Goal: Information Seeking & Learning: Learn about a topic

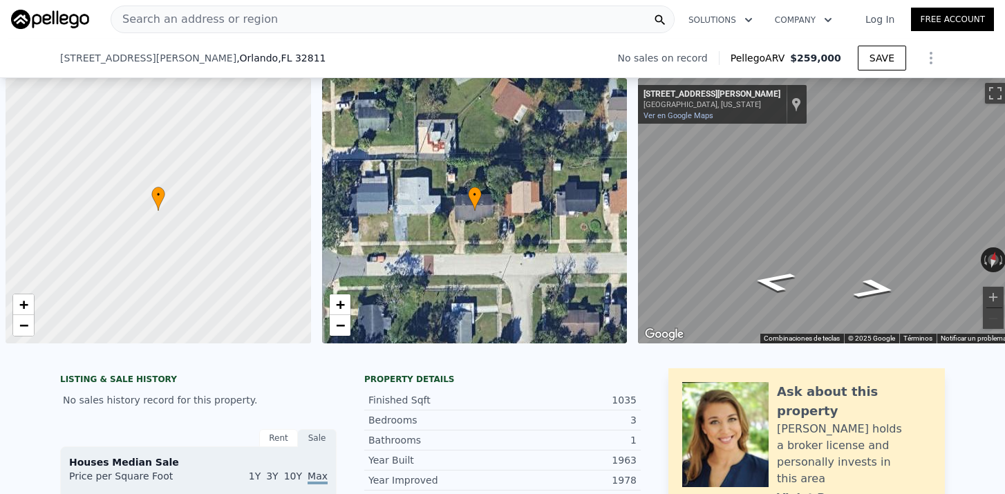
select select "30"
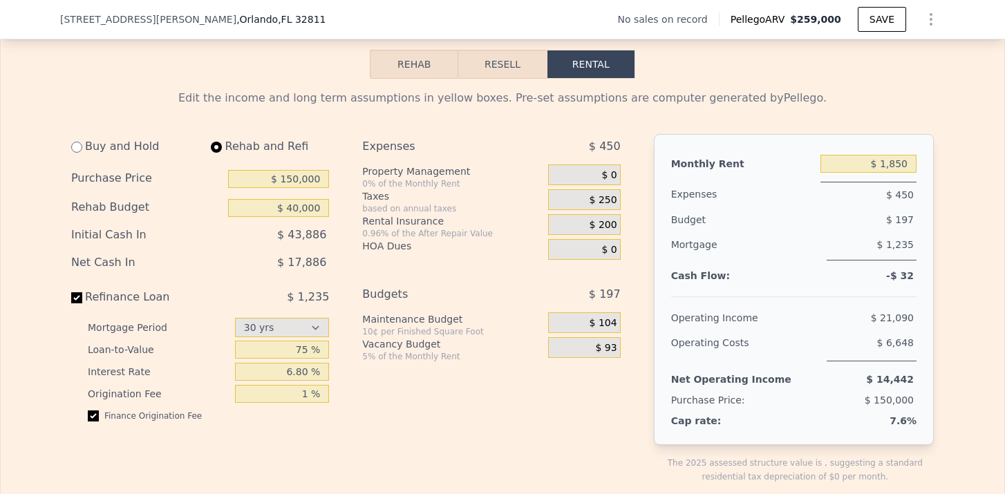
select select "30"
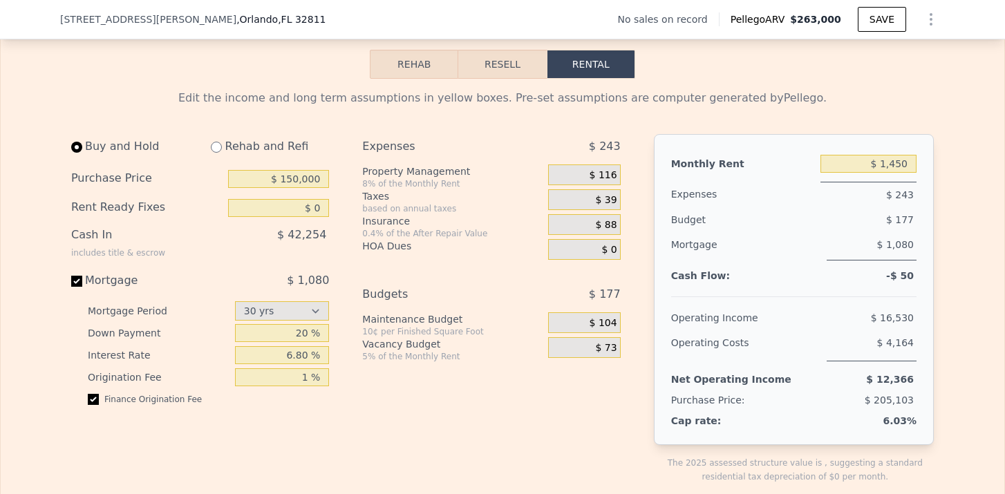
type input "10882"
checkbox input "true"
type input "$ 0"
type input "$ 1,450"
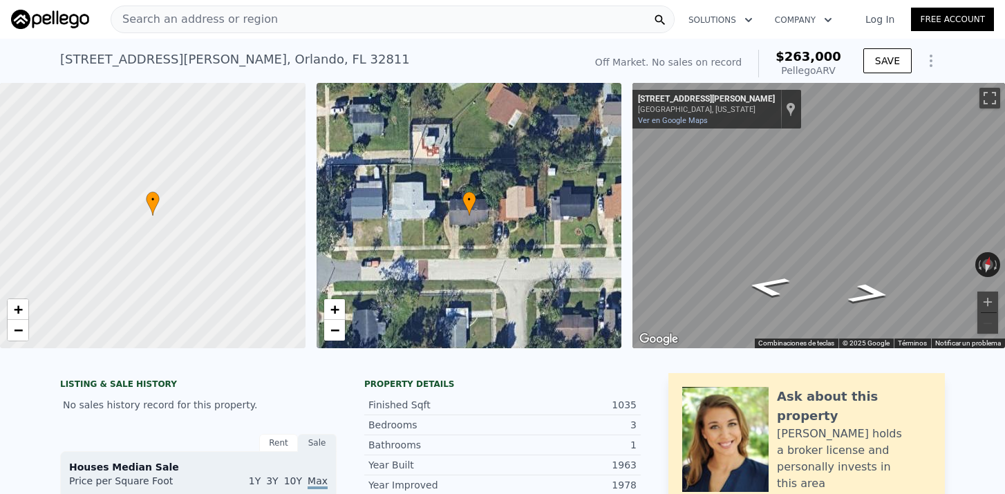
scroll to position [0, 0]
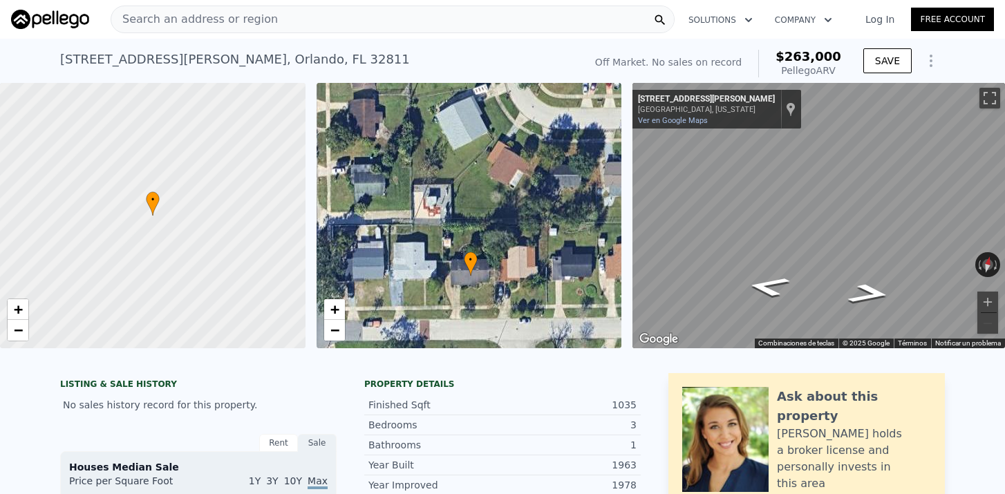
drag, startPoint x: 483, startPoint y: 180, endPoint x: 484, endPoint y: 240, distance: 60.2
click at [484, 240] on div "• + −" at bounding box center [470, 216] width 306 height 266
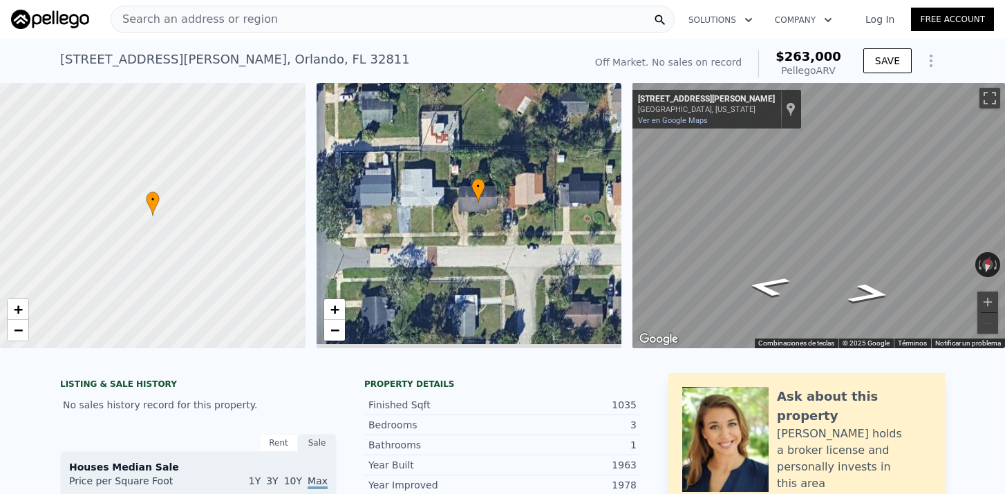
drag, startPoint x: 465, startPoint y: 304, endPoint x: 472, endPoint y: 231, distance: 73.0
click at [472, 230] on div "• + −" at bounding box center [470, 216] width 306 height 266
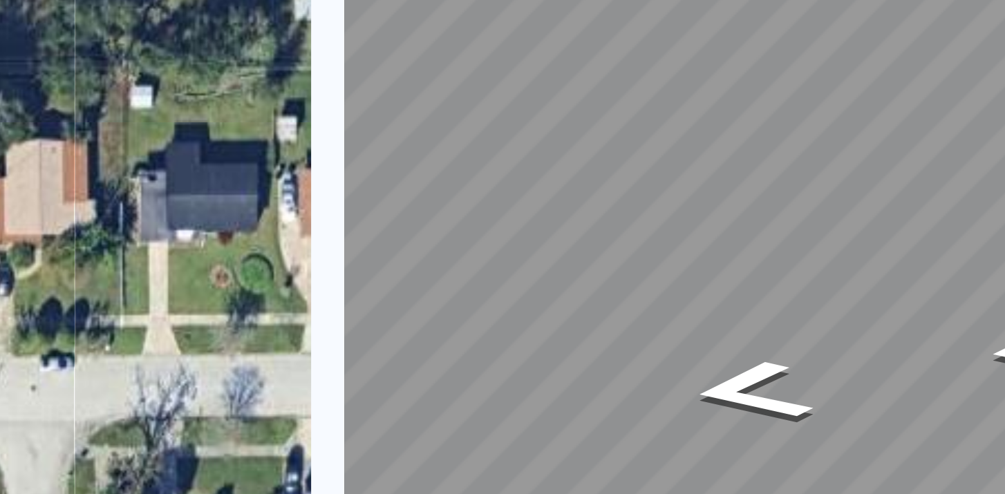
drag, startPoint x: 84, startPoint y: 41, endPoint x: 89, endPoint y: 67, distance: 26.6
click at [317, 83] on div "• + −" at bounding box center [470, 216] width 306 height 266
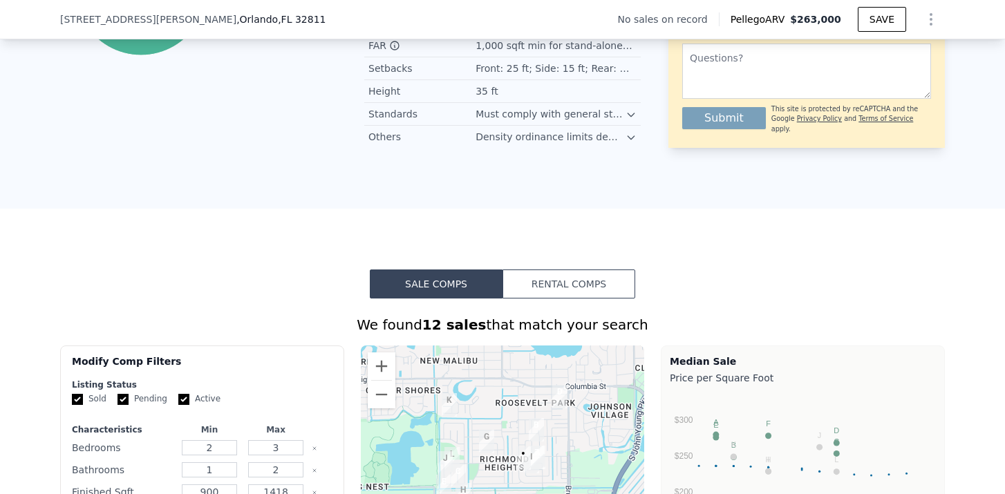
scroll to position [806, 0]
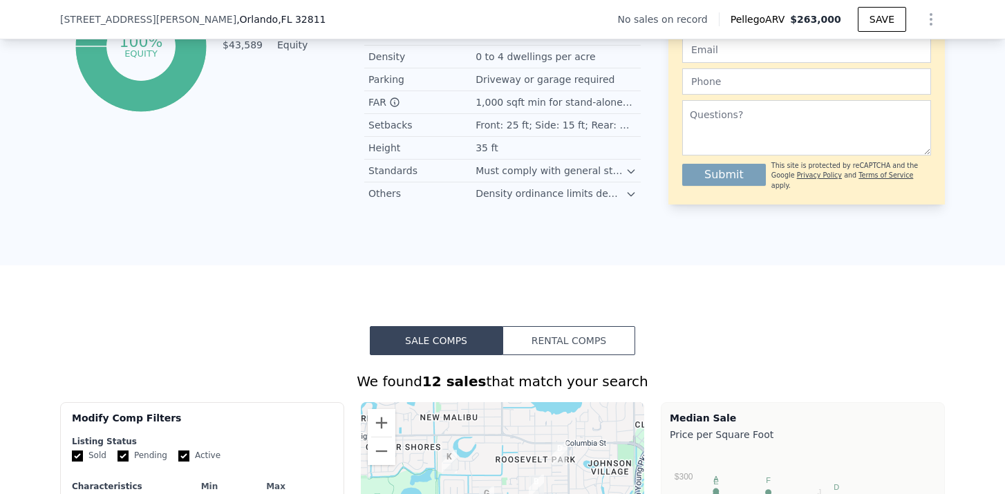
click at [627, 194] on icon at bounding box center [631, 194] width 11 height 11
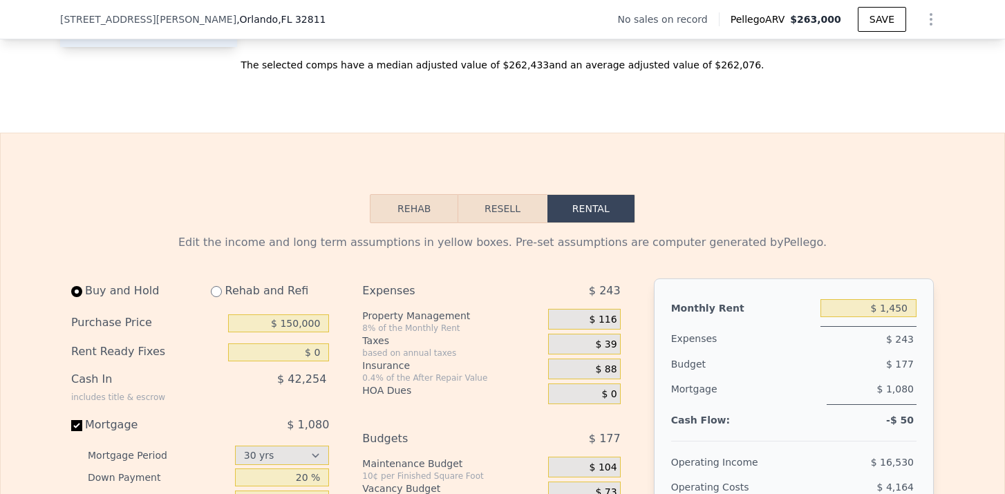
scroll to position [1884, 0]
click at [517, 212] on button "Resell" at bounding box center [502, 207] width 88 height 29
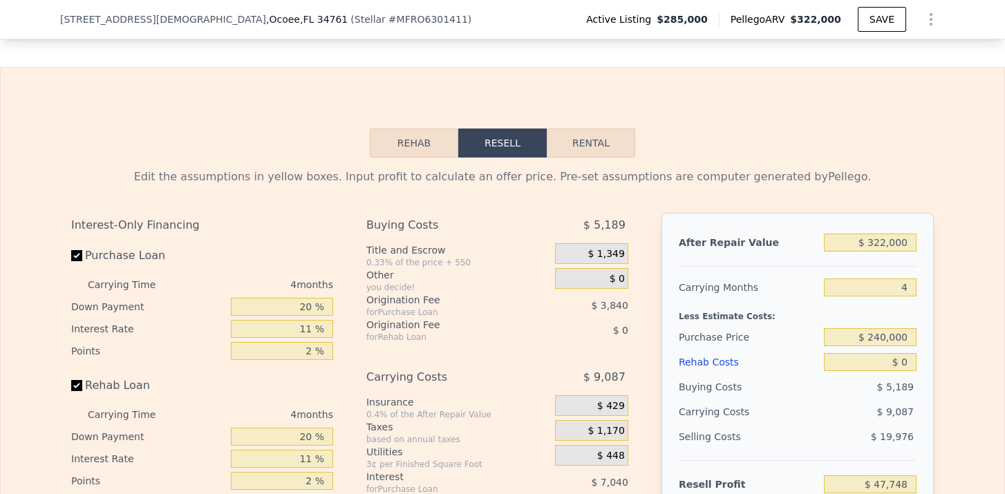
scroll to position [2181, 0]
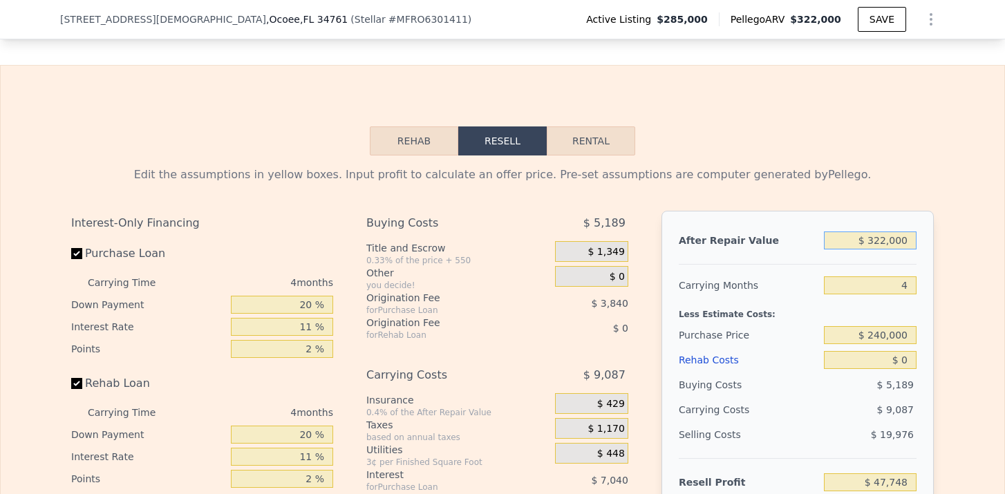
click at [888, 241] on input "$ 322,000" at bounding box center [870, 241] width 93 height 18
type input "$ 32,000"
type input "-$ 224,371"
type input "$ 325,000"
type input "$ 50,563"
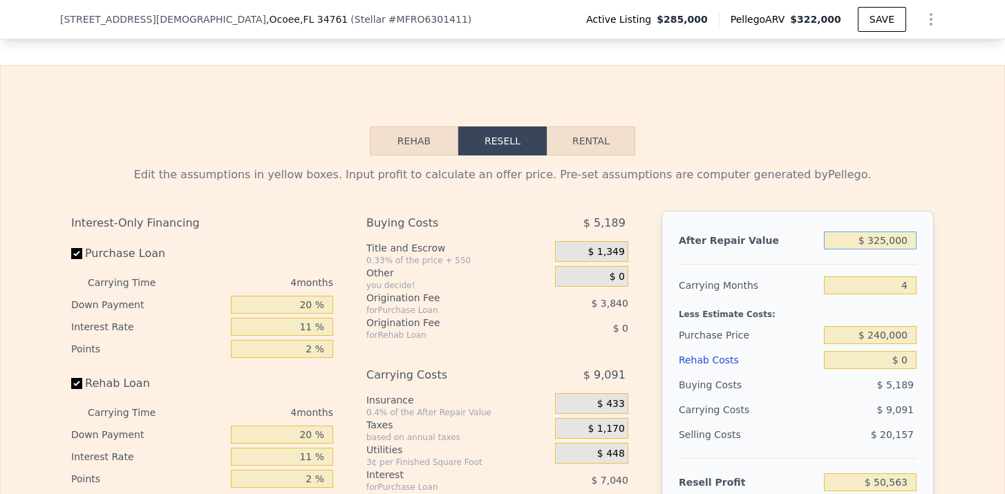
type input "$ 325,000"
click at [908, 286] on input "4" at bounding box center [870, 286] width 93 height 18
type input "6"
type input "$ 46,016"
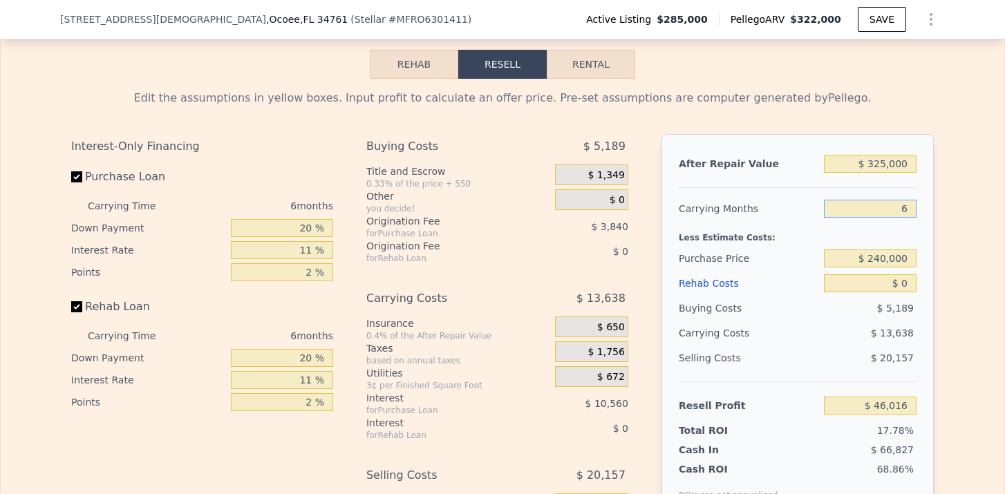
scroll to position [2262, 0]
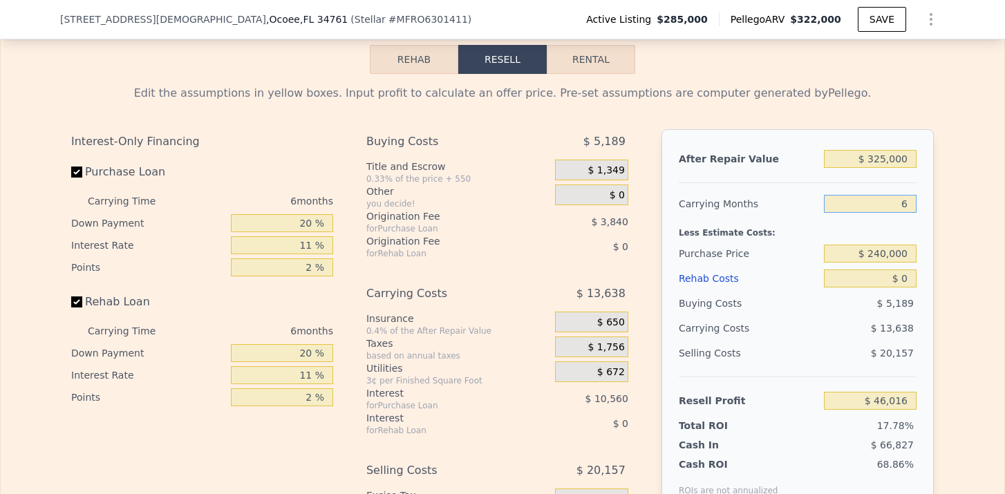
type input "6"
click at [879, 255] on input "$ 240,000" at bounding box center [870, 254] width 93 height 18
type input "$ 180,000"
type input "$ 109,816"
click at [911, 279] on input "$ 0" at bounding box center [870, 279] width 93 height 18
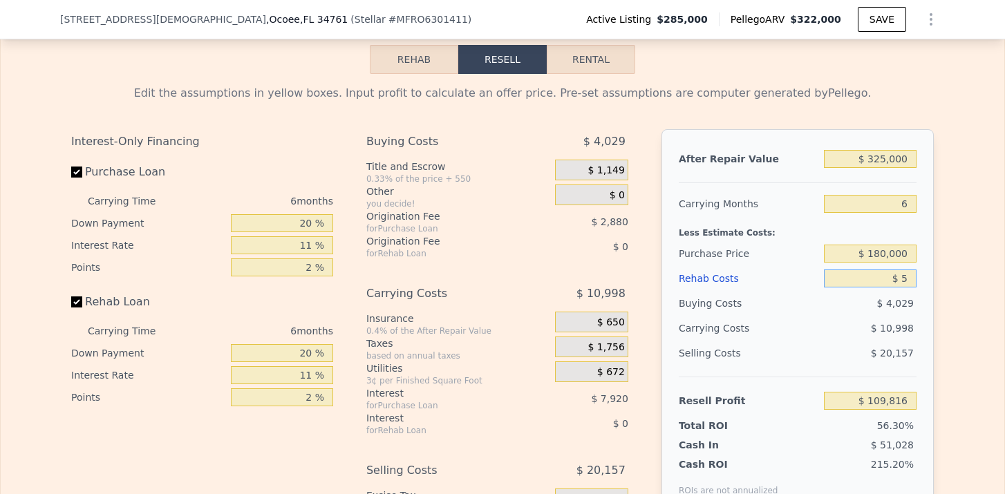
type input "$ 50"
type input "$ 109,765"
type input "$ 500"
type input "$ 109,284"
type input "$ 5,000"
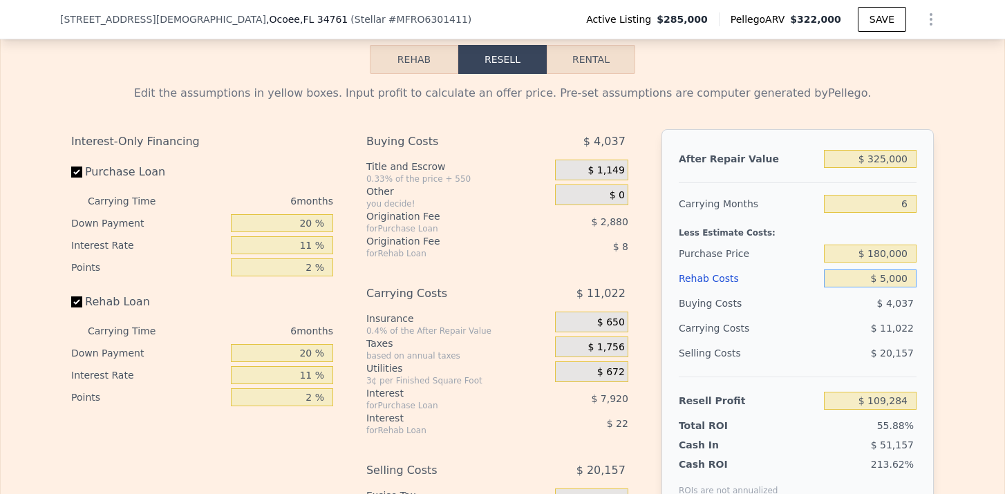
type input "$ 104,514"
type input "$ 50,000"
type input "$ 56,814"
click at [899, 348] on span "$ 20,157" at bounding box center [892, 353] width 43 height 11
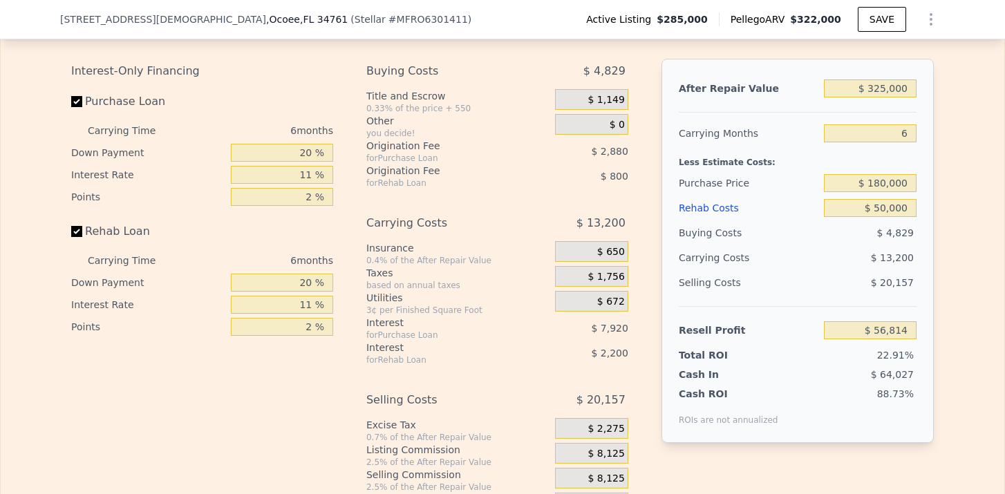
click at [806, 299] on div "Selling Costs $ 20,157" at bounding box center [798, 288] width 238 height 36
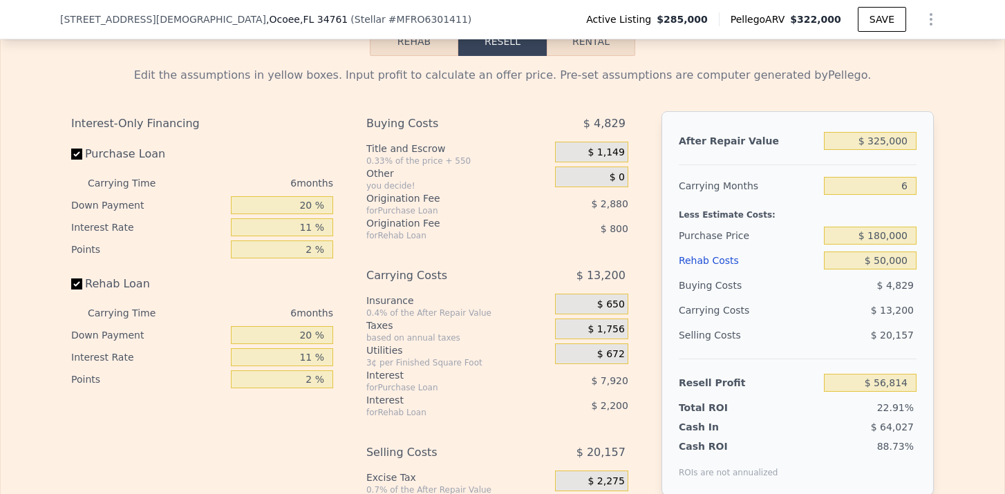
scroll to position [2291, 0]
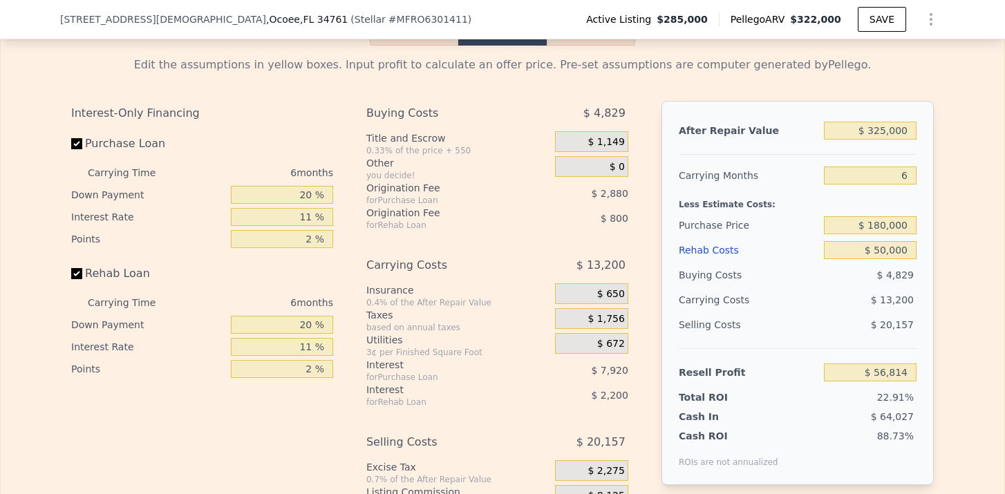
click at [866, 283] on div "$ 4,829" at bounding box center [870, 275] width 93 height 25
drag, startPoint x: 907, startPoint y: 223, endPoint x: 875, endPoint y: 225, distance: 31.8
click at [875, 225] on input "$ 180,000" at bounding box center [870, 225] width 93 height 18
type input "$ 1"
click at [911, 288] on div "$ 13,200" at bounding box center [844, 300] width 146 height 25
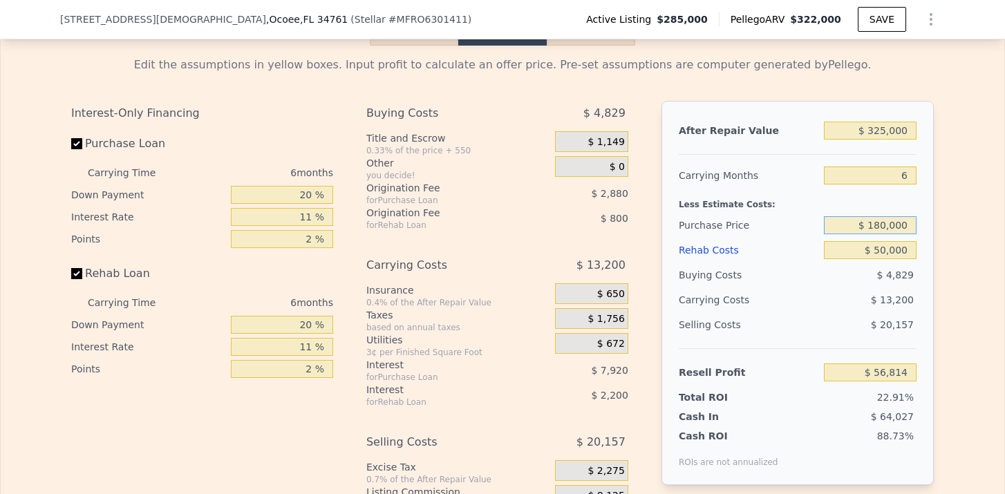
click at [884, 230] on input "$ 180,000" at bounding box center [870, 225] width 93 height 18
type input "$ 200,000"
type input "$ 35,545"
click at [893, 292] on div "$ 13,200" at bounding box center [844, 300] width 146 height 25
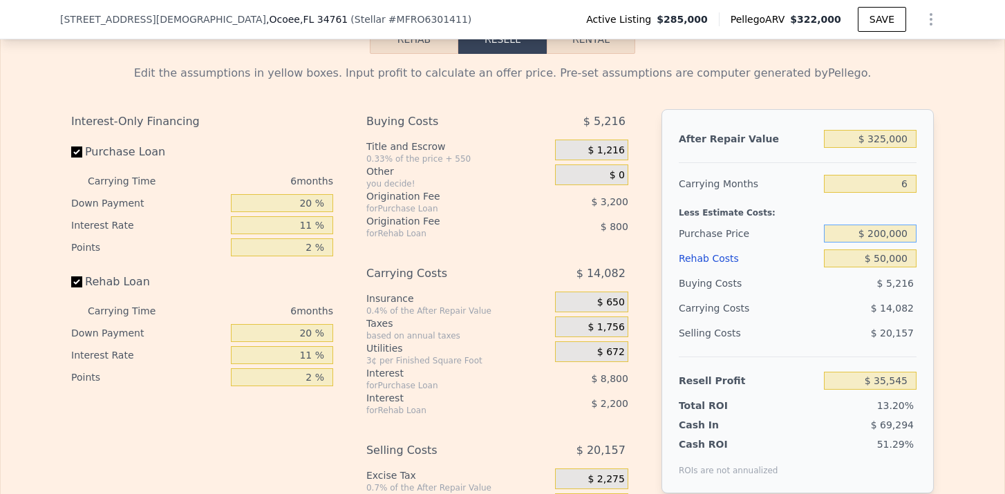
click at [880, 233] on input "$ 200,000" at bounding box center [870, 234] width 93 height 18
type input "$ 190,000"
click at [927, 267] on div "After Repair Value $ 325,000 Carrying Months 6 Less Estimate Costs: Purchase Pr…" at bounding box center [798, 301] width 272 height 384
type input "$ 46,182"
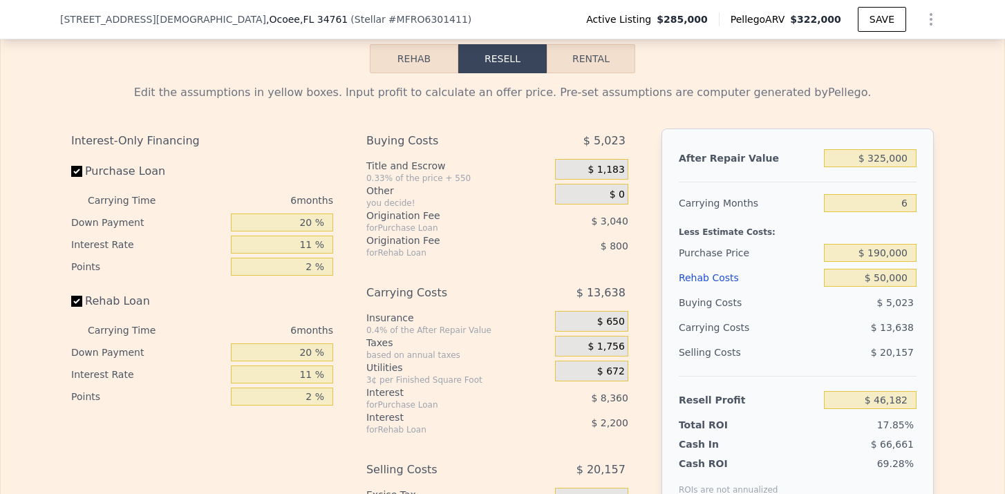
scroll to position [2225, 0]
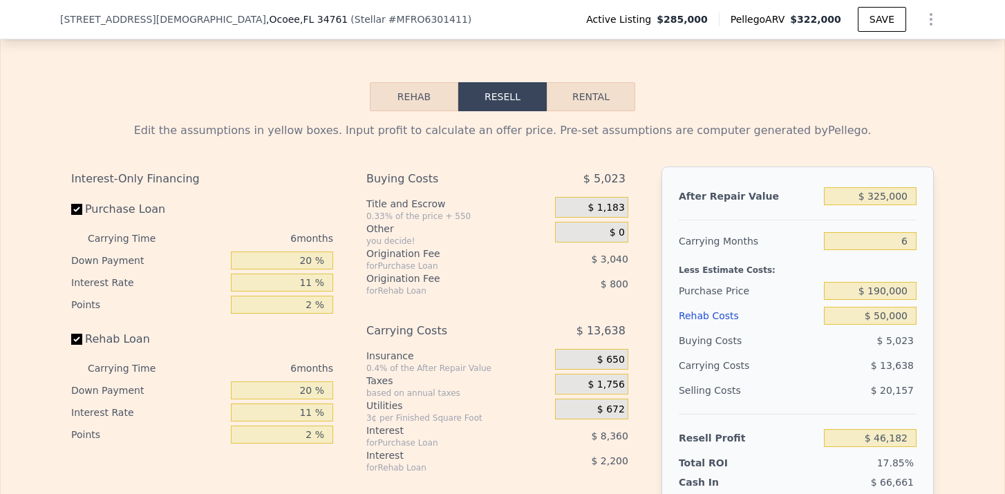
click at [612, 98] on button "Rental" at bounding box center [591, 96] width 89 height 29
select select "30"
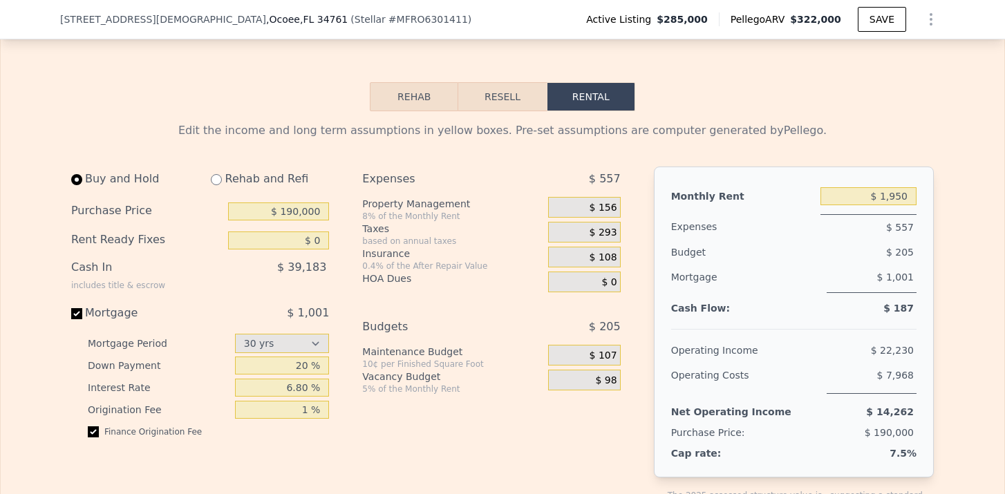
click at [215, 180] on input "radio" at bounding box center [216, 179] width 11 height 11
radio input "true"
select select "30"
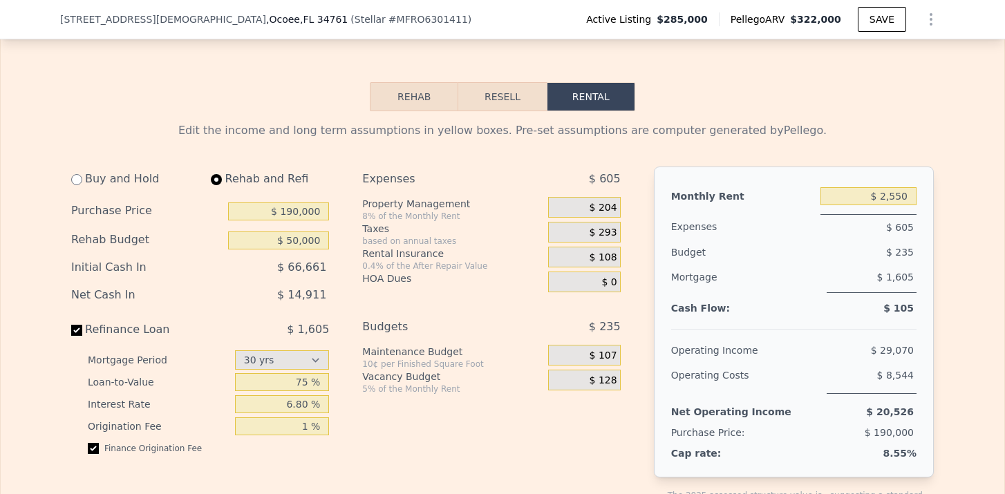
type input "$ 50,000"
click at [902, 203] on input "$ 2,550" at bounding box center [869, 196] width 96 height 18
type input "$ 2,000"
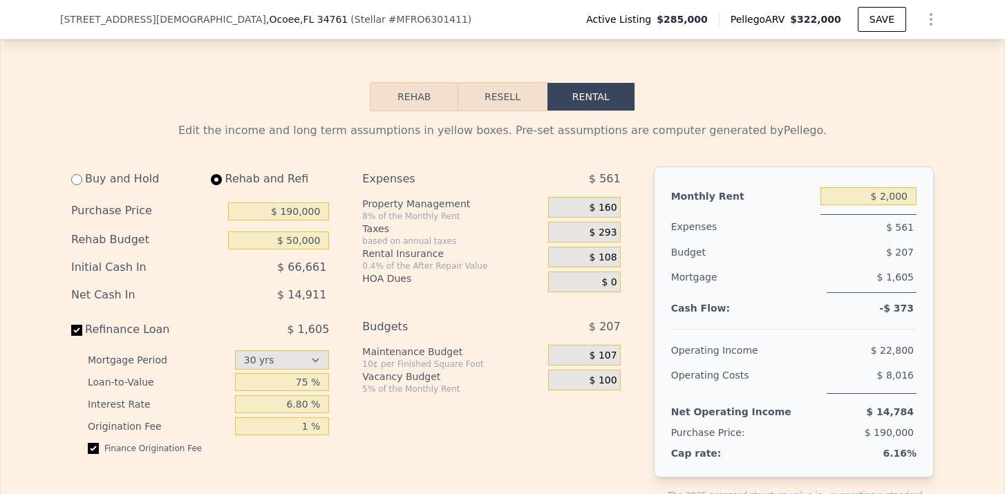
click at [599, 213] on span "$ 160" at bounding box center [604, 208] width 28 height 12
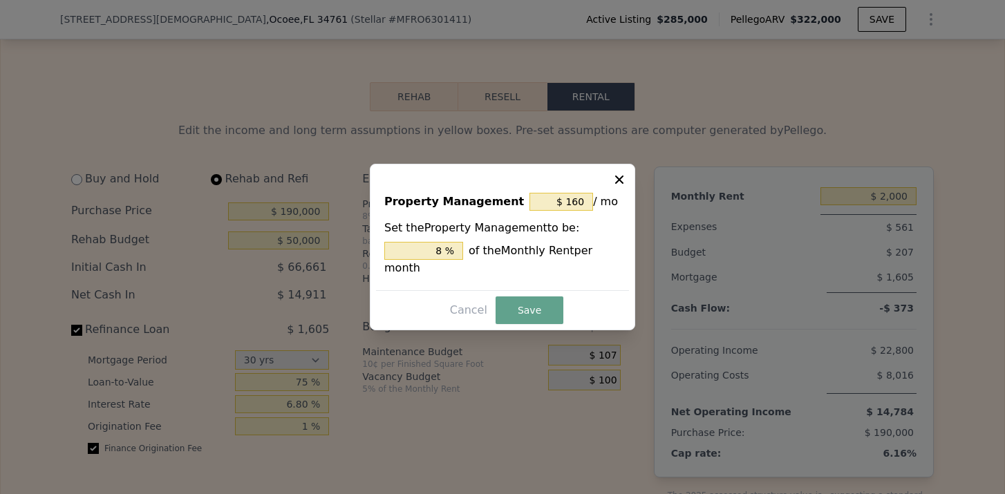
click at [594, 201] on span "/ mo" at bounding box center [605, 201] width 25 height 25
click at [570, 208] on input "$ 160" at bounding box center [562, 202] width 64 height 18
type input "$ 16"
type input "0.8 %"
type input "$ 1"
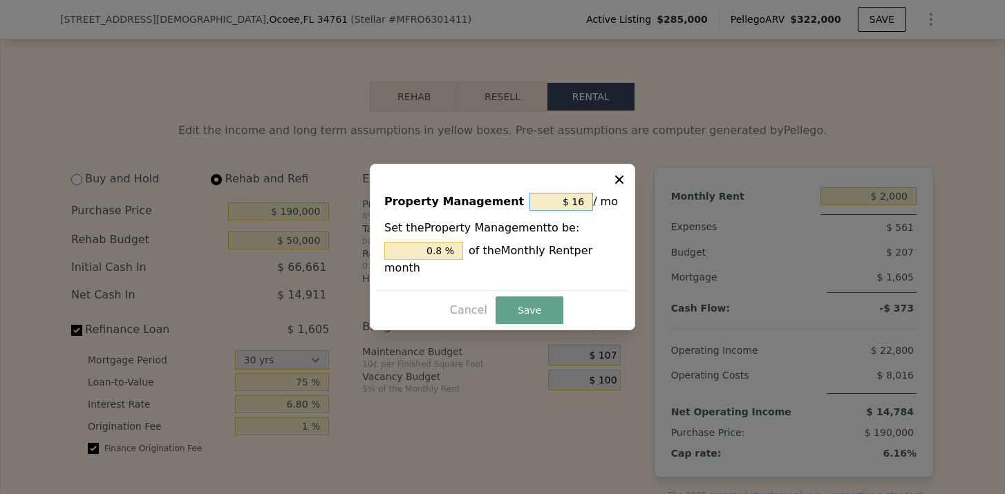
type input "0.05 %"
type input "$ 0"
type input "0 %"
click at [539, 292] on div "Property Management $ 0 / mo Set the Property Management to be: 0 % of the Mont…" at bounding box center [503, 247] width 266 height 167
click at [534, 304] on button "Save" at bounding box center [530, 311] width 68 height 28
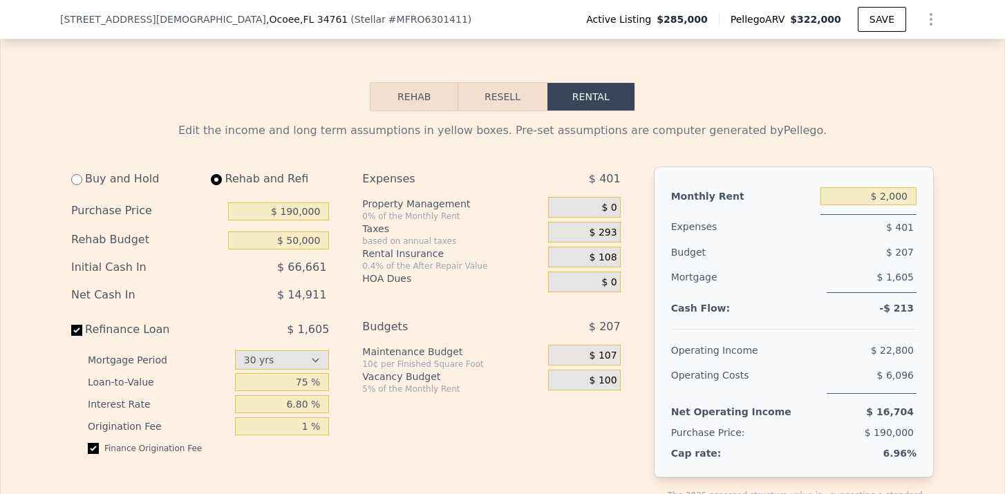
click at [611, 236] on span "$ 293" at bounding box center [604, 233] width 28 height 12
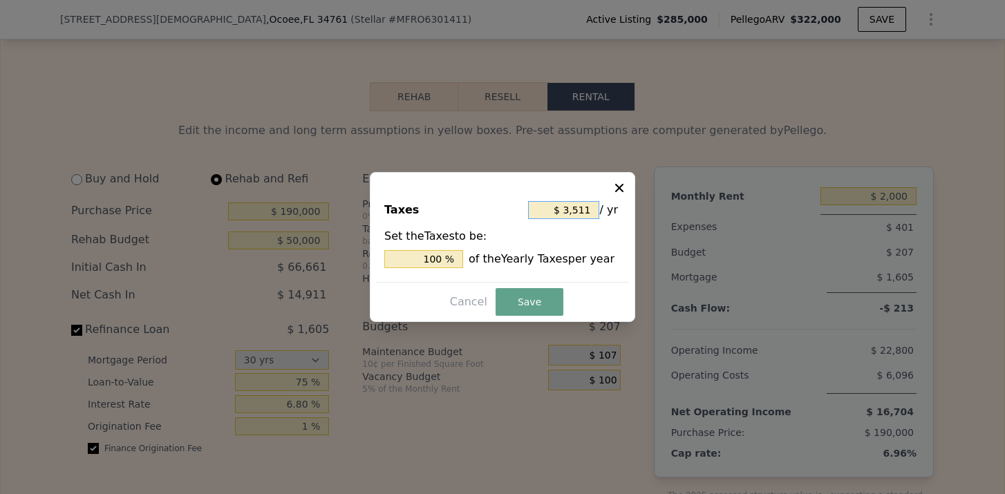
click at [589, 212] on input "$ 3,511" at bounding box center [563, 210] width 71 height 18
type input "$ 351"
type input "9.997 %"
type input "$ 35"
type input "0.997 %"
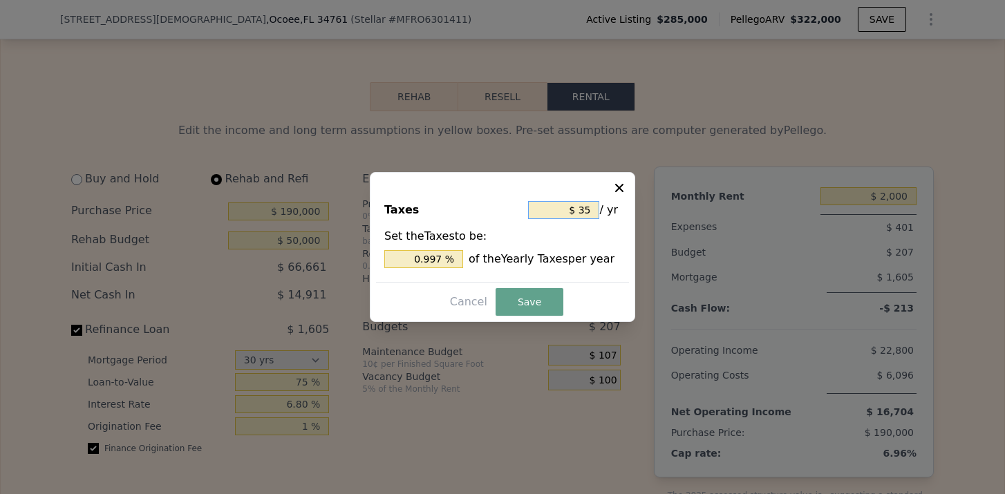
type input "$ 3"
type input "0.085 %"
type input "$ 38"
type input "1.082 %"
type input "$ 380"
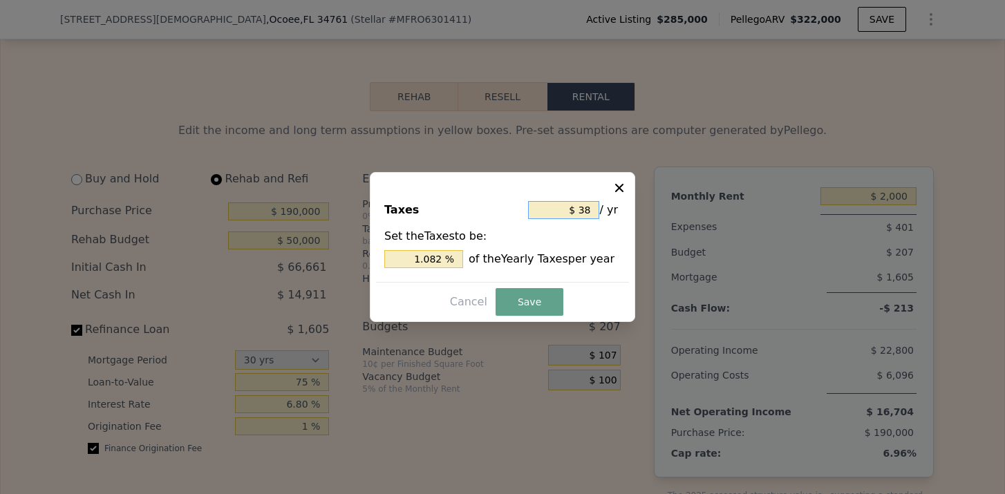
type input "10.823 %"
type input "$ 3,800"
type input "108.231 %"
click at [519, 302] on button "Save" at bounding box center [530, 302] width 68 height 28
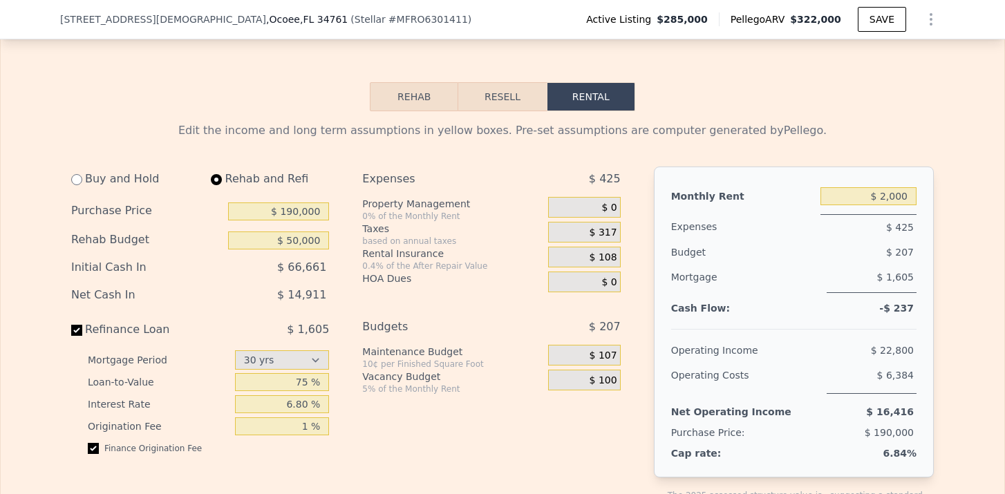
click at [597, 259] on span "$ 108" at bounding box center [604, 258] width 28 height 12
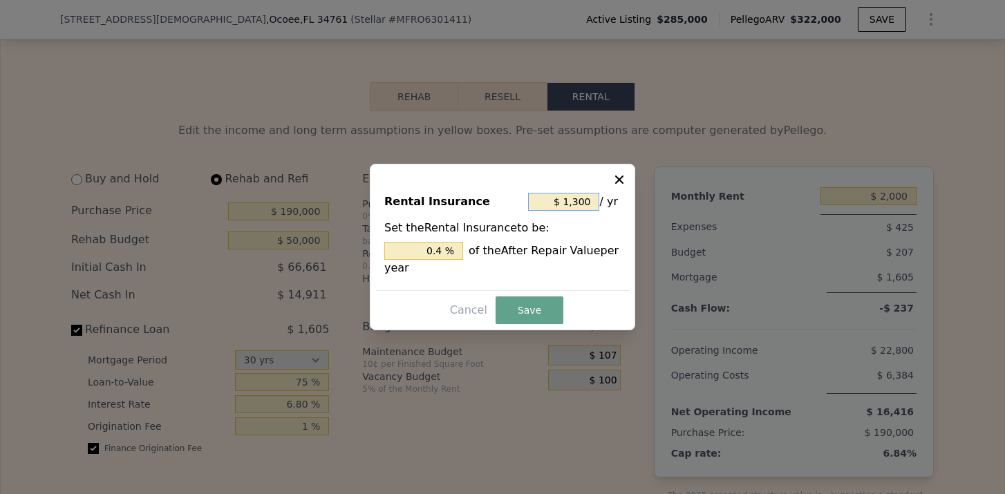
click at [587, 203] on input "$ 1,300" at bounding box center [563, 202] width 71 height 18
drag, startPoint x: 592, startPoint y: 204, endPoint x: 569, endPoint y: 203, distance: 22.9
click at [569, 203] on input "$ 1,300" at bounding box center [563, 202] width 71 height 18
type input "$ 12"
type input "0.004 %"
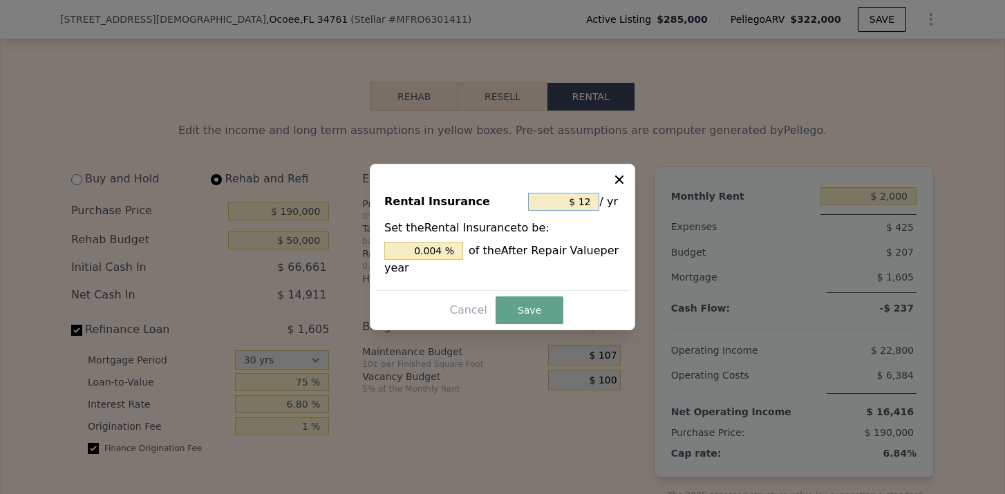
type input "$ 122"
type input "0.038 %"
type input "$ 1,220"
type input "0.375 %"
type input "$ 12,200"
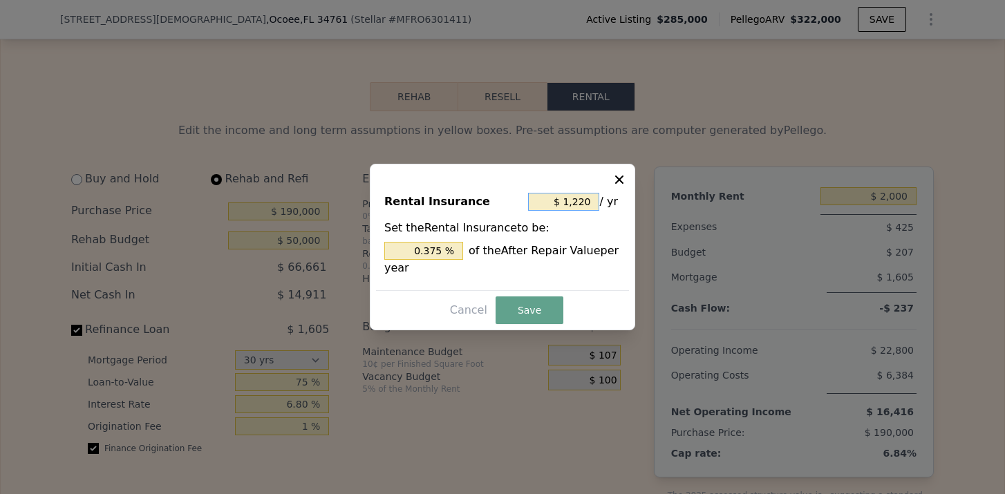
type input "3.754 %"
type input "$ 2,200"
type input "0.677 %"
type input "$ 2,200"
click at [556, 298] on button "Save" at bounding box center [530, 311] width 68 height 28
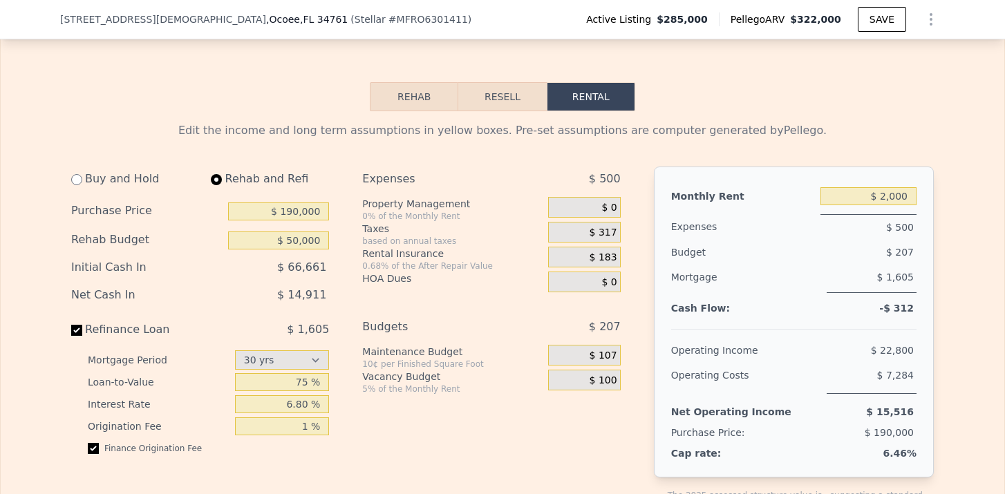
click at [664, 306] on div "Monthly Rent $ 2,000 Expenses $ 500 Budget $ 207 Mortgage $ 1,605 Cash Flow: -$…" at bounding box center [794, 322] width 280 height 311
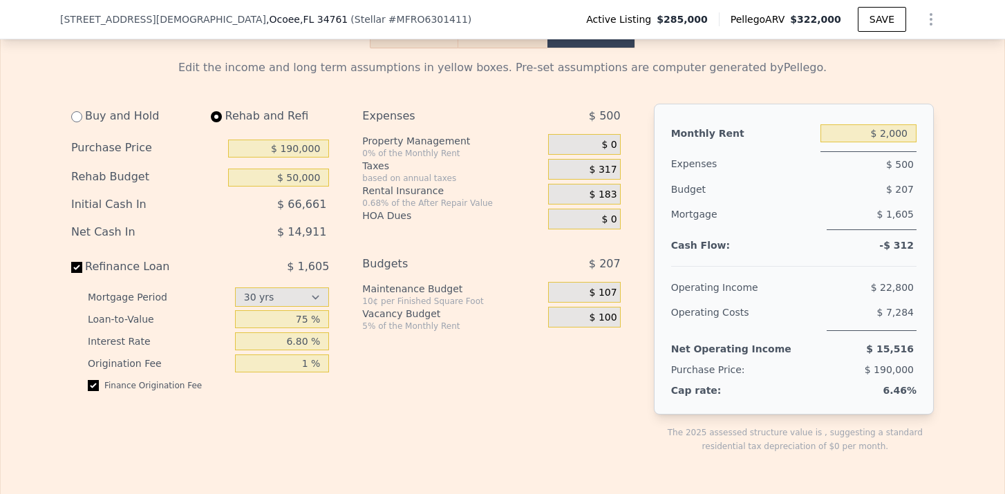
scroll to position [2269, 0]
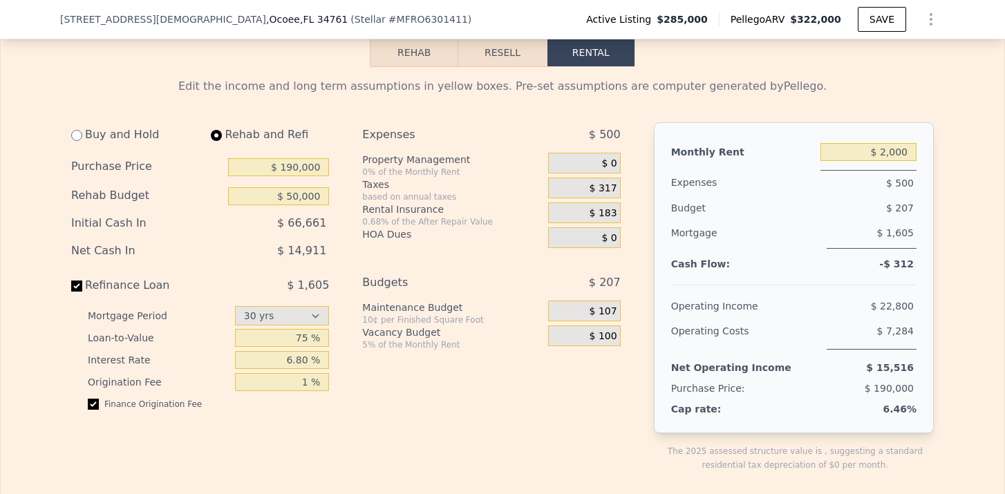
drag, startPoint x: 899, startPoint y: 214, endPoint x: 908, endPoint y: 214, distance: 9.0
click at [908, 214] on div "$ 207" at bounding box center [844, 208] width 145 height 25
click at [502, 58] on button "Resell" at bounding box center [502, 52] width 88 height 29
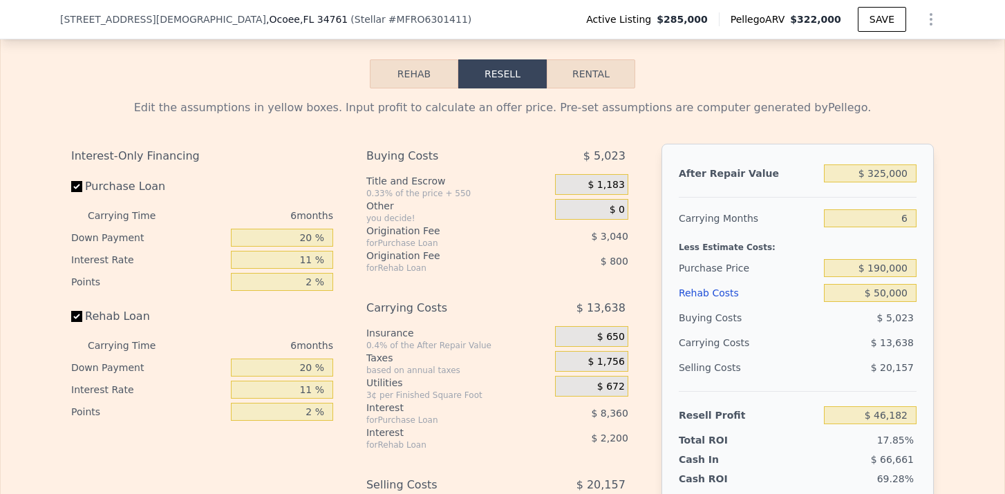
scroll to position [2249, 0]
click at [611, 82] on button "Rental" at bounding box center [591, 72] width 89 height 29
select select "30"
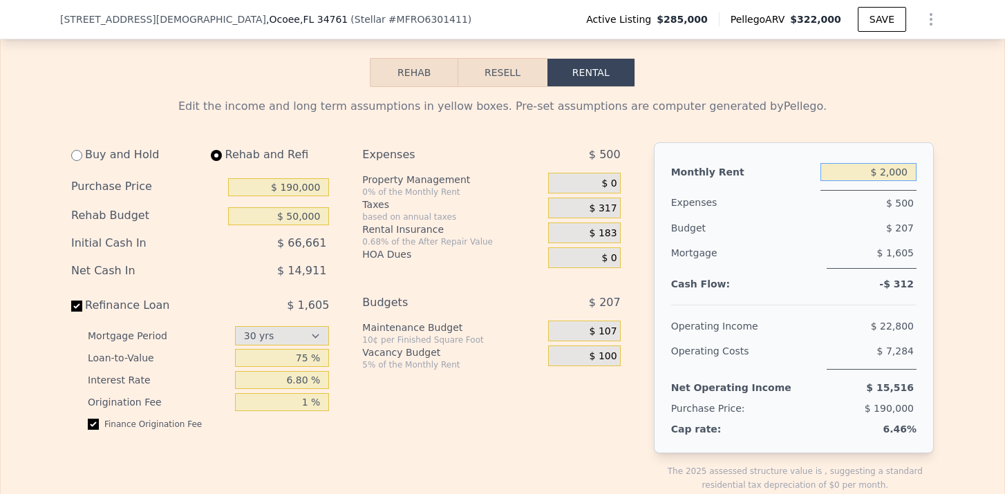
click at [893, 170] on input "$ 2,000" at bounding box center [869, 172] width 96 height 18
type input "$ 2,100"
click at [292, 191] on input "$ 190,000" at bounding box center [278, 187] width 101 height 18
type input "$ 180,000"
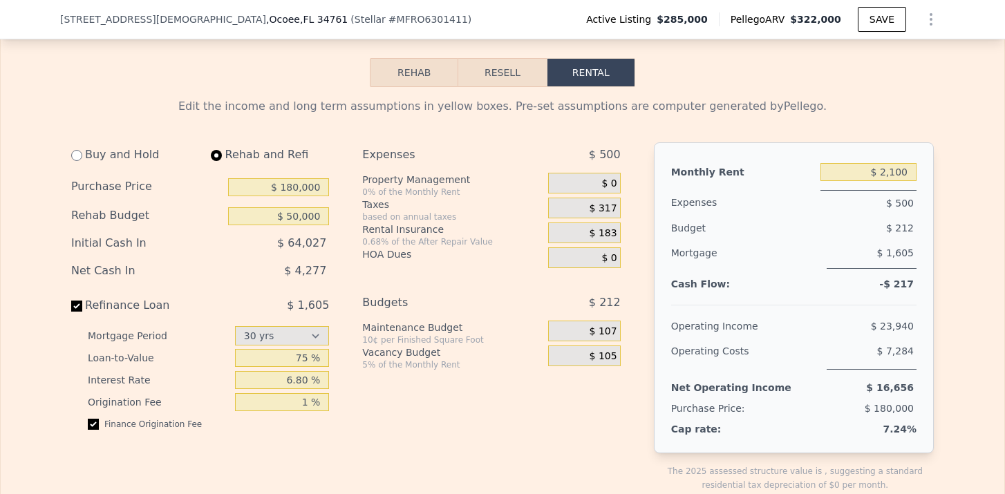
click at [346, 156] on div "Buy and Hold Rehab and Refi Purchase Price $ 180,000 Rehab Budget $ 50,000 Init…" at bounding box center [351, 328] width 561 height 372
click at [295, 216] on input "$ 50,000" at bounding box center [278, 216] width 101 height 18
type input "$ 30,000"
click at [371, 270] on div "Expenses $ 500 Property Management 0% of the Monthly Rent $ 0 Taxes based on an…" at bounding box center [496, 328] width 269 height 372
click at [292, 189] on input "$ 180,000" at bounding box center [278, 187] width 101 height 18
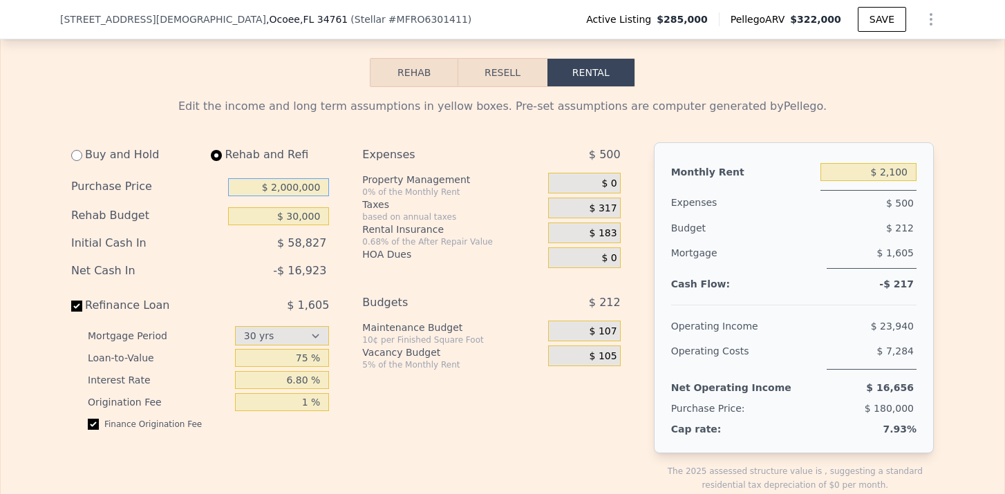
type input "$ 200,000"
click at [331, 159] on div "Buy and Hold Rehab and Refi Purchase Price $ 200,000 Rehab Budget $ 30,000 Init…" at bounding box center [205, 328] width 269 height 372
click at [492, 72] on button "Resell" at bounding box center [502, 72] width 88 height 29
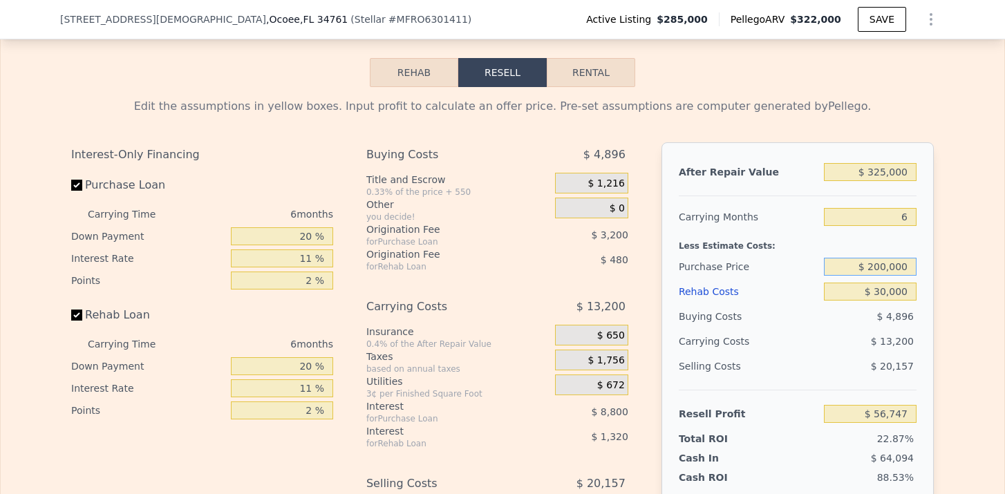
click at [882, 262] on input "$ 200,000" at bounding box center [870, 267] width 93 height 18
type input "$ 180,000"
click at [884, 294] on input "$ 30,000" at bounding box center [870, 292] width 93 height 18
type input "$ 78,016"
type input "$ 50,000"
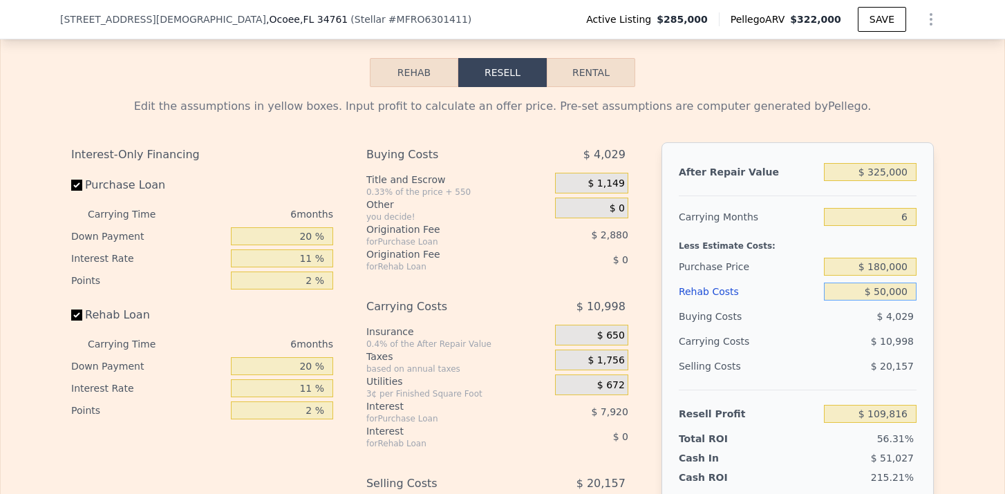
type input "$ 56,814"
click at [951, 290] on div "Edit the assumptions in yellow boxes. Input profit to calculate an offer price.…" at bounding box center [503, 344] width 1004 height 514
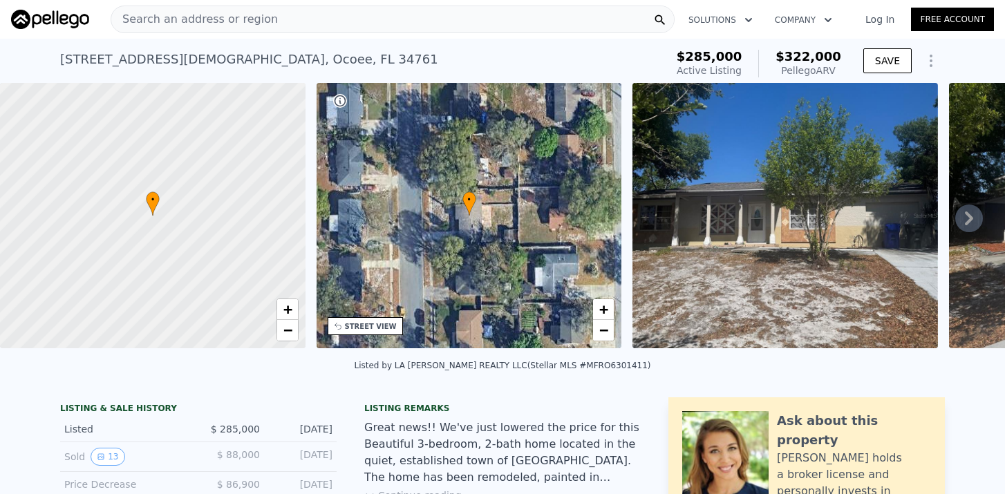
scroll to position [0, 0]
click at [232, 31] on div "Search an address or region" at bounding box center [194, 19] width 167 height 26
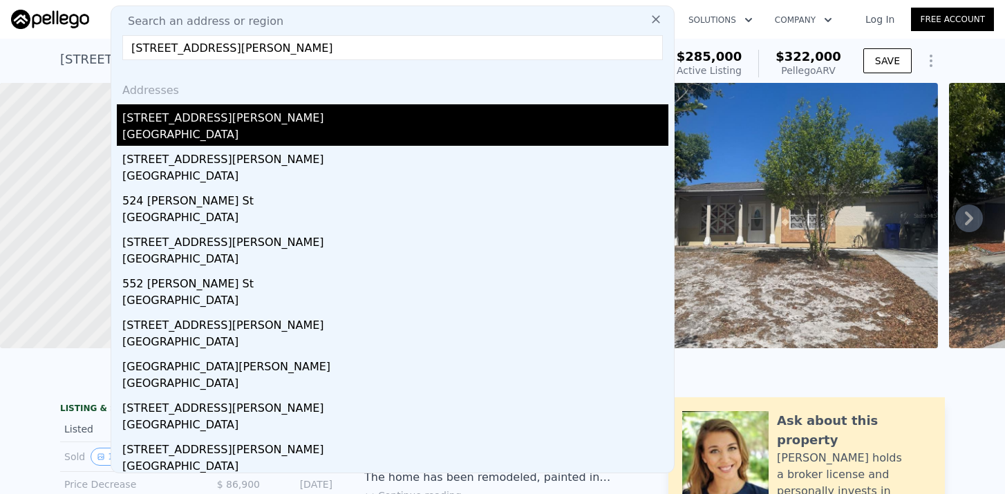
type input "[STREET_ADDRESS][PERSON_NAME]"
click at [163, 126] on div "[STREET_ADDRESS][PERSON_NAME]" at bounding box center [395, 115] width 546 height 22
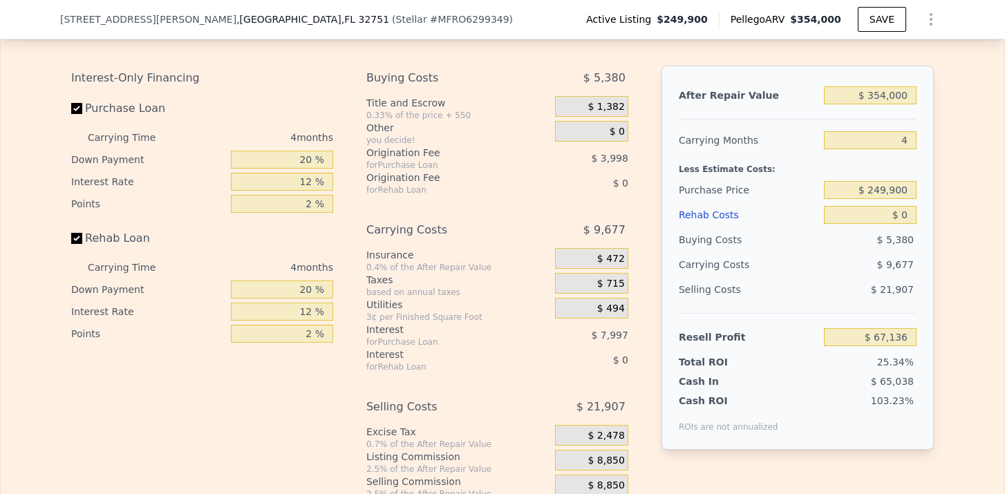
scroll to position [2089, 0]
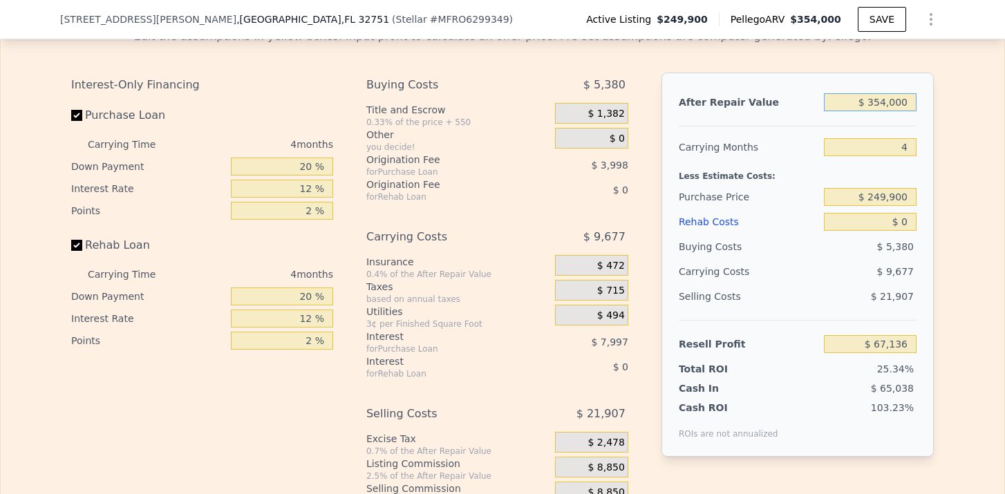
click at [885, 102] on input "$ 354,000" at bounding box center [870, 102] width 93 height 18
type input "$ 350,000"
type input "$ 63,382"
type input "$ 350,000"
click at [904, 146] on input "4" at bounding box center [870, 147] width 93 height 18
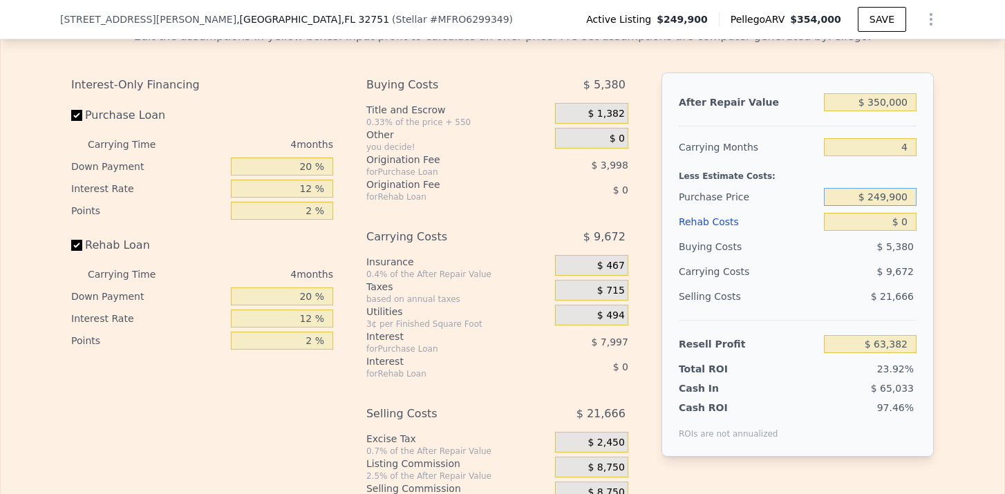
click at [880, 197] on input "$ 249,900" at bounding box center [870, 197] width 93 height 18
type input "$ 200,000"
click at [912, 224] on input "$ 0" at bounding box center [870, 222] width 93 height 18
type input "$ 115,842"
type input "$ 50"
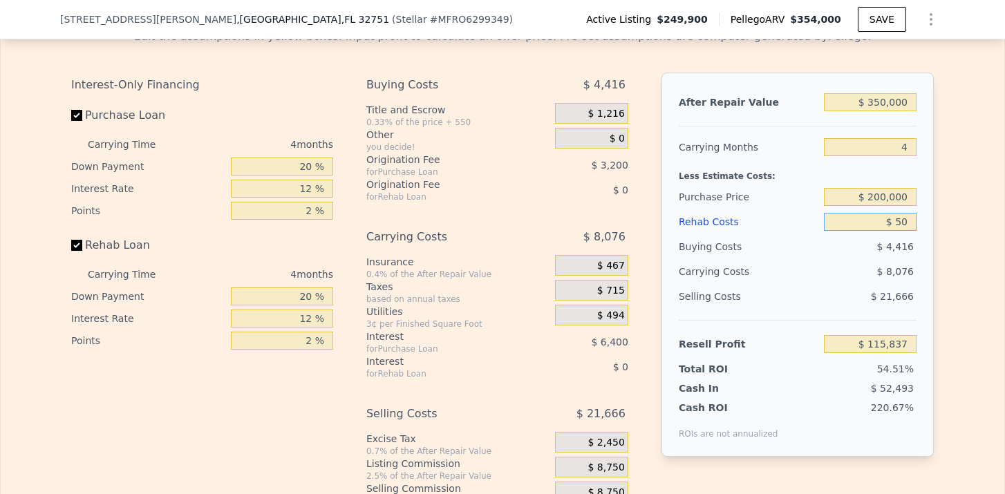
type input "$ 115,791"
type input "$ 500"
type input "$ 115,318"
type input "$ 50,000"
type input "$ 63,442"
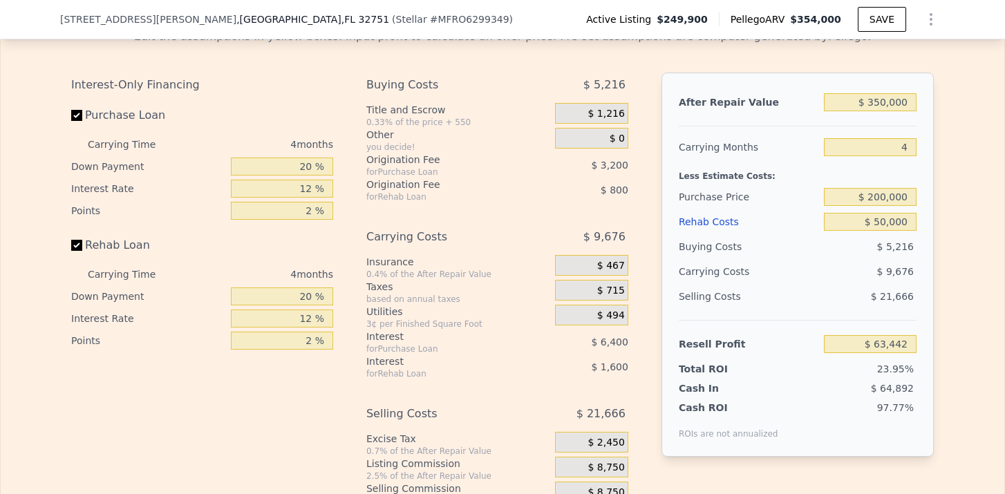
click at [914, 270] on div "$ 9,676" at bounding box center [844, 271] width 146 height 25
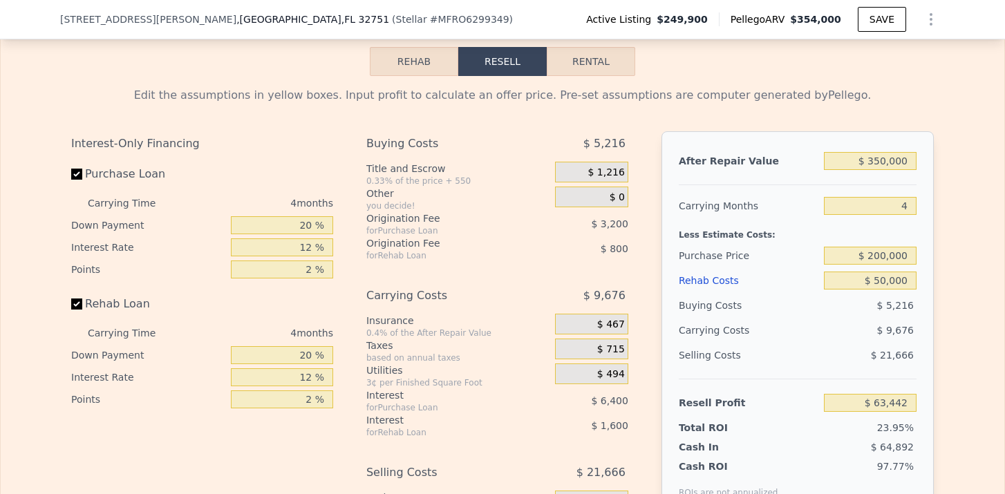
scroll to position [2029, 0]
click at [613, 174] on span "$ 1,216" at bounding box center [606, 173] width 37 height 12
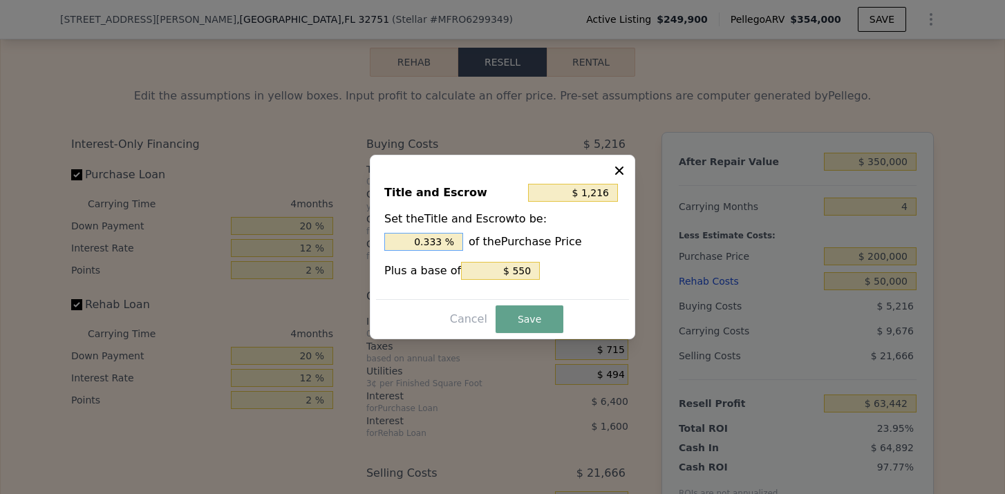
drag, startPoint x: 443, startPoint y: 241, endPoint x: 390, endPoint y: 241, distance: 52.6
click at [390, 241] on input "0.333 %" at bounding box center [423, 242] width 79 height 18
type input "$ 2,550"
type input "1. %"
type input "$ 3,350"
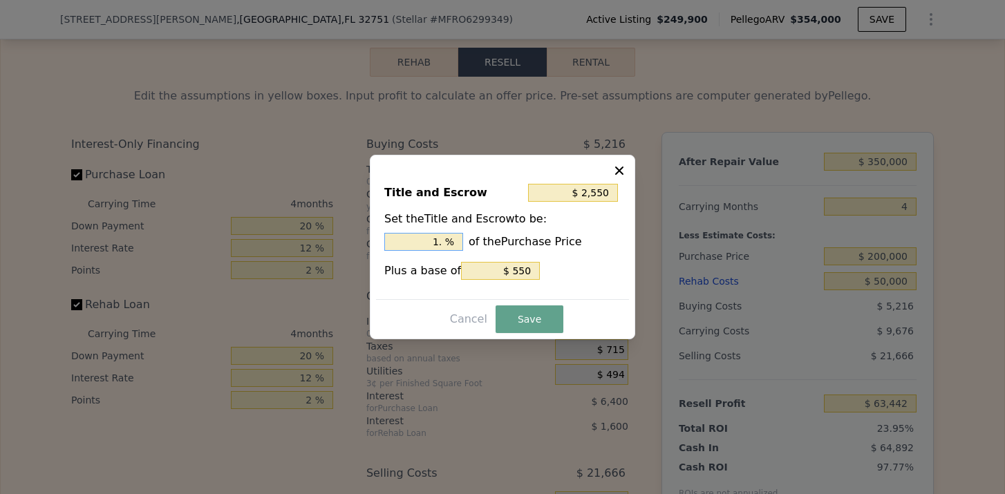
type input "1.4 %"
type input "$ 2,550"
type input "1. %"
type input "$ 2,950"
type input "1.2 %"
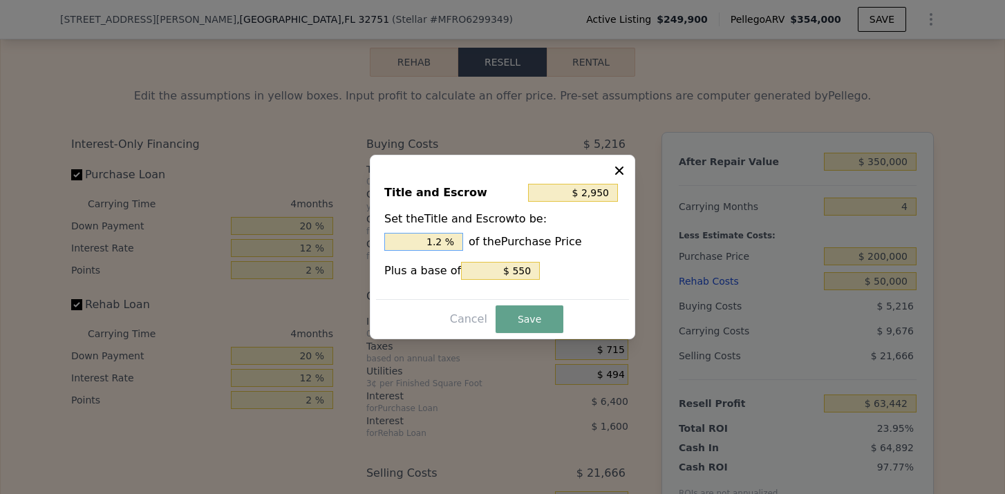
type input "$ 3,050"
type input "1.25 %"
click at [514, 312] on button "Save" at bounding box center [530, 320] width 68 height 28
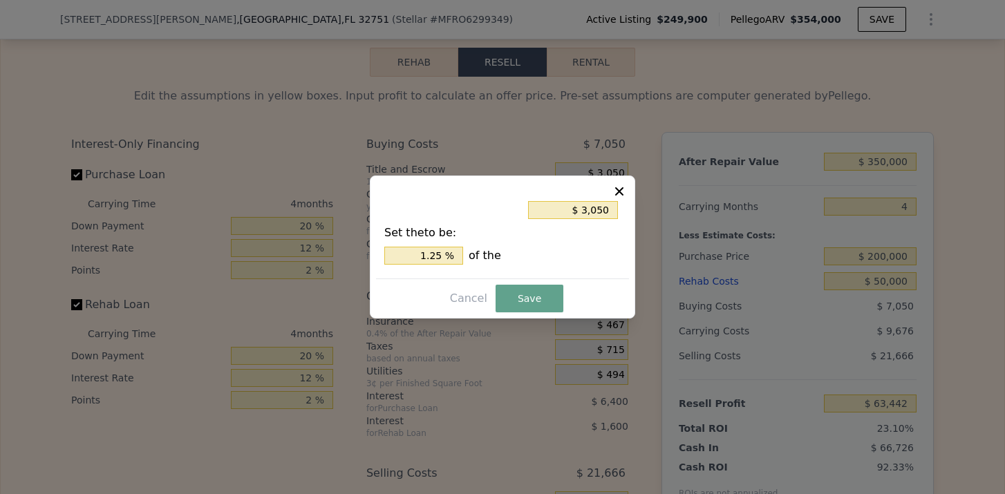
type input "$ 61,608"
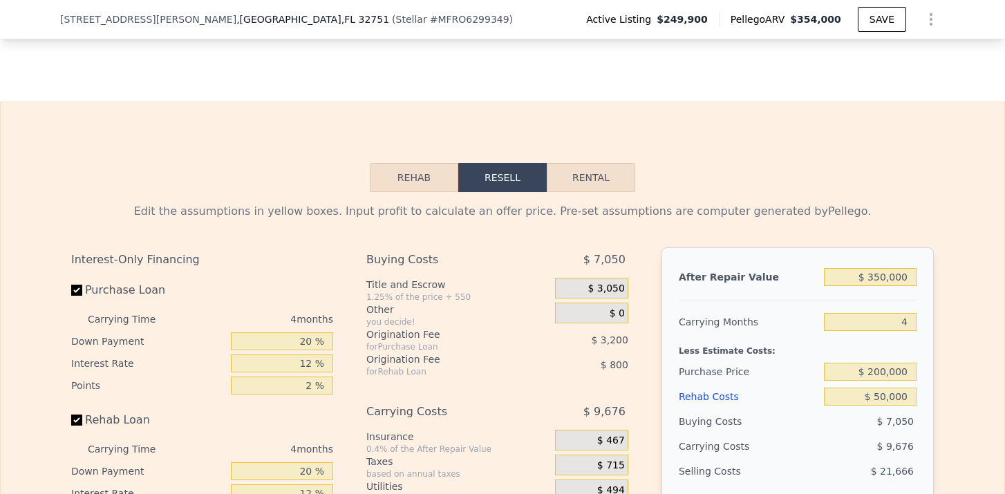
scroll to position [1908, 0]
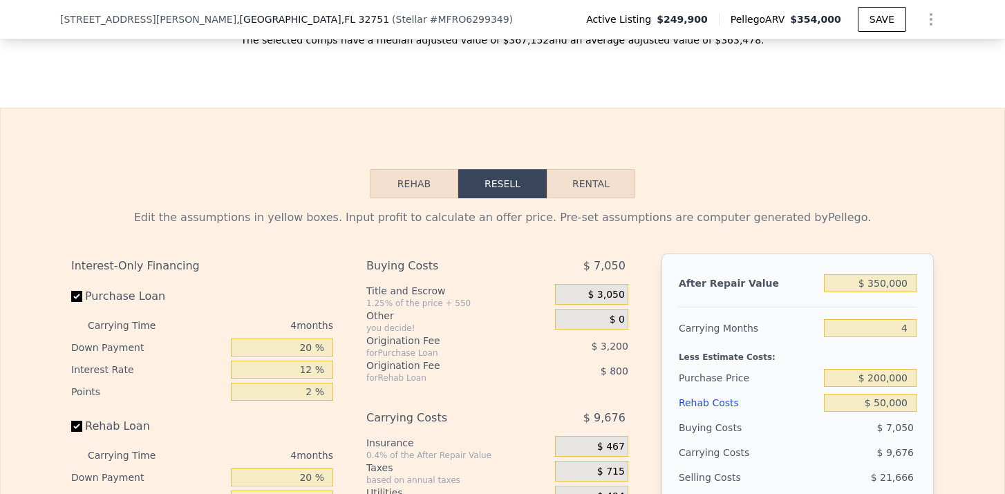
click at [582, 174] on button "Rental" at bounding box center [591, 183] width 89 height 29
select select "30"
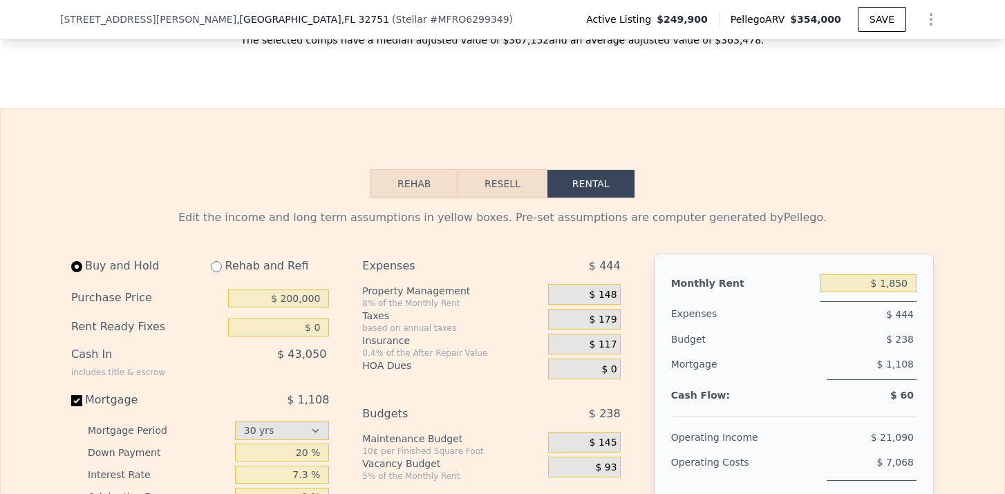
click at [216, 269] on input "radio" at bounding box center [216, 266] width 11 height 11
radio input "true"
select select "30"
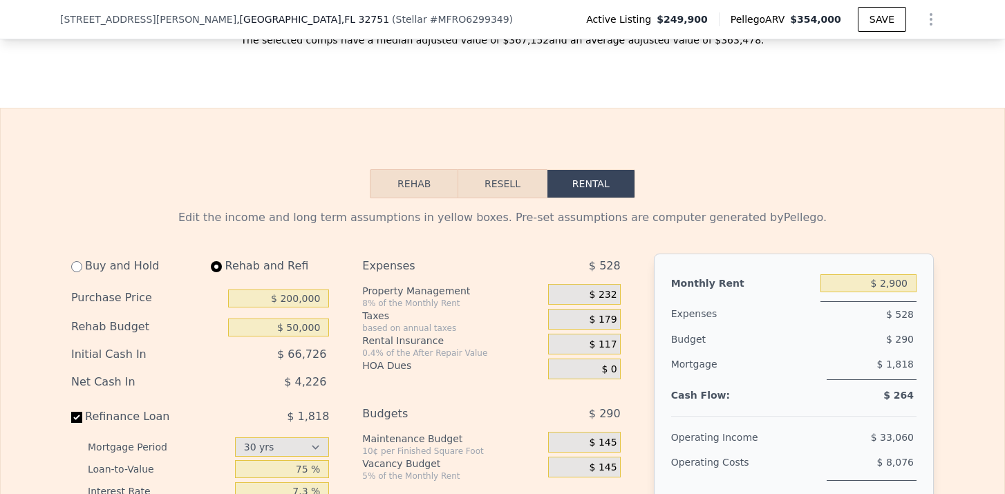
type input "$ 50,000"
drag, startPoint x: 291, startPoint y: 383, endPoint x: 322, endPoint y: 383, distance: 30.4
click at [322, 383] on span "$ 4,226" at bounding box center [305, 381] width 42 height 13
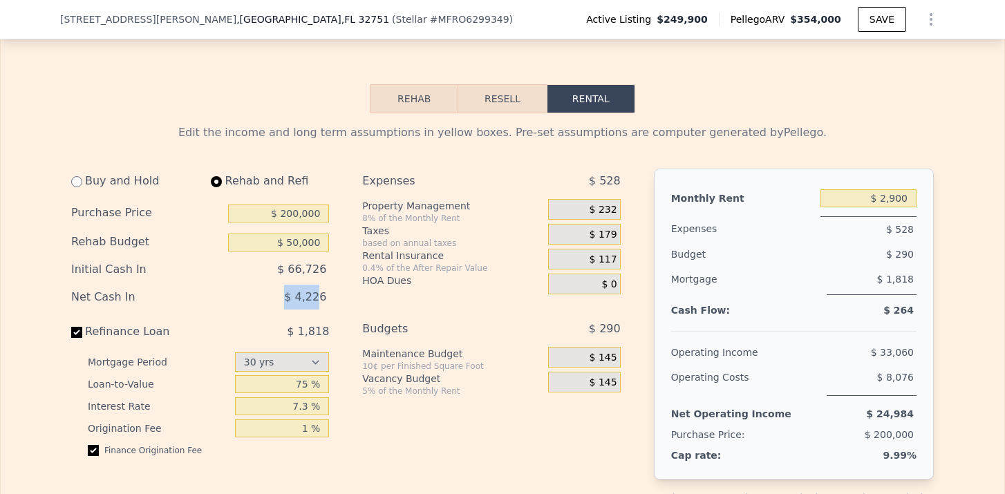
scroll to position [1992, 0]
click at [886, 198] on input "$ 2,900" at bounding box center [869, 199] width 96 height 18
click at [897, 198] on input "$ 2,900" at bounding box center [869, 199] width 96 height 18
type input "$ 2,400"
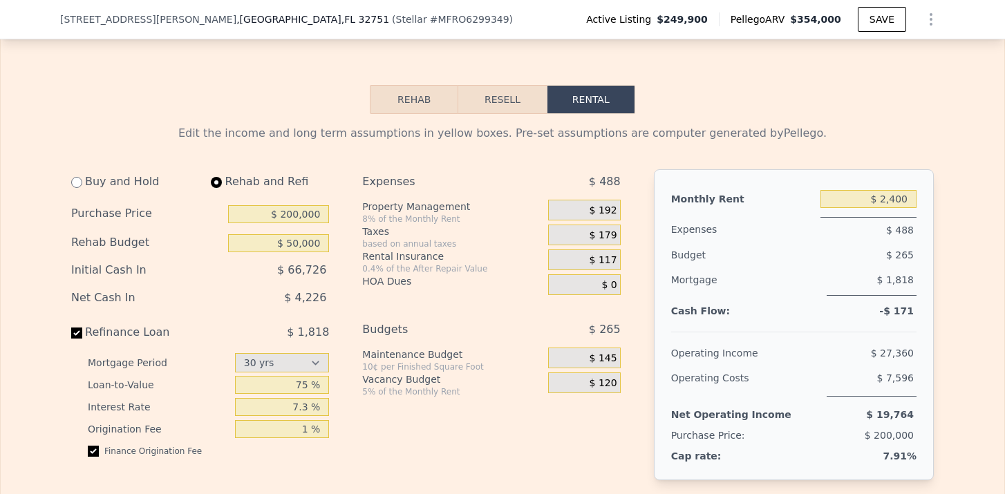
click at [613, 205] on span "$ 192" at bounding box center [604, 211] width 28 height 12
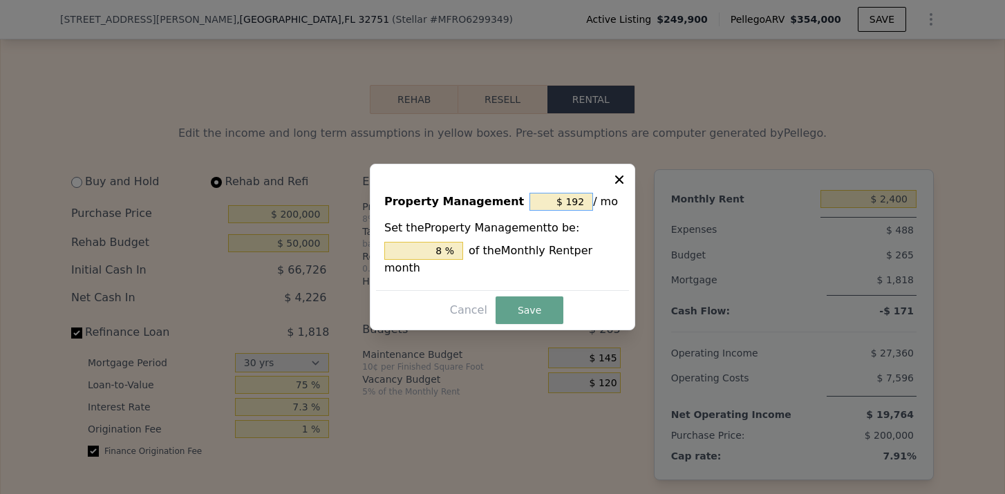
click at [574, 205] on input "$ 192" at bounding box center [562, 202] width 64 height 18
click at [580, 205] on input "$ 192" at bounding box center [562, 202] width 64 height 18
type input "$ 12"
type input "0.5 %"
type input "$ 2"
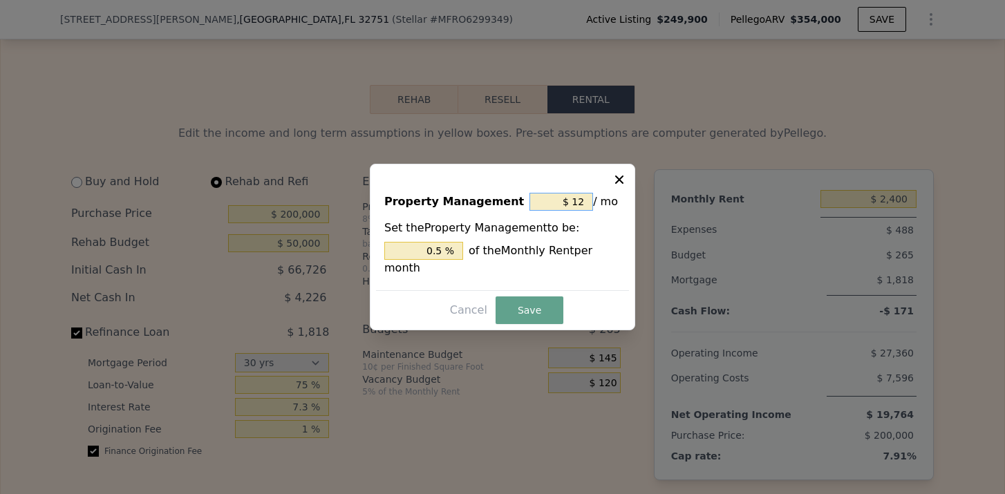
type input "0.083 %"
type input "$ 0"
type input "0 %"
click at [523, 306] on button "Save" at bounding box center [530, 311] width 68 height 28
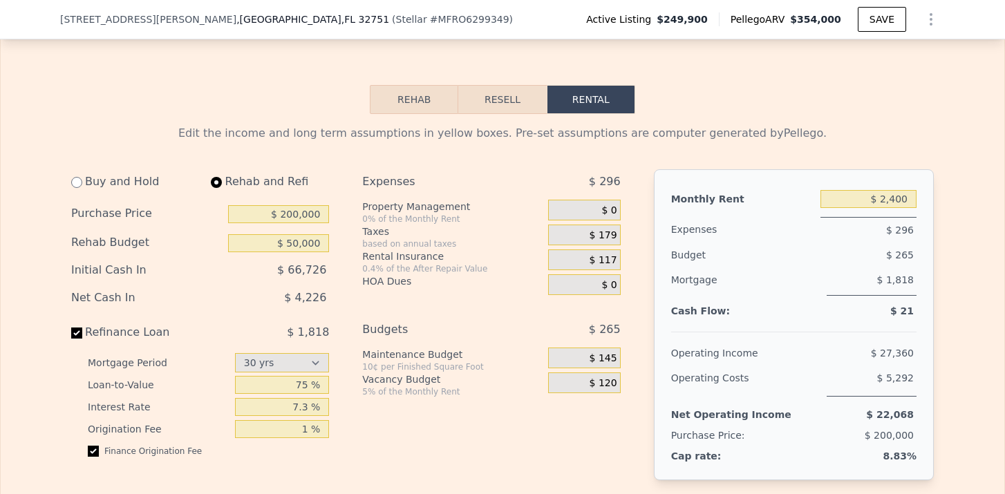
click at [606, 237] on span "$ 179" at bounding box center [604, 236] width 28 height 12
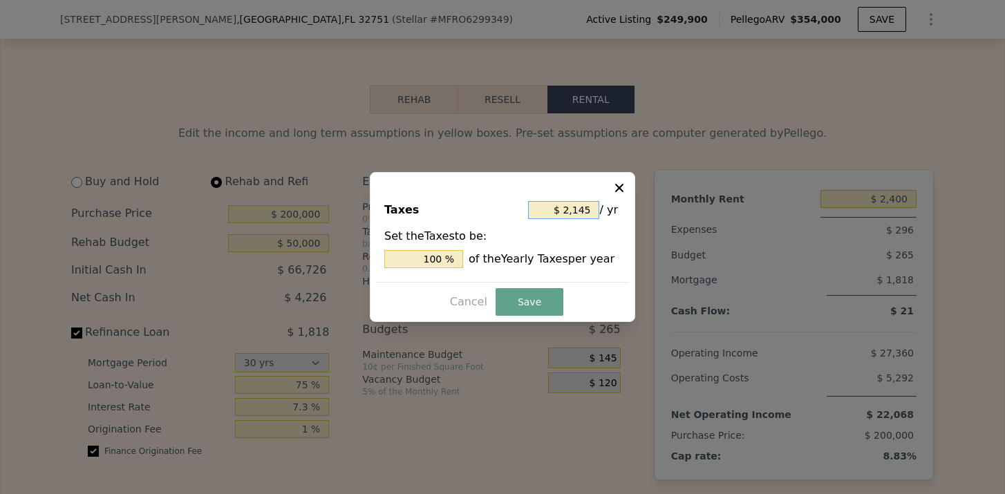
drag, startPoint x: 591, startPoint y: 205, endPoint x: 566, endPoint y: 206, distance: 25.6
click at [566, 206] on input "$ 2,145" at bounding box center [563, 210] width 71 height 18
type input "$ 3"
type input "0.140 %"
type input "$ 35"
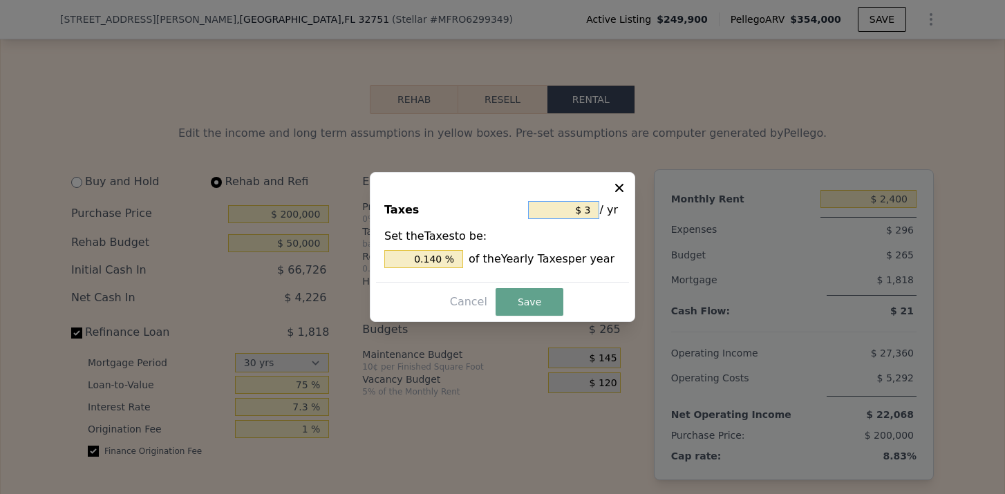
type input "1.632 %"
type input "$ 350"
type input "16.317 %"
type input "$ 3,500"
type input "163.170 %"
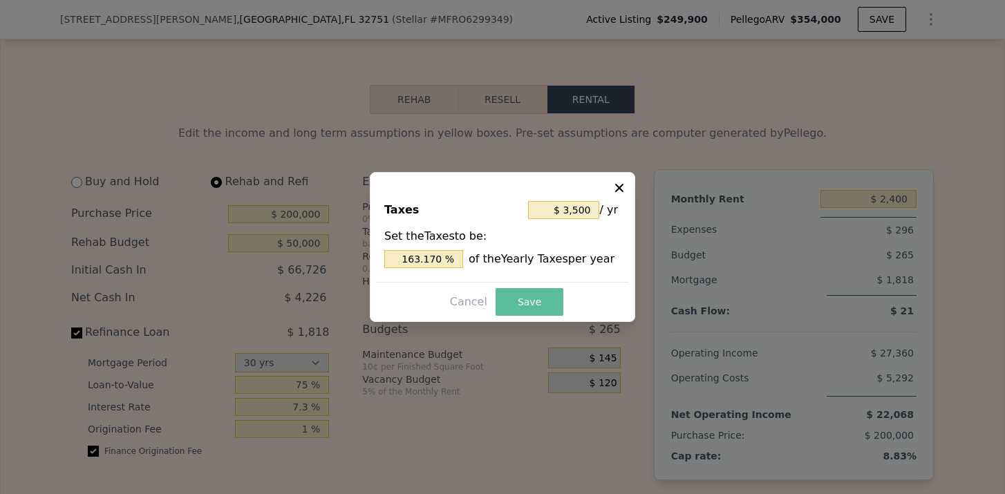
click at [528, 304] on button "Save" at bounding box center [530, 302] width 68 height 28
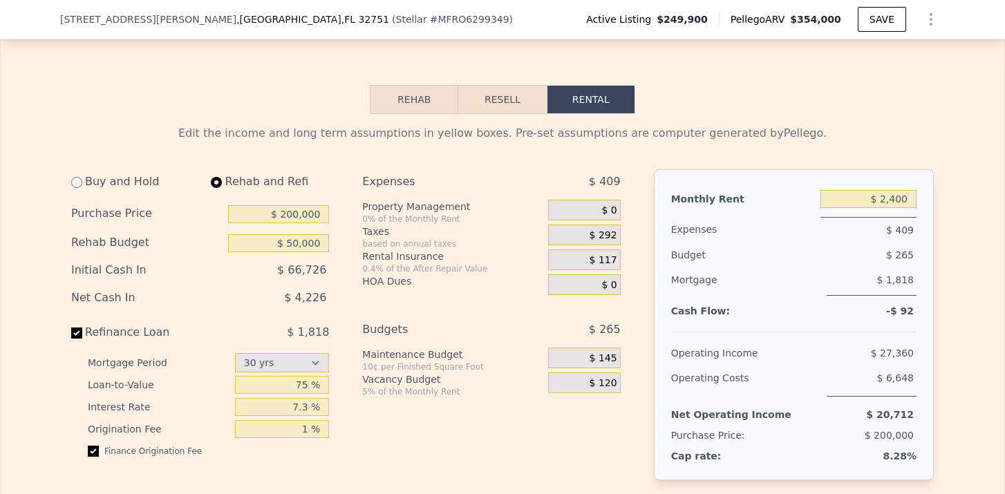
click at [604, 261] on span "$ 117" at bounding box center [604, 260] width 28 height 12
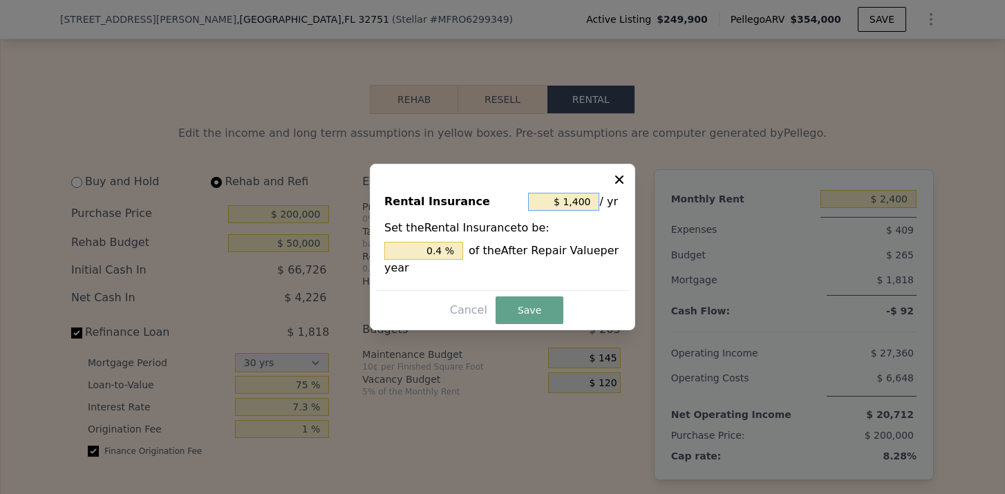
drag, startPoint x: 595, startPoint y: 201, endPoint x: 566, endPoint y: 201, distance: 28.3
click at [566, 201] on input "$ 1,400" at bounding box center [563, 202] width 71 height 18
type input "$ 2"
type input "0.001 %"
type input "$ 22"
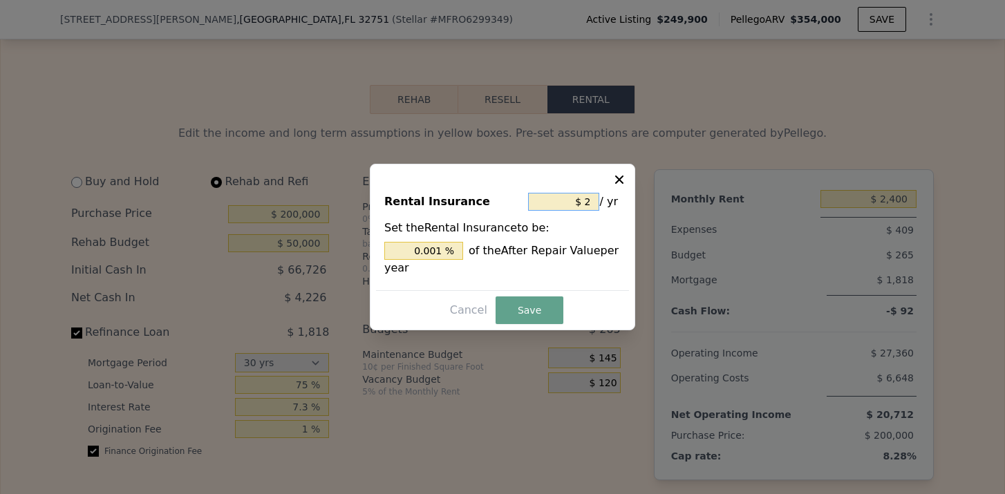
type input "0.006 %"
type input "$ 220"
type input "0.063 %"
type input "$ 2,200"
type input "0.629 %"
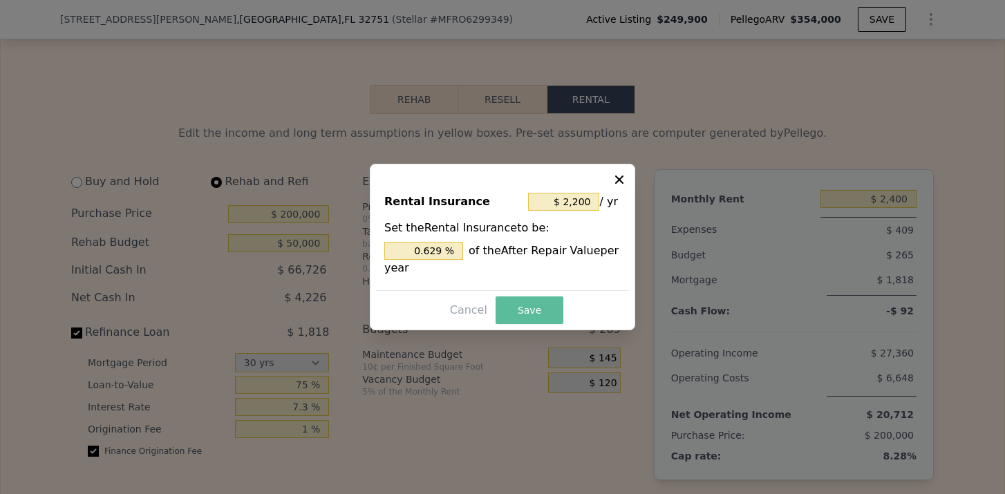
click at [523, 304] on button "Save" at bounding box center [530, 311] width 68 height 28
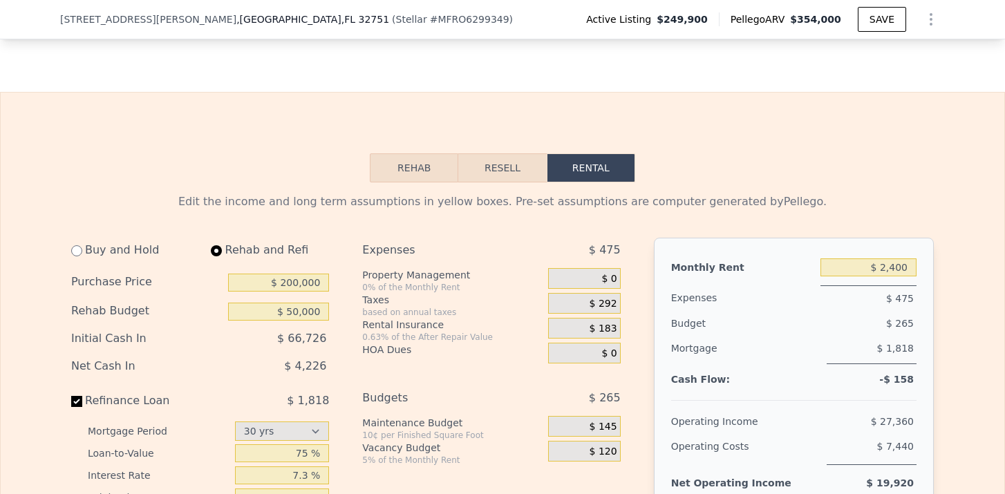
scroll to position [1959, 0]
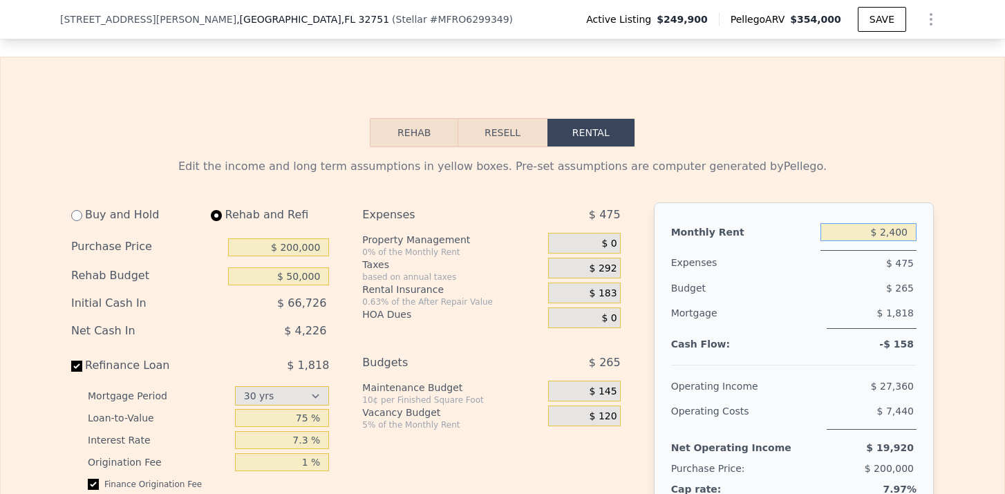
click at [893, 228] on input "$ 2,400" at bounding box center [869, 232] width 96 height 18
type input "$ 2,500"
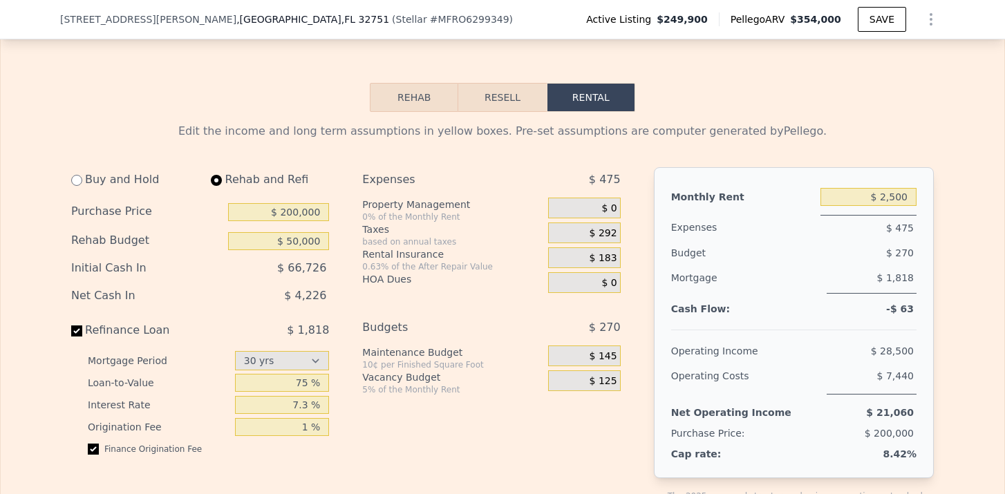
scroll to position [2003, 0]
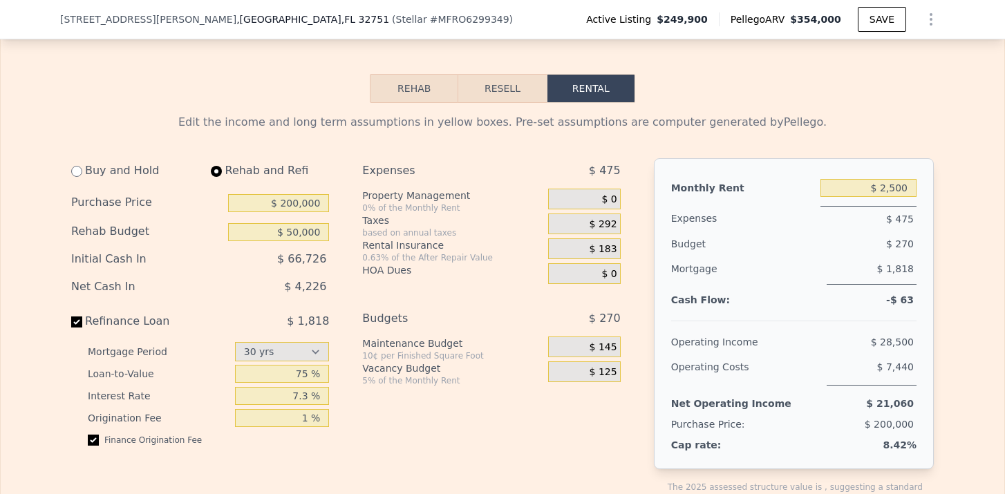
click at [611, 223] on span "$ 292" at bounding box center [604, 224] width 28 height 12
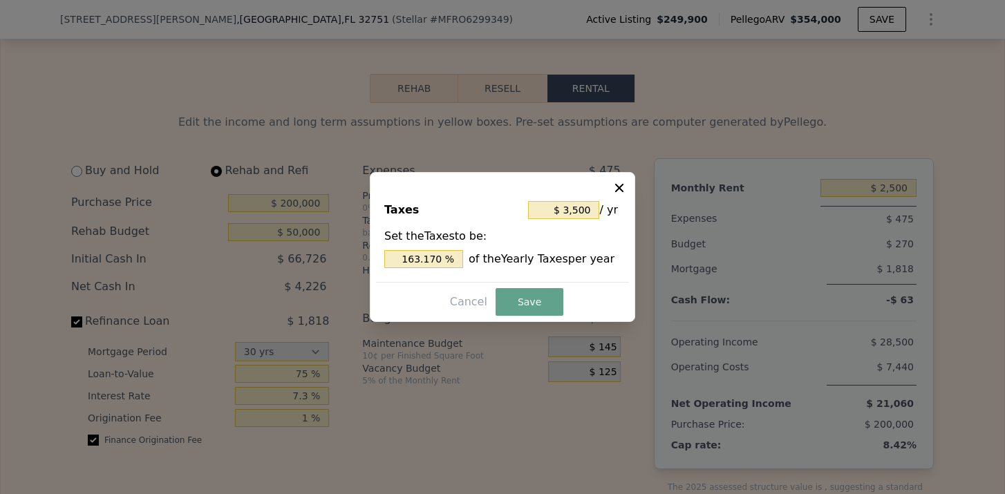
click at [627, 187] on button at bounding box center [621, 186] width 17 height 17
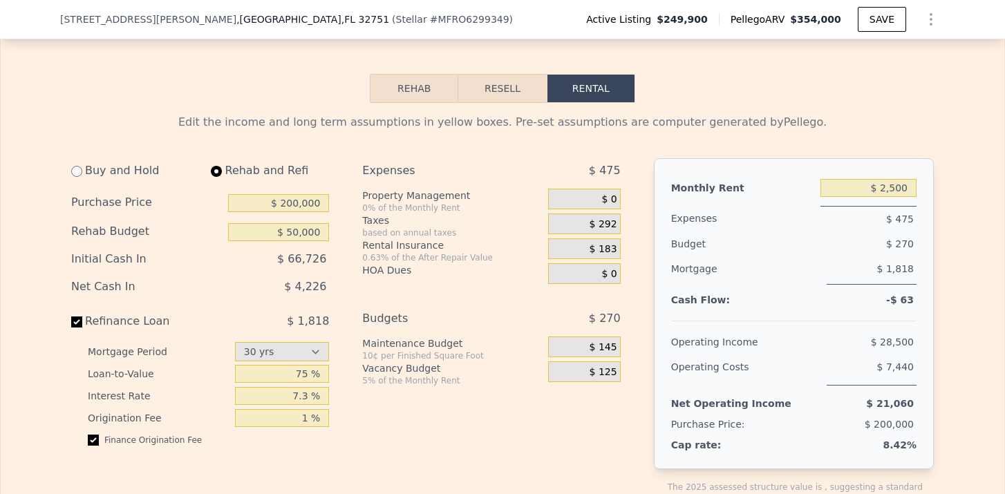
click at [597, 224] on span "$ 292" at bounding box center [604, 224] width 28 height 12
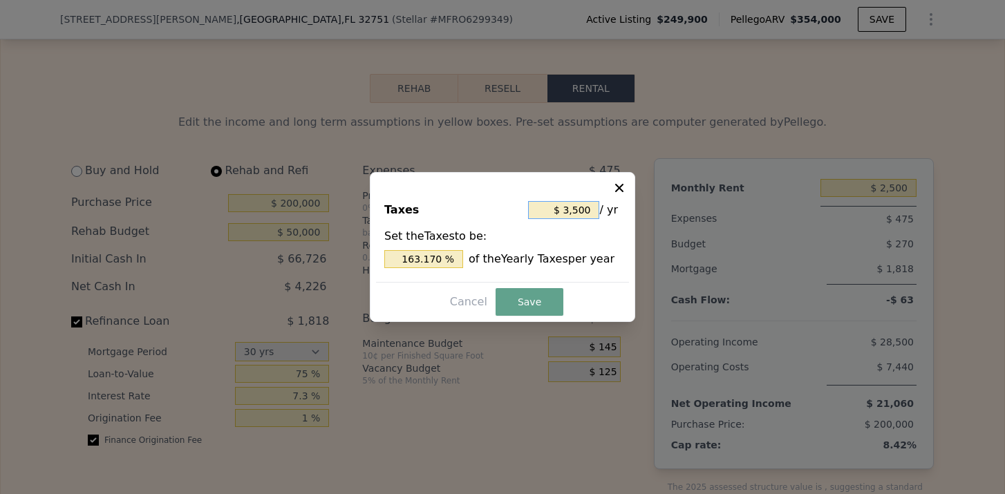
click at [583, 210] on input "$ 3,500" at bounding box center [563, 210] width 71 height 18
type input "$ 300"
type input "13.986 %"
type input "$ 3,000"
type input "139.860 %"
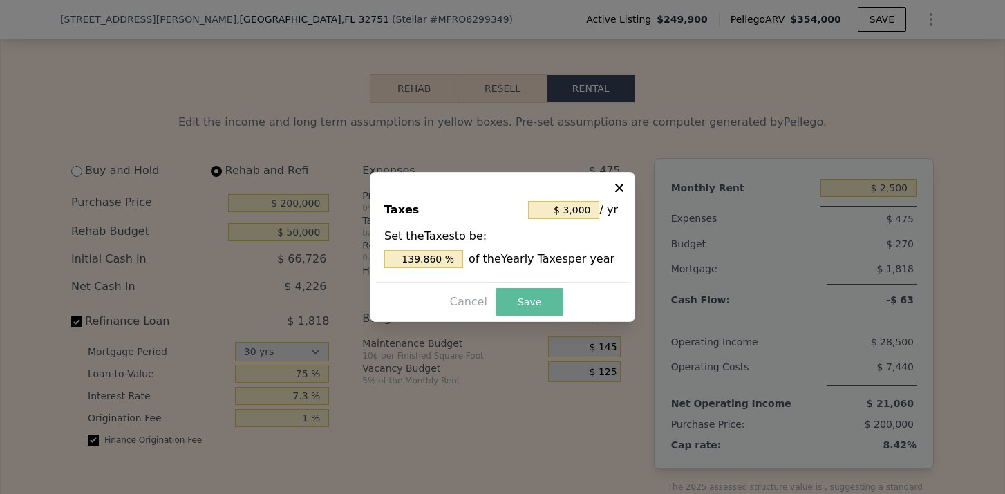
click at [528, 304] on button "Save" at bounding box center [530, 302] width 68 height 28
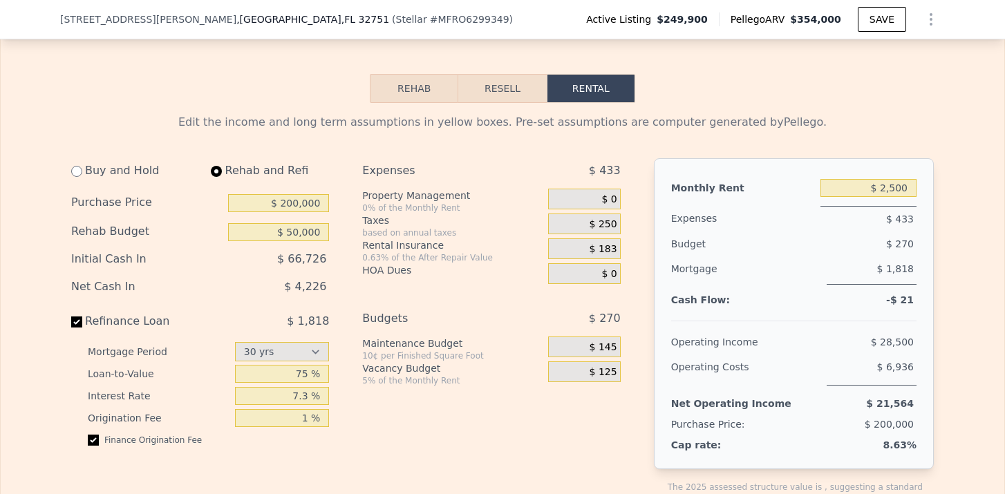
click at [602, 252] on span "$ 183" at bounding box center [604, 249] width 28 height 12
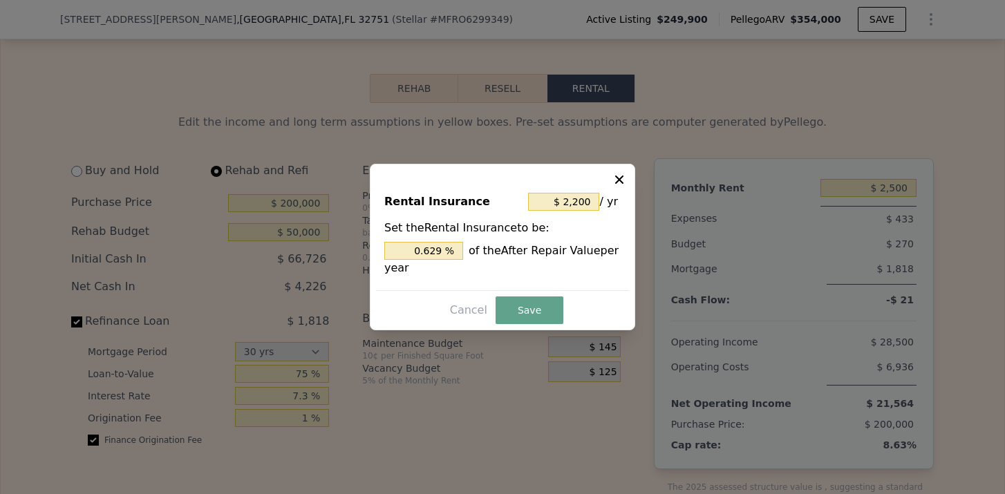
click at [660, 169] on div at bounding box center [502, 247] width 1005 height 494
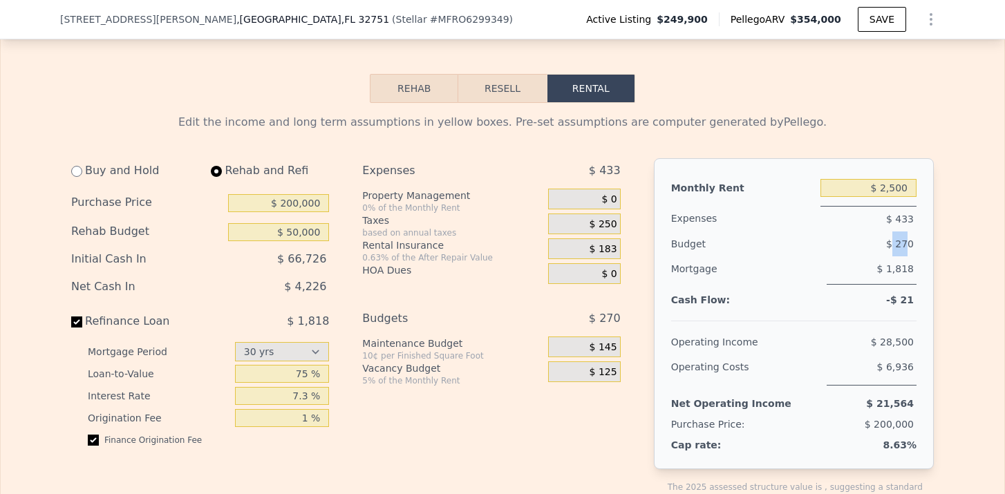
drag, startPoint x: 894, startPoint y: 247, endPoint x: 911, endPoint y: 247, distance: 16.6
click at [911, 247] on span "$ 270" at bounding box center [900, 244] width 28 height 11
click at [915, 248] on div "$ 270" at bounding box center [844, 244] width 145 height 25
drag, startPoint x: 297, startPoint y: 282, endPoint x: 330, endPoint y: 282, distance: 33.2
click at [330, 282] on div "Buy and Hold Rehab and Refi Purchase Price $ 200,000 Rehab Budget $ 50,000 Init…" at bounding box center [205, 344] width 269 height 372
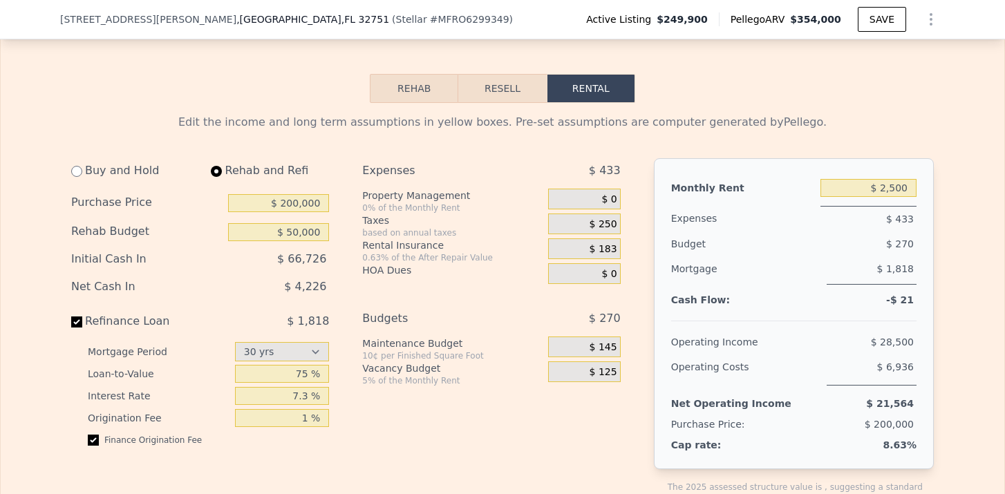
click at [342, 283] on div "Buy and Hold Rehab and Refi Purchase Price $ 200,000 Rehab Budget $ 50,000 Init…" at bounding box center [351, 344] width 561 height 372
click at [291, 205] on input "$ 200,000" at bounding box center [278, 203] width 101 height 18
click at [340, 218] on div "Buy and Hold Rehab and Refi Purchase Price $ 220,000 Rehab Budget $ 50,000 Init…" at bounding box center [205, 344] width 269 height 372
click at [295, 207] on input "$ 220,000" at bounding box center [278, 203] width 101 height 18
type input "$ 230,000"
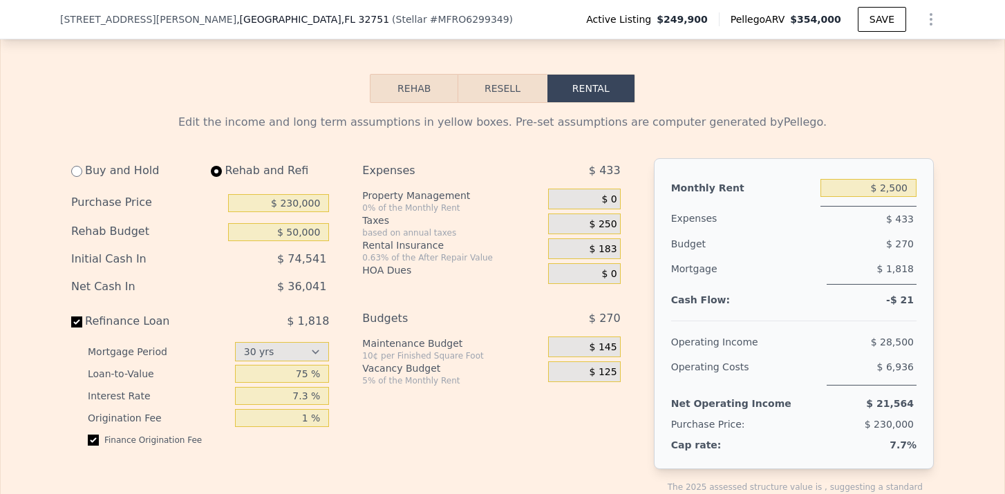
click at [509, 285] on div "Expenses $ 433 Property Management 0% of the Monthly Rent $ 0 Taxes based on an…" at bounding box center [496, 344] width 269 height 372
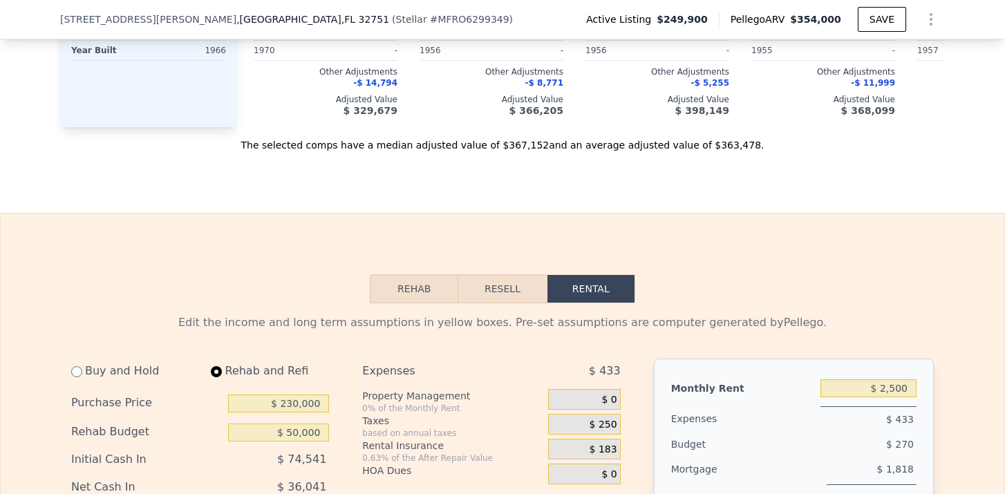
scroll to position [1760, 0]
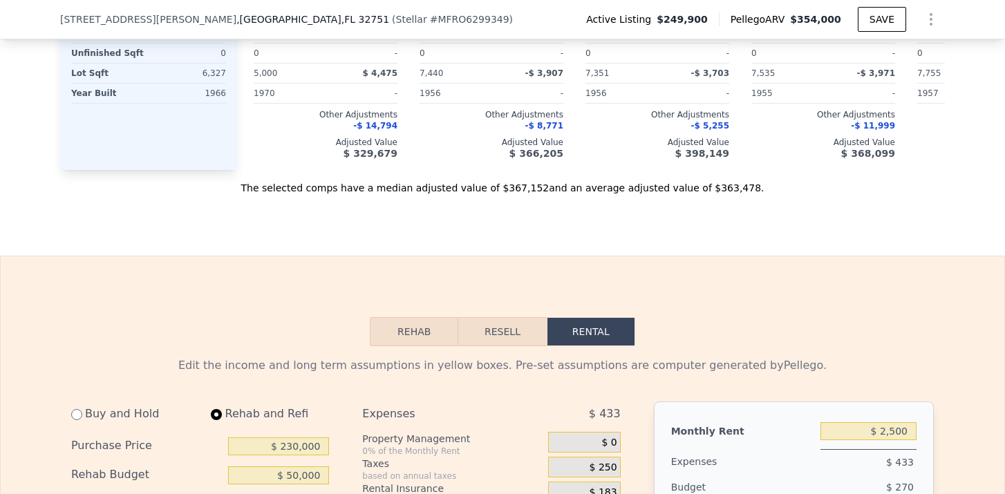
click at [526, 328] on button "Resell" at bounding box center [502, 331] width 88 height 29
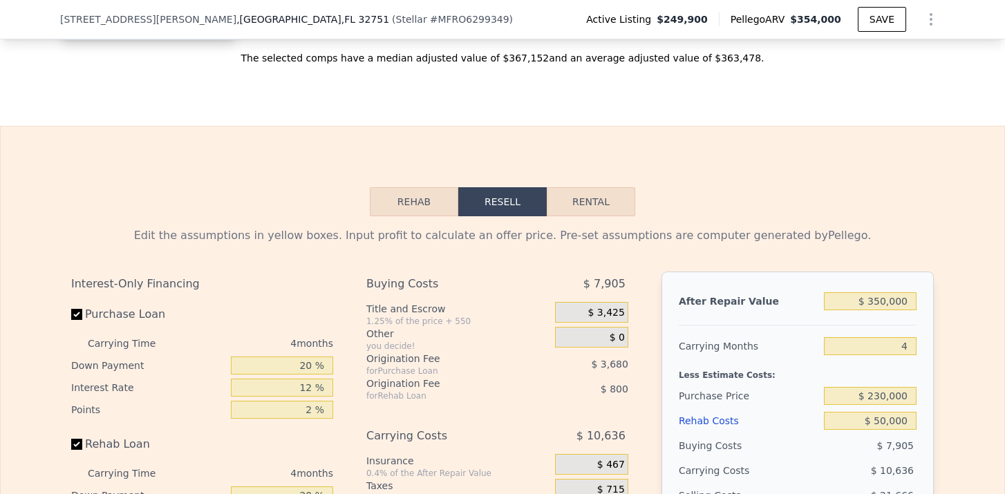
scroll to position [1905, 0]
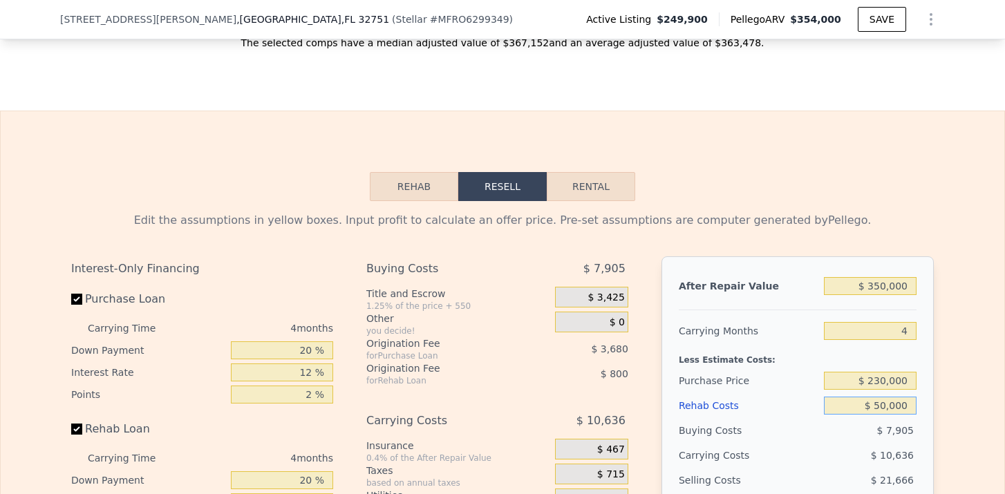
click at [882, 400] on input "$ 50,000" at bounding box center [870, 406] width 93 height 18
type input "$ 5,000"
type input "$ 76,953"
type input "$ 3,000"
type input "$ 79,049"
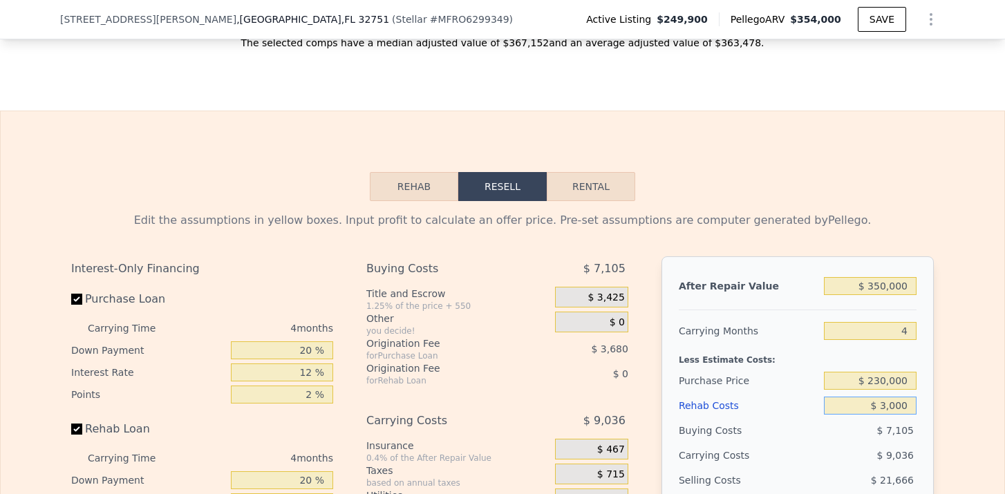
type input "$ 35,000"
type input "$ 45,513"
type input "$ 35,000"
click at [941, 386] on div "Edit the assumptions in yellow boxes. Input profit to calculate an offer price.…" at bounding box center [502, 458] width 885 height 514
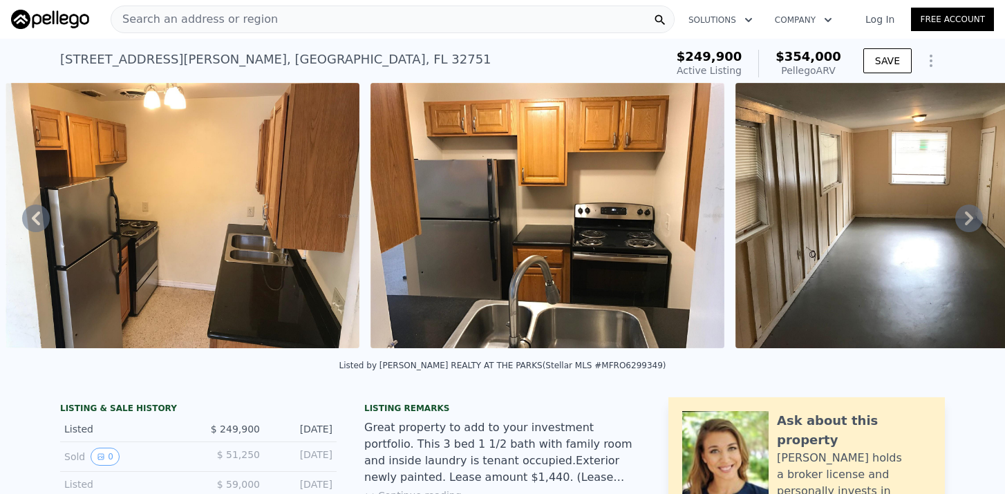
scroll to position [0, 0]
click at [161, 25] on span "Search an address or region" at bounding box center [194, 19] width 167 height 17
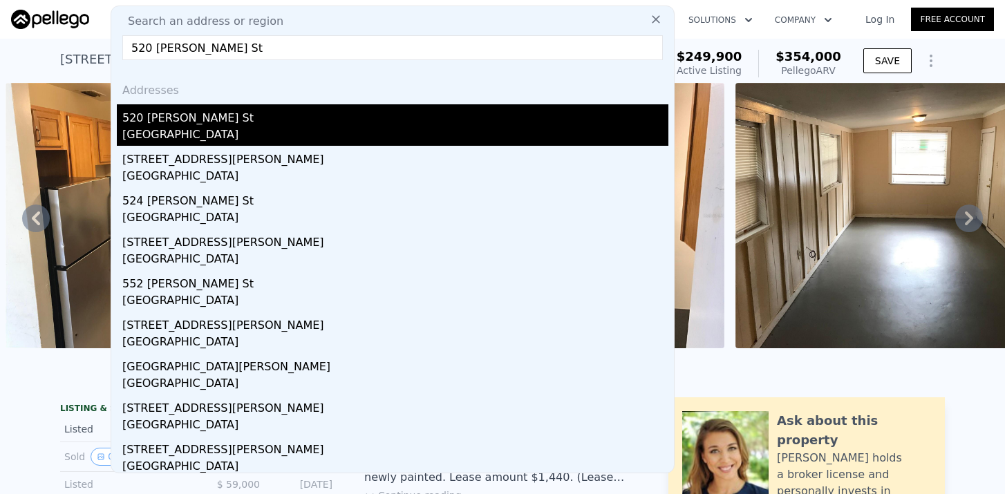
type input "520 [PERSON_NAME] St"
click at [170, 140] on div "[GEOGRAPHIC_DATA]" at bounding box center [395, 136] width 546 height 19
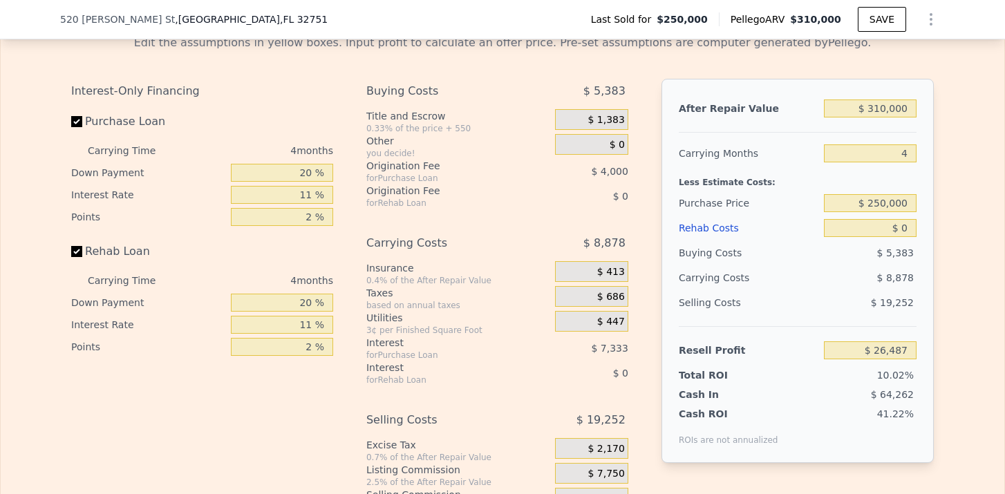
scroll to position [2146, 0]
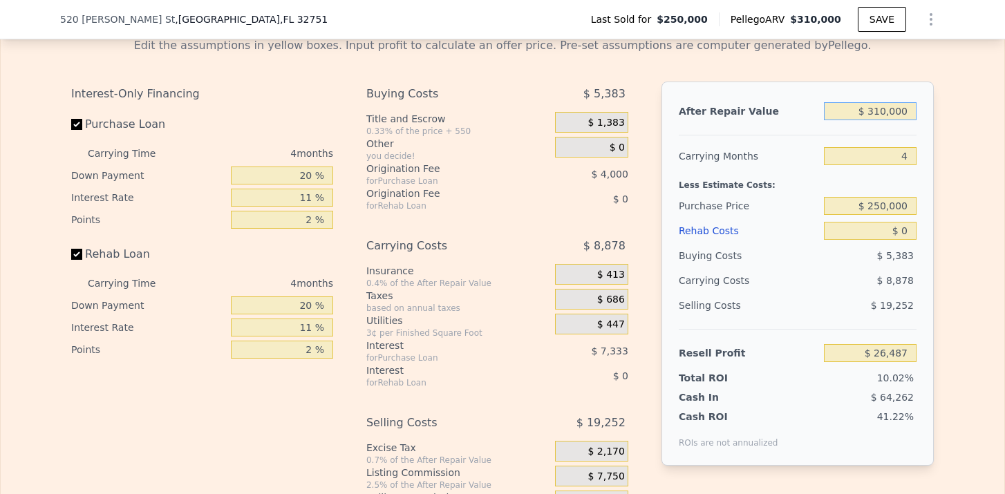
click at [888, 115] on input "$ 310,000" at bounding box center [870, 111] width 93 height 18
drag, startPoint x: 910, startPoint y: 111, endPoint x: 872, endPoint y: 110, distance: 38.0
click at [872, 110] on input "$ 310,000" at bounding box center [870, 111] width 93 height 18
type input "$ 2"
type input "-$ 264,396"
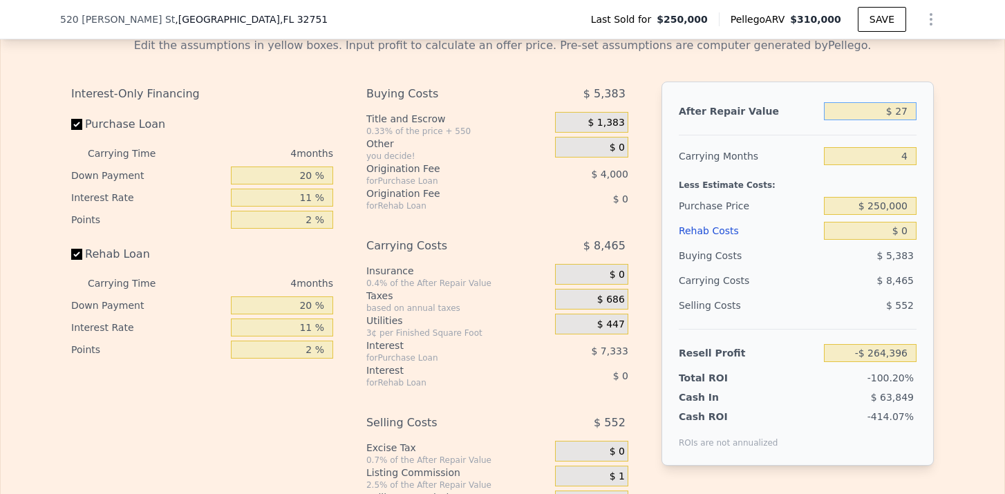
type input "$ 270"
type input "-$ 264,145"
type input "$ 27,000"
type input "-$ 239,063"
type input "$ 270,000"
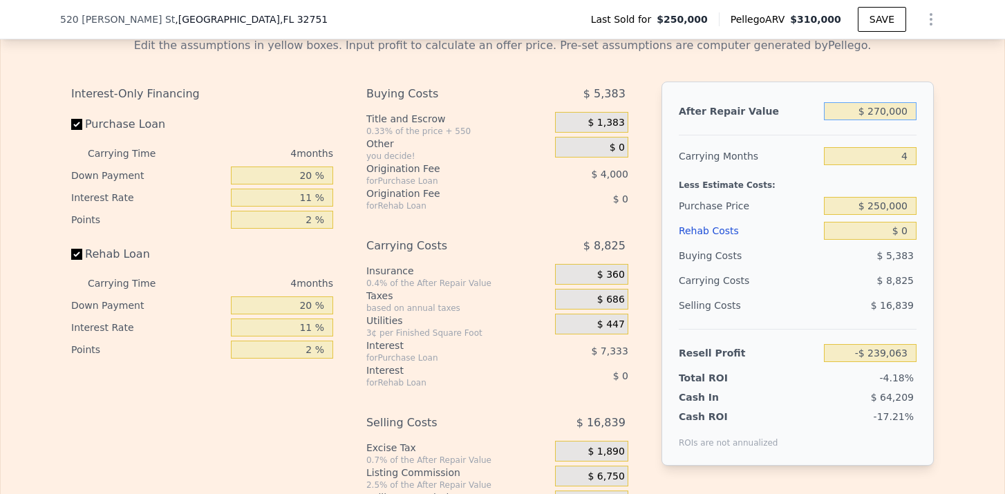
type input "-$ 11,047"
click at [912, 154] on input "4" at bounding box center [870, 156] width 93 height 18
type input "6"
type input "-$ 15,459"
type input "6"
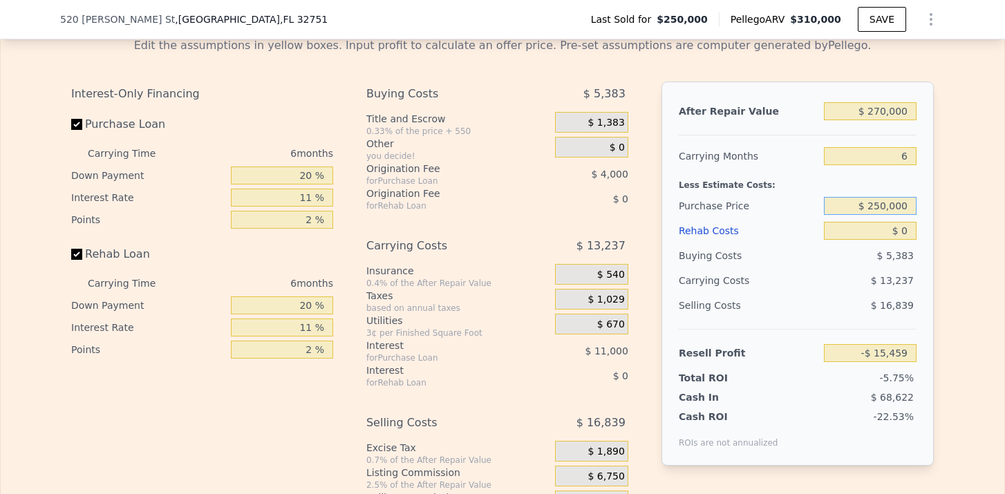
click at [904, 207] on input "$ 250,000" at bounding box center [870, 206] width 93 height 18
click at [883, 205] on input "$ 250,000" at bounding box center [870, 206] width 93 height 18
type input "$ 200,000"
type input "$ 37,704"
click at [909, 236] on input "$ 0" at bounding box center [870, 231] width 93 height 18
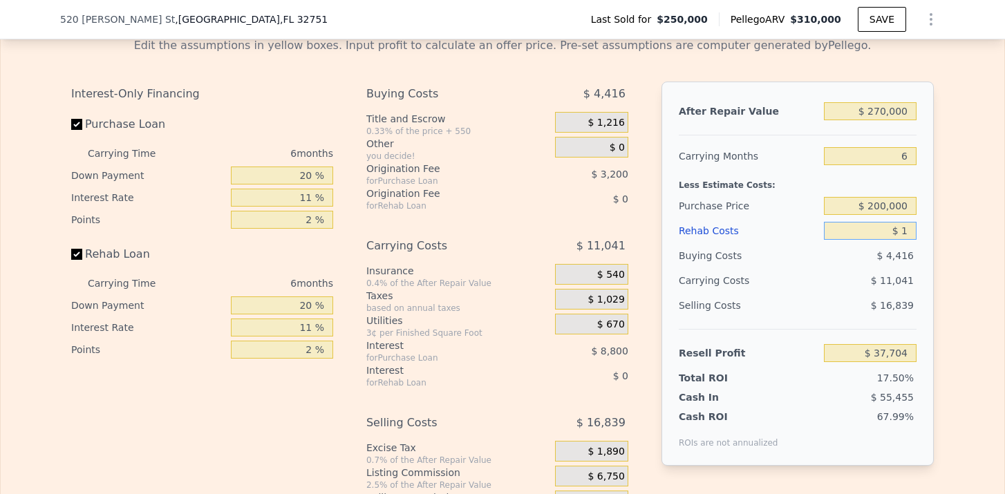
type input "$ 10"
type input "$ 37,694"
type input "$ 1,000"
type input "$ 36,646"
type input "$ 10,000"
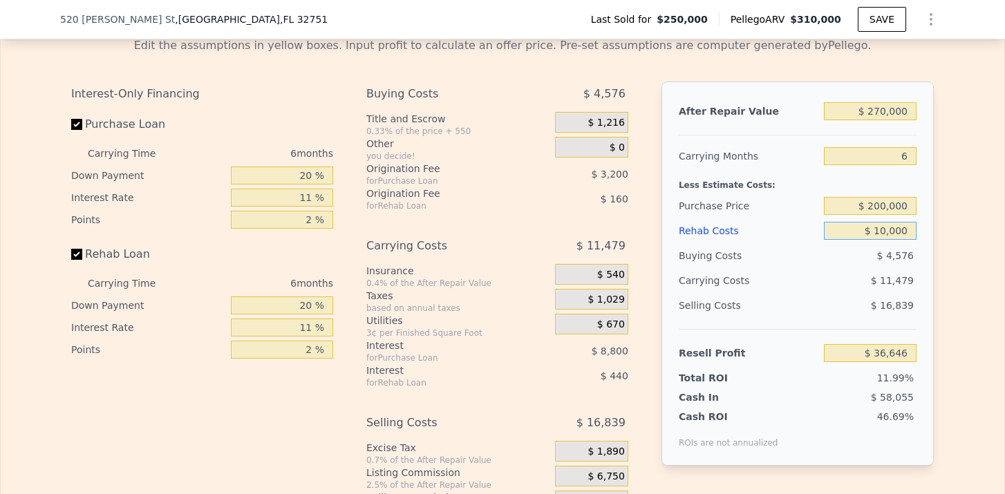
type input "$ 27,106"
click at [934, 270] on div "After Repair Value $ 270,000 Carrying Months 6 Less Estimate Costs: Purchase Pr…" at bounding box center [798, 274] width 272 height 384
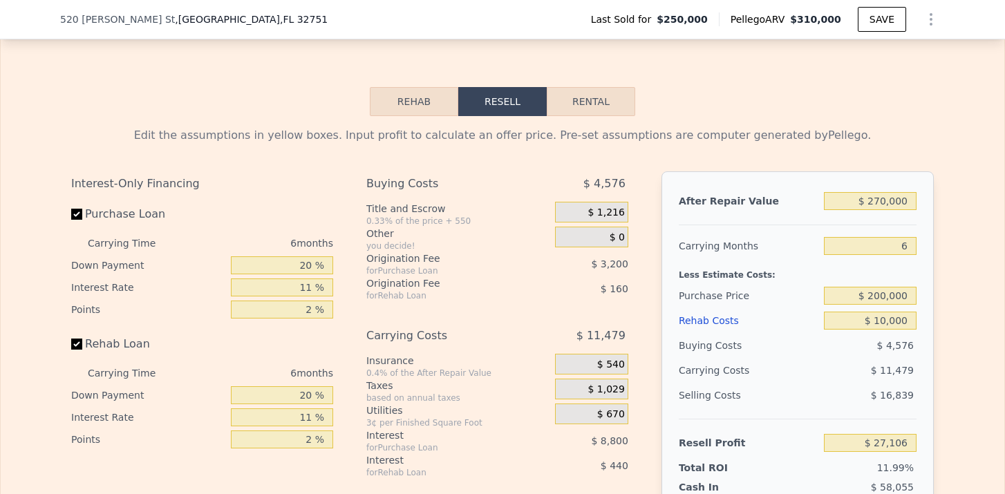
scroll to position [2054, 0]
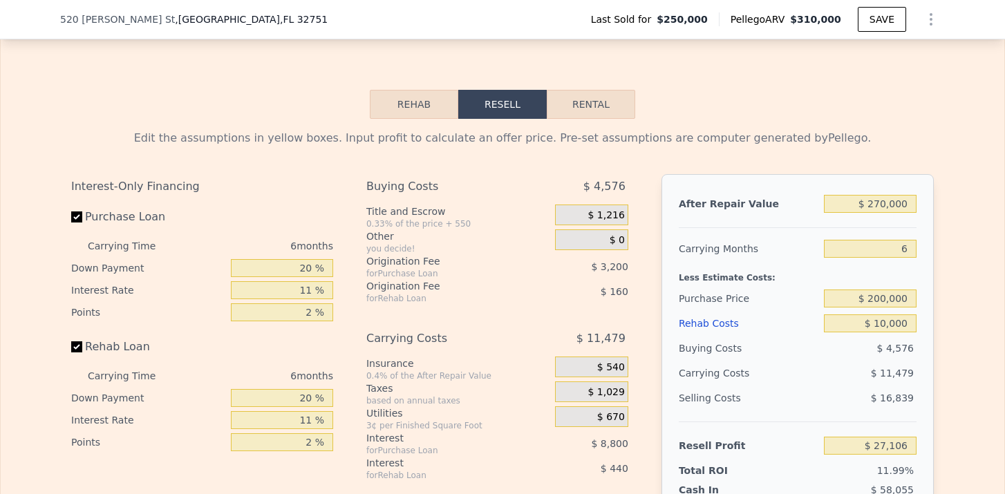
click at [595, 102] on button "Rental" at bounding box center [591, 104] width 89 height 29
select select "30"
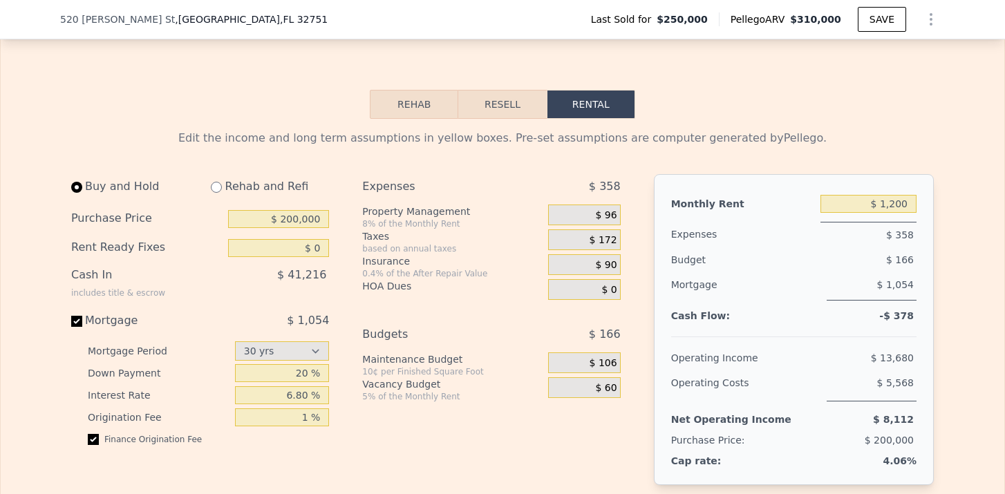
click at [219, 190] on input "radio" at bounding box center [216, 187] width 11 height 11
radio input "true"
select select "30"
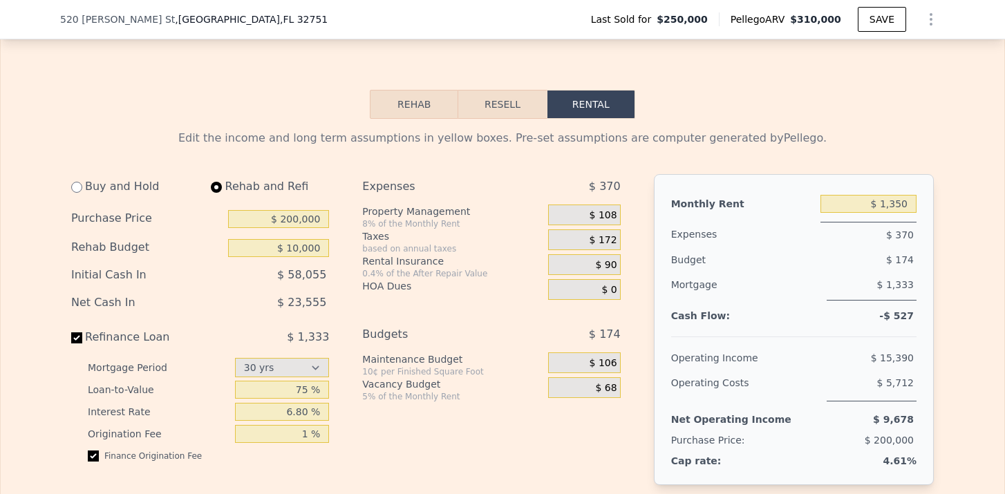
type input "$ 10,000"
drag, startPoint x: 884, startPoint y: 202, endPoint x: 936, endPoint y: 202, distance: 52.6
type input "$ 2,200"
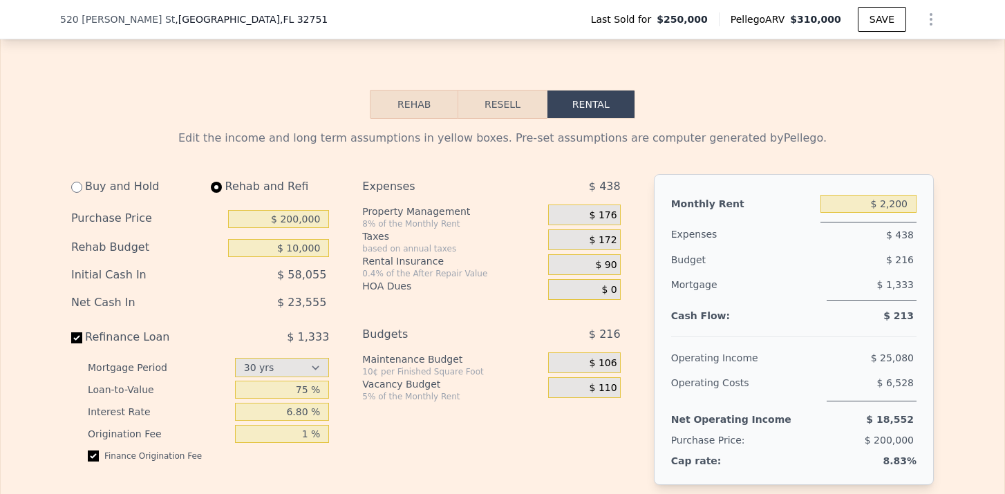
click at [602, 221] on div "$ 176" at bounding box center [584, 215] width 72 height 21
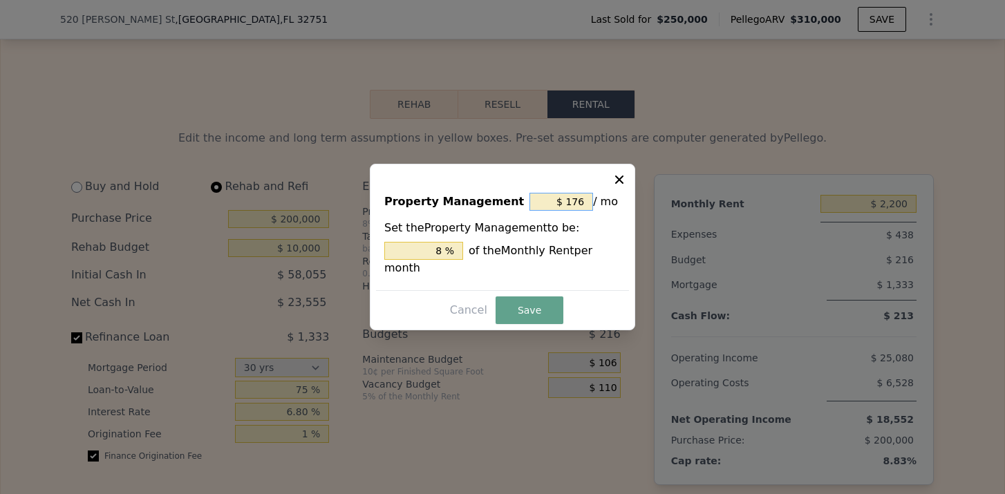
click at [585, 207] on input "$ 176" at bounding box center [562, 202] width 64 height 18
type input "$ 17"
type input "0.773 %"
type input "$ 1"
type input "0.045 %"
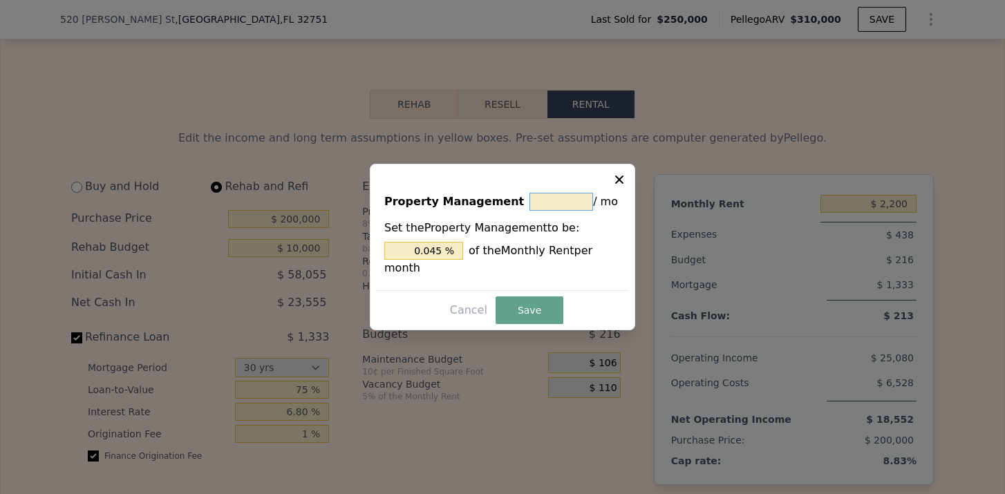
type input "$ 0"
type input "0 %"
click at [511, 315] on button "Save" at bounding box center [530, 311] width 68 height 28
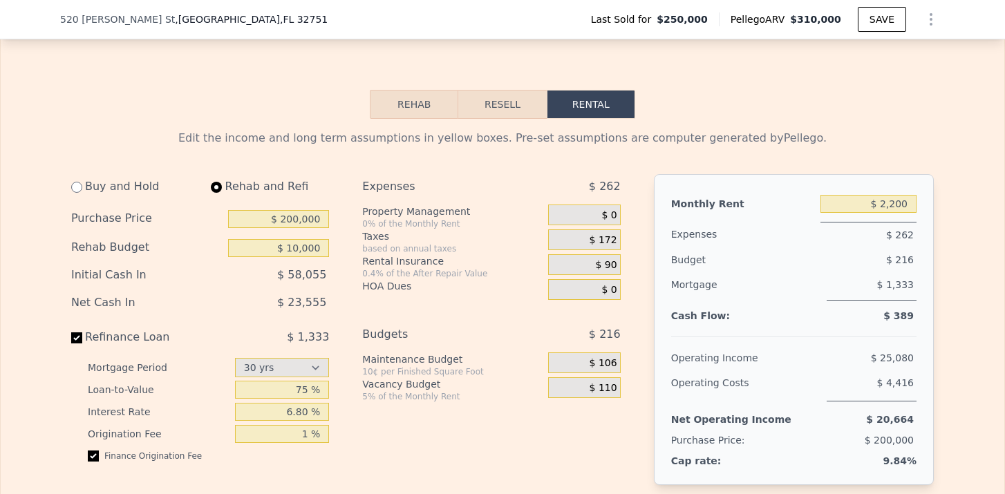
click at [605, 234] on span "$ 172" at bounding box center [604, 240] width 28 height 12
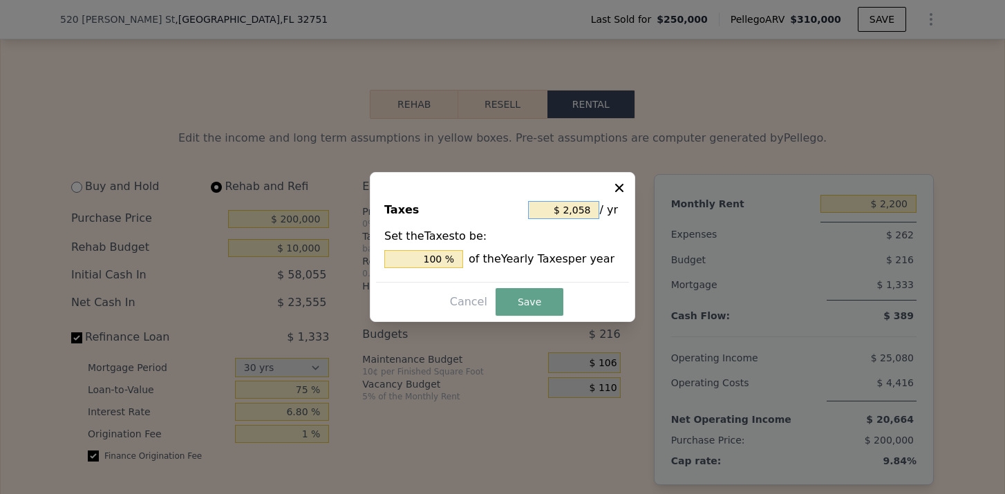
click at [576, 215] on input "$ 2,058" at bounding box center [563, 210] width 71 height 18
type input "$ 205"
type input "9.961 %"
type input "$ 20"
type input "0.972 %"
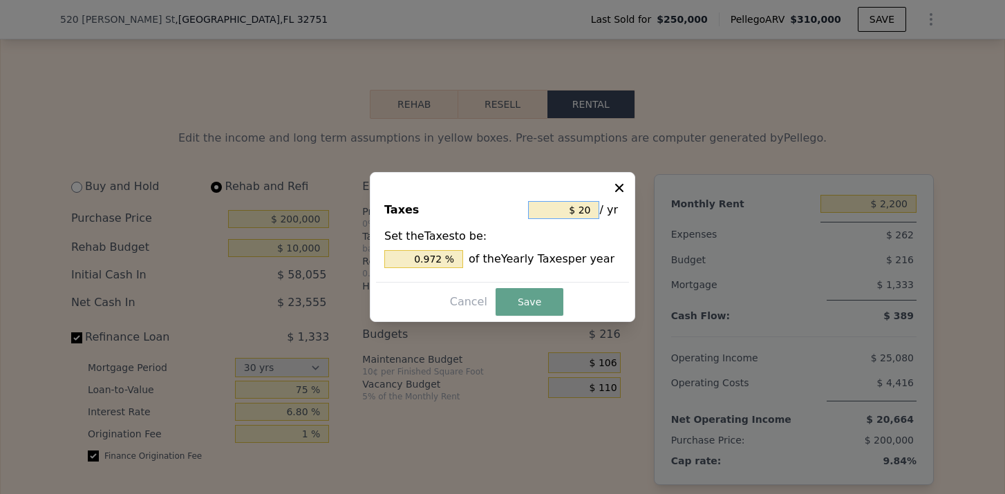
type input "$ 2"
type input "0.097 %"
type input "$ 3"
type input "0.146 %"
type input "$ 30"
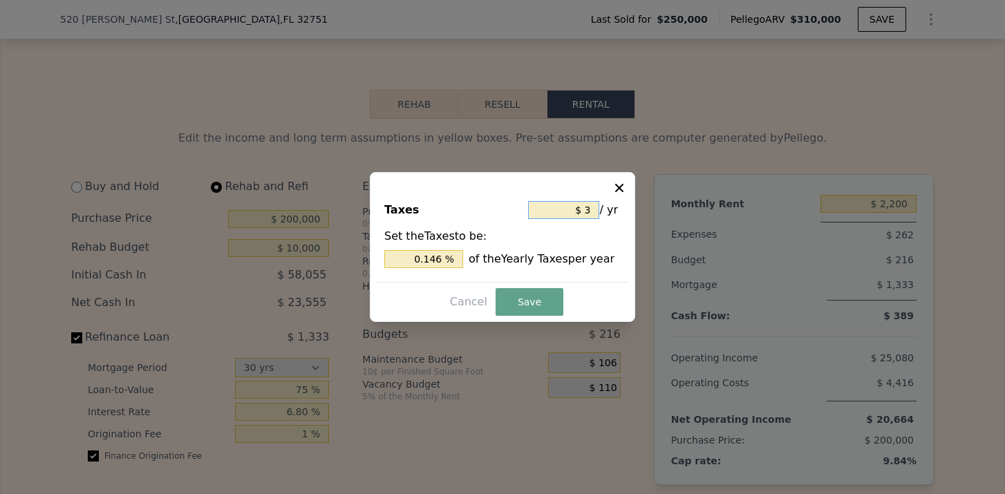
type input "1.458 %"
type input "$ 300"
type input "14.577 %"
type input "$ 3,000"
type input "145.773 %"
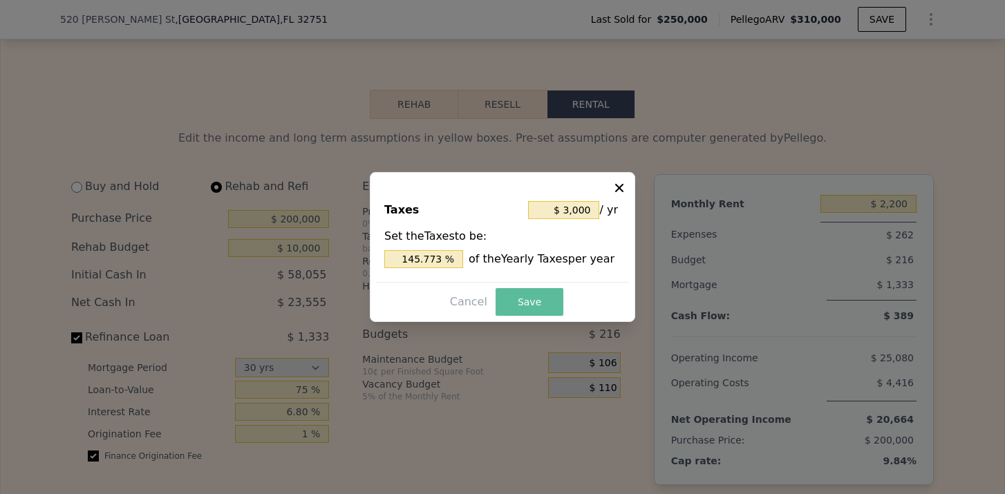
click at [516, 296] on button "Save" at bounding box center [530, 302] width 68 height 28
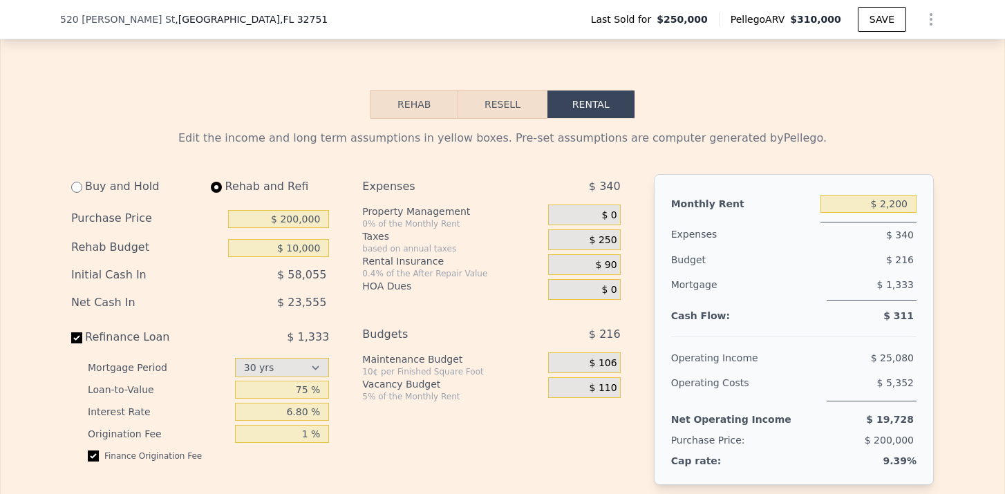
click at [606, 268] on span "$ 90" at bounding box center [606, 265] width 21 height 12
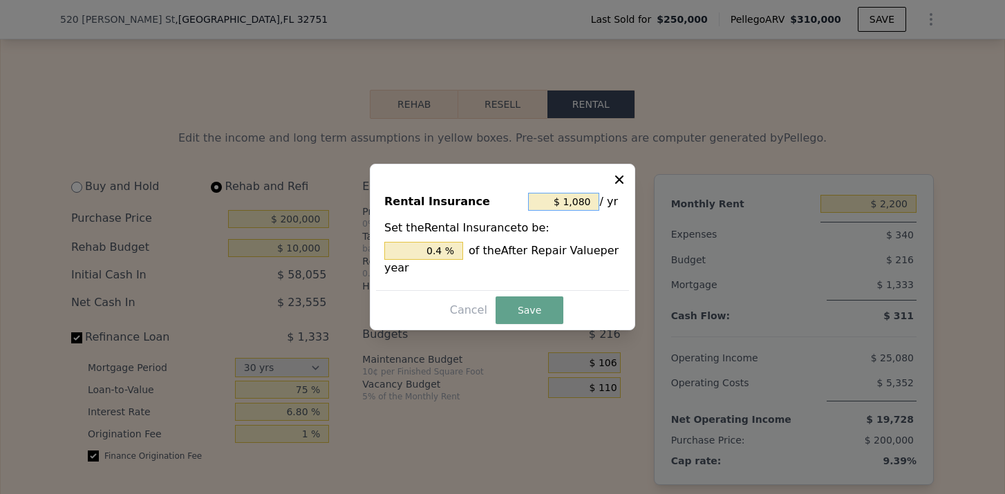
drag, startPoint x: 590, startPoint y: 202, endPoint x: 568, endPoint y: 203, distance: 22.2
click at [568, 203] on input "$ 1,080" at bounding box center [563, 202] width 71 height 18
type input "$ 2"
type input "0.001 %"
type input "$ 22"
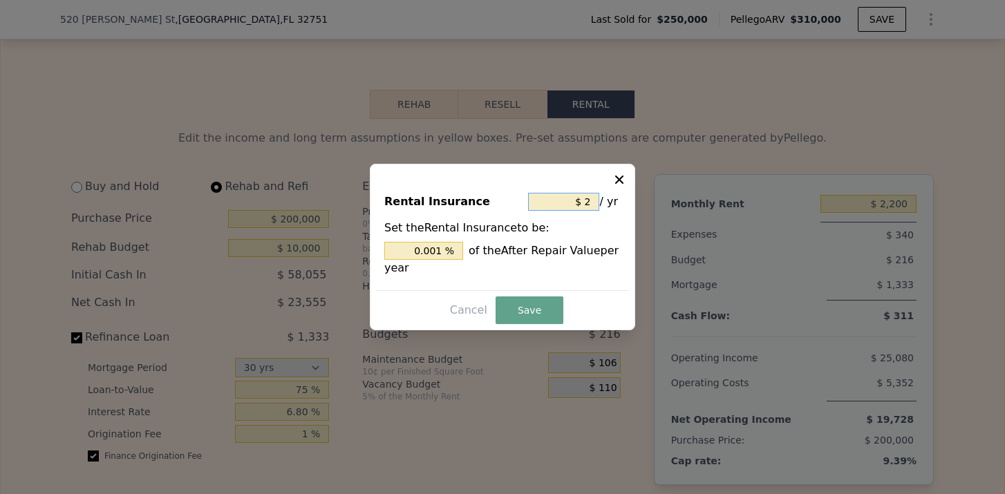
type input "0.008 %"
type input "$ 220"
type input "0.081 %"
type input "$ 2,200"
type input "0.815 %"
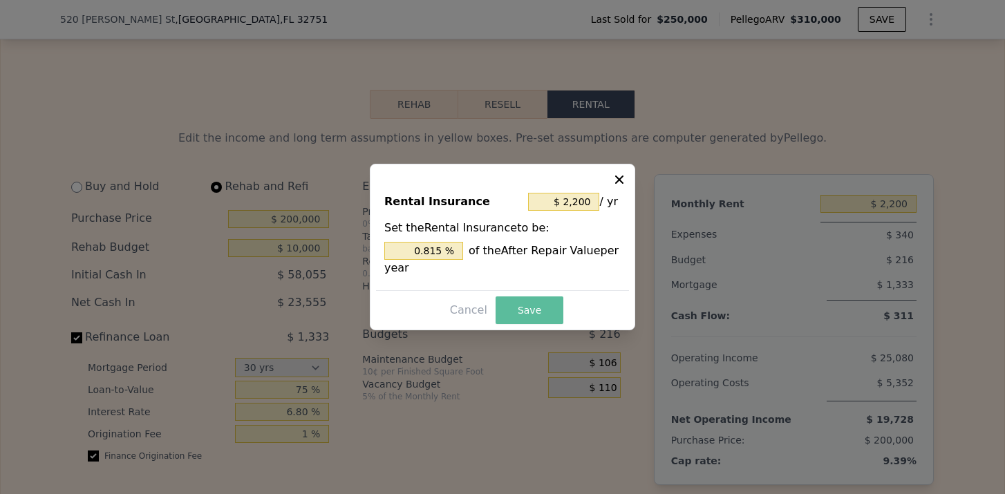
click at [541, 305] on button "Save" at bounding box center [530, 311] width 68 height 28
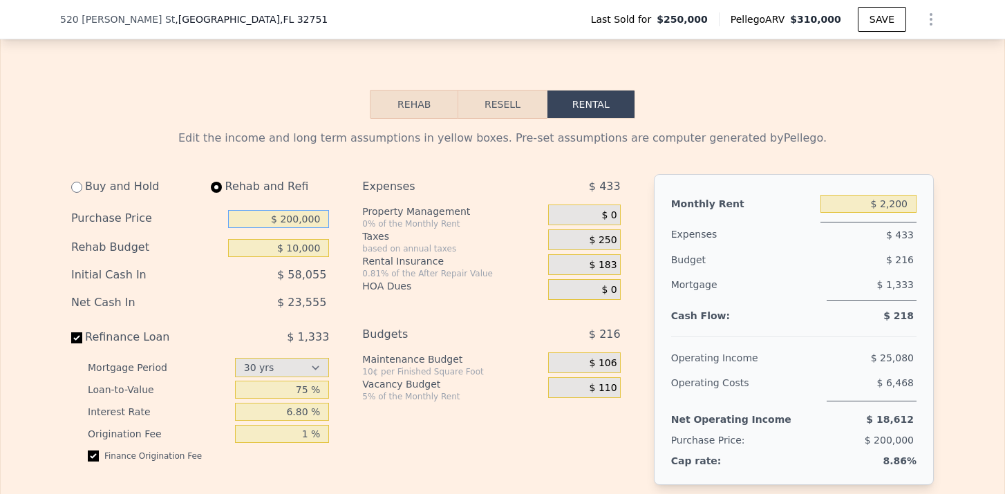
click at [295, 221] on input "$ 200,000" at bounding box center [278, 219] width 101 height 18
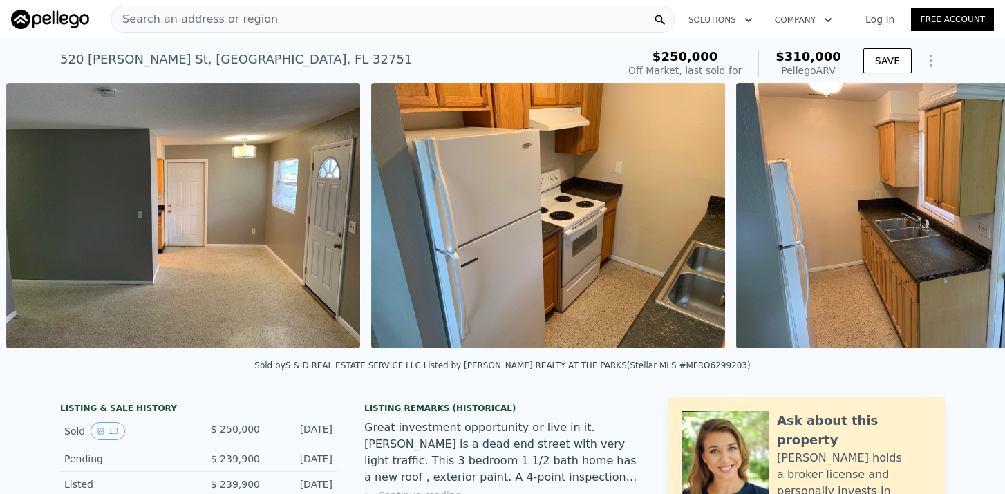
scroll to position [0, 1314]
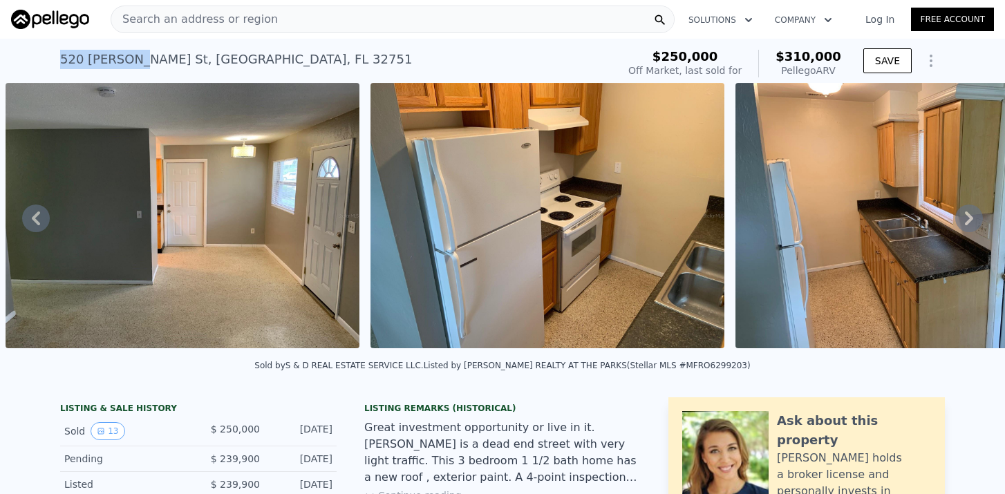
drag, startPoint x: 58, startPoint y: 62, endPoint x: 130, endPoint y: 64, distance: 71.9
click at [131, 64] on div "[STREET_ADDRESS][PERSON_NAME] Sold [DATE] for $250k (~ARV $310k ) $250,000 Off …" at bounding box center [502, 61] width 1005 height 44
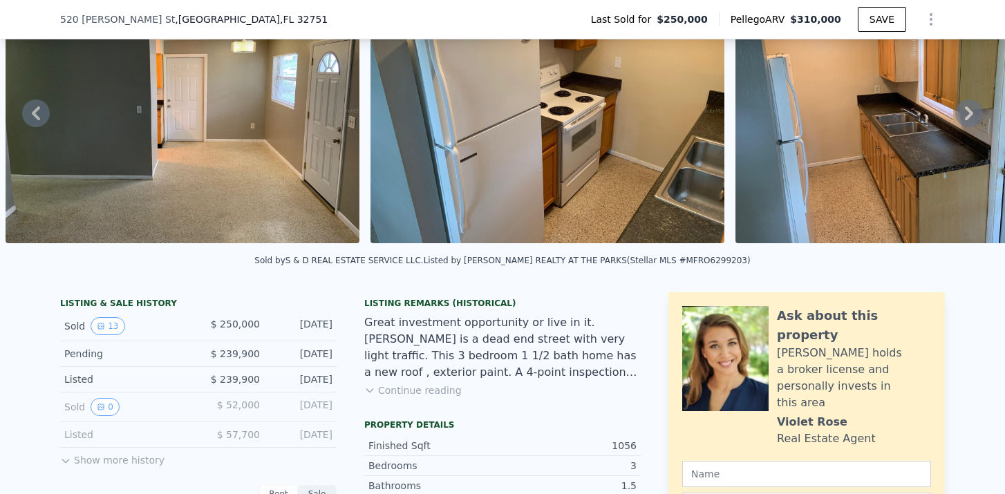
scroll to position [100, 0]
drag, startPoint x: 269, startPoint y: 378, endPoint x: 347, endPoint y: 387, distance: 78.6
drag, startPoint x: 275, startPoint y: 351, endPoint x: 333, endPoint y: 351, distance: 58.1
click at [333, 351] on div "Pending $ 239,900 [DATE]" at bounding box center [198, 355] width 277 height 26
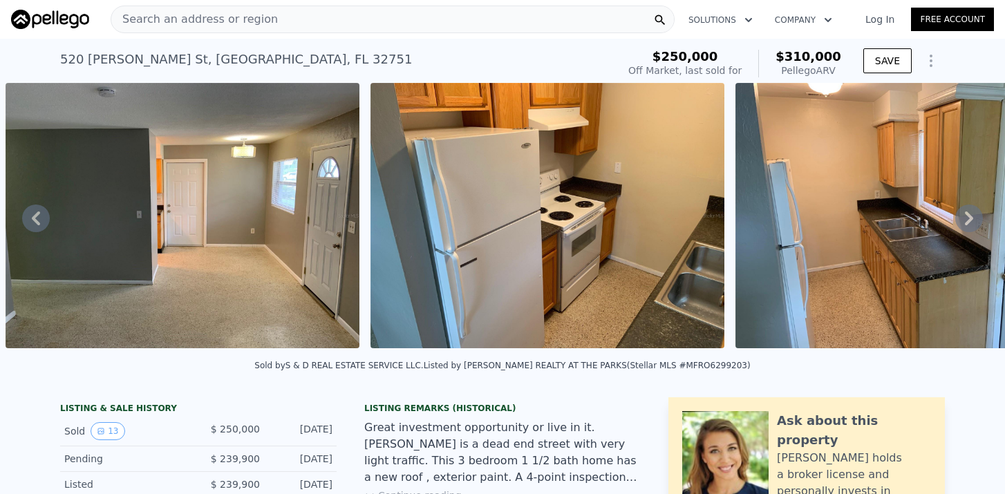
scroll to position [0, 0]
drag, startPoint x: 214, startPoint y: 57, endPoint x: 272, endPoint y: 57, distance: 58.1
click at [272, 57] on div "[STREET_ADDRESS][PERSON_NAME] Sold [DATE] for $250k (~ARV $310k )" at bounding box center [336, 63] width 552 height 39
click at [253, 109] on img at bounding box center [183, 216] width 354 height 266
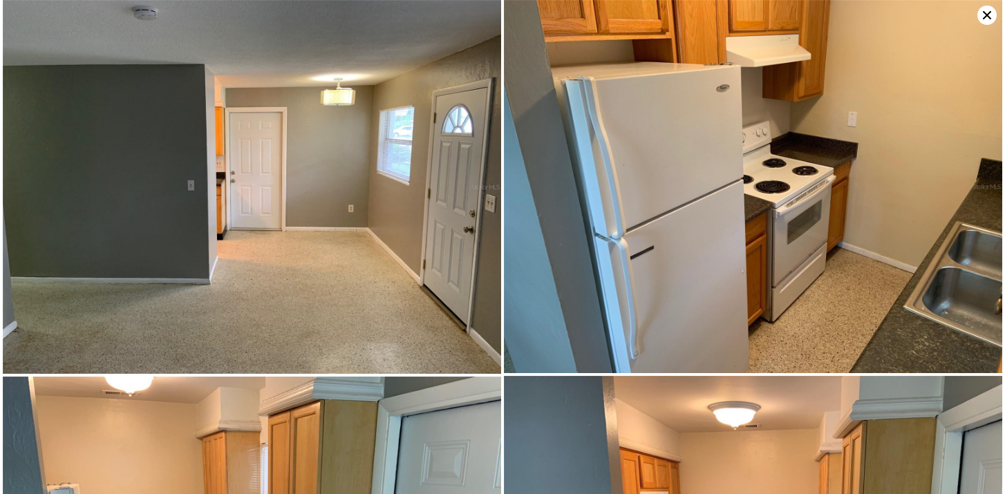
click at [992, 22] on icon at bounding box center [987, 15] width 19 height 19
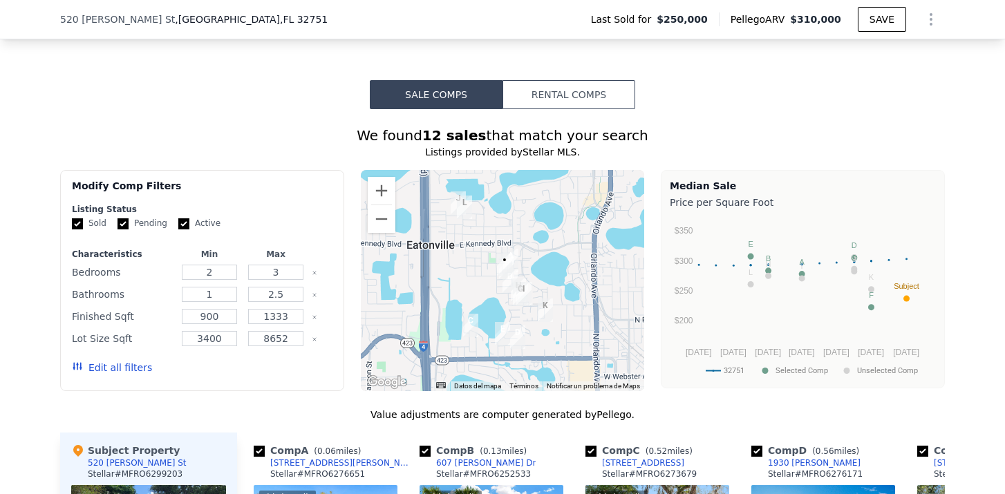
scroll to position [1119, 0]
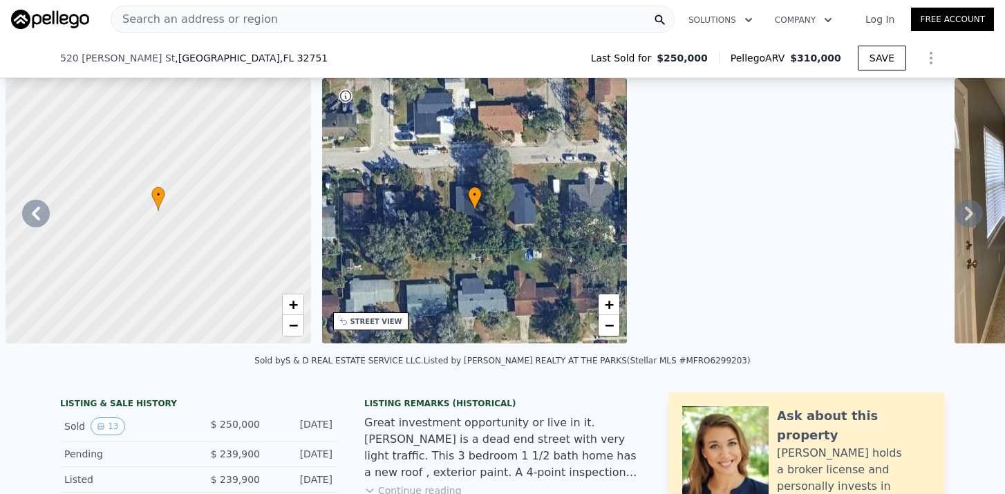
select select "30"
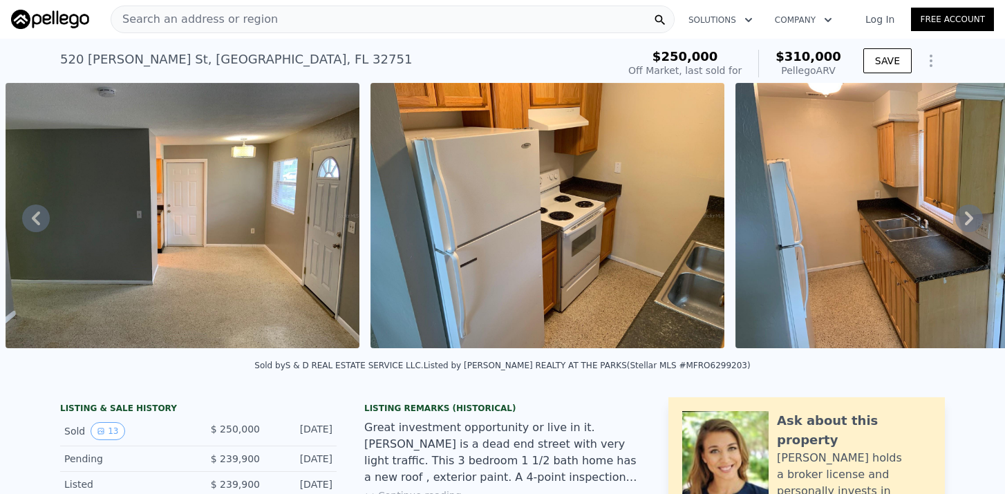
click at [263, 22] on div "Search an address or region" at bounding box center [393, 20] width 564 height 28
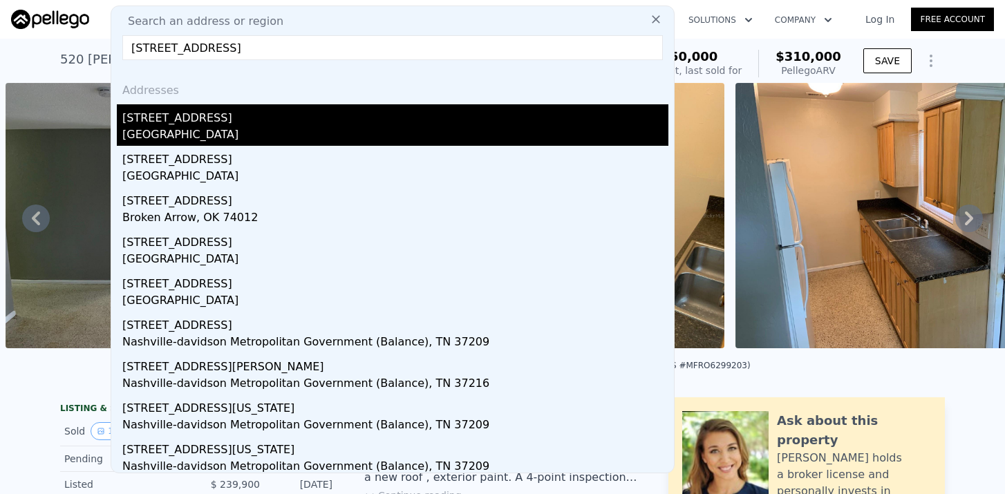
type input "4101 S Nashville Ave"
click at [187, 114] on div "4101 S Nashville Ave" at bounding box center [395, 115] width 546 height 22
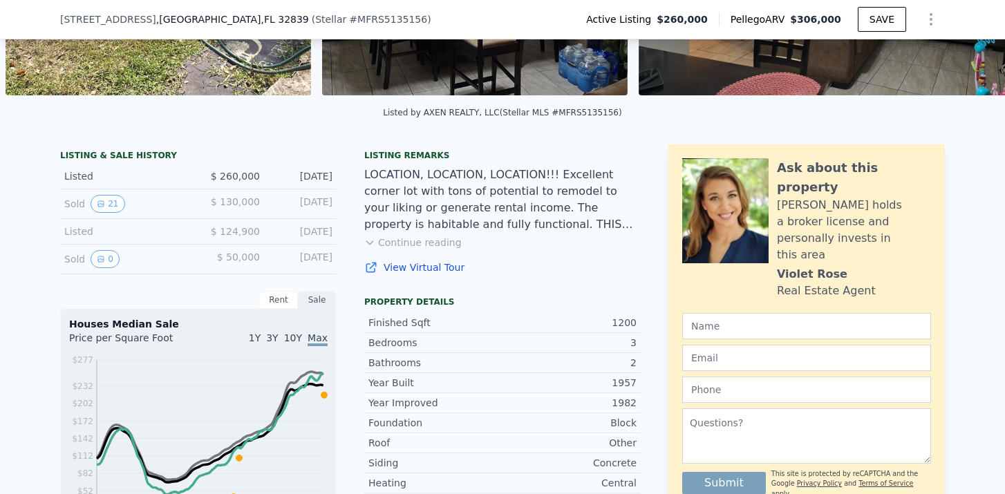
scroll to position [254, 0]
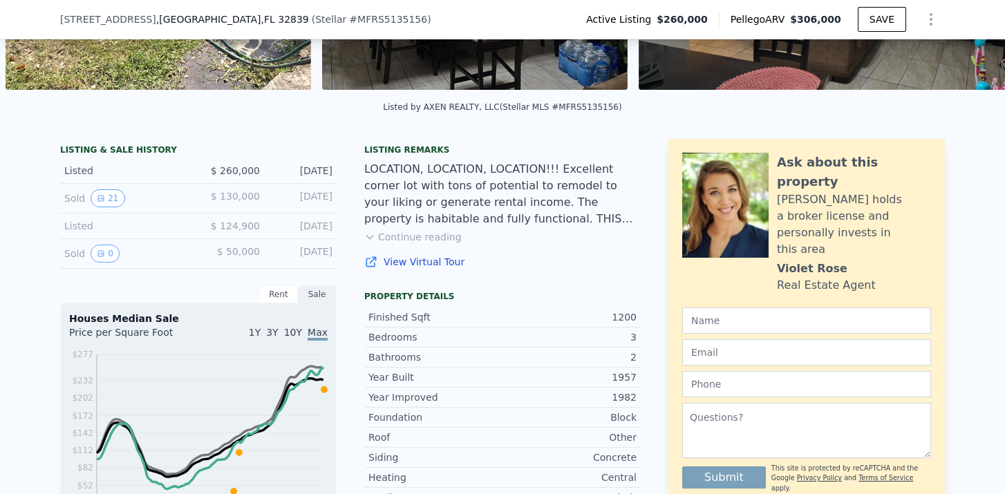
click at [393, 234] on button "Continue reading" at bounding box center [412, 237] width 97 height 14
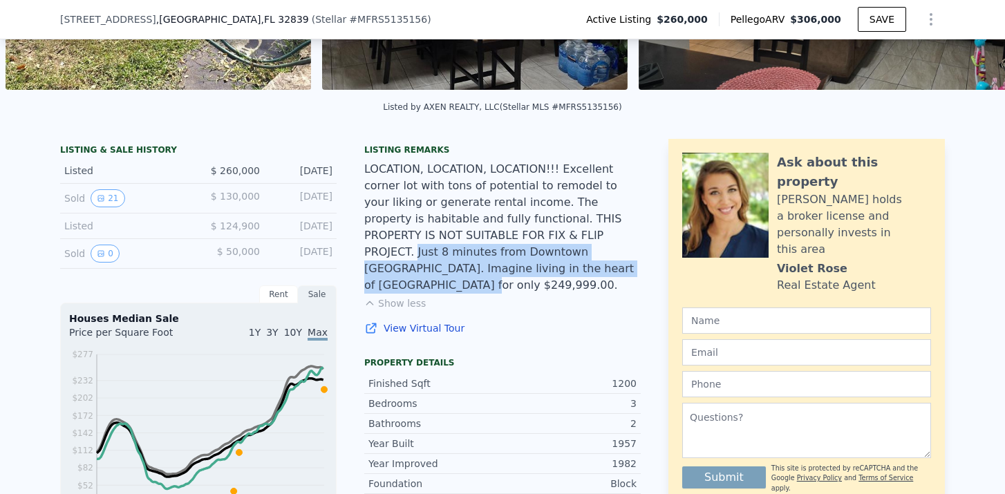
drag, startPoint x: 473, startPoint y: 238, endPoint x: 478, endPoint y: 259, distance: 22.1
click at [478, 259] on div "LOCATION, LOCATION, LOCATION!!! Excellent corner lot with tons of potential to …" at bounding box center [502, 227] width 277 height 133
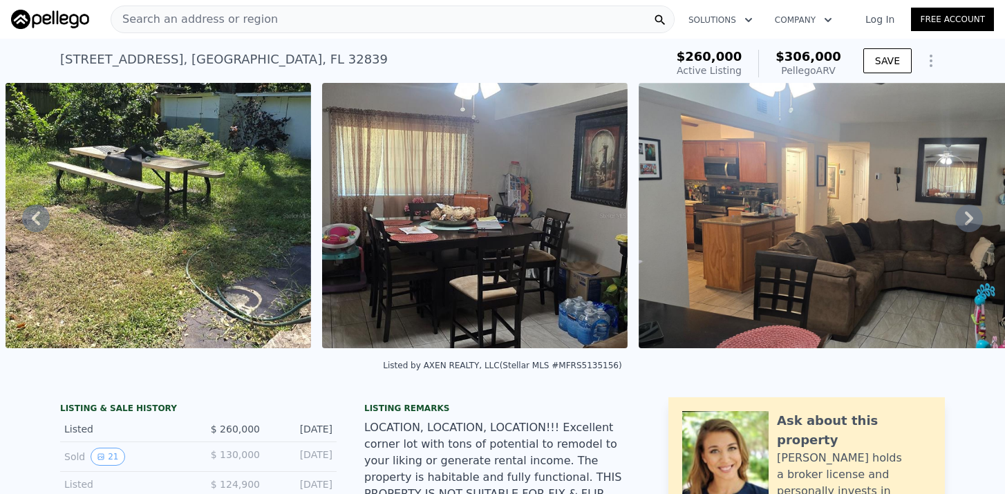
scroll to position [1, 0]
click at [479, 269] on img at bounding box center [475, 215] width 306 height 266
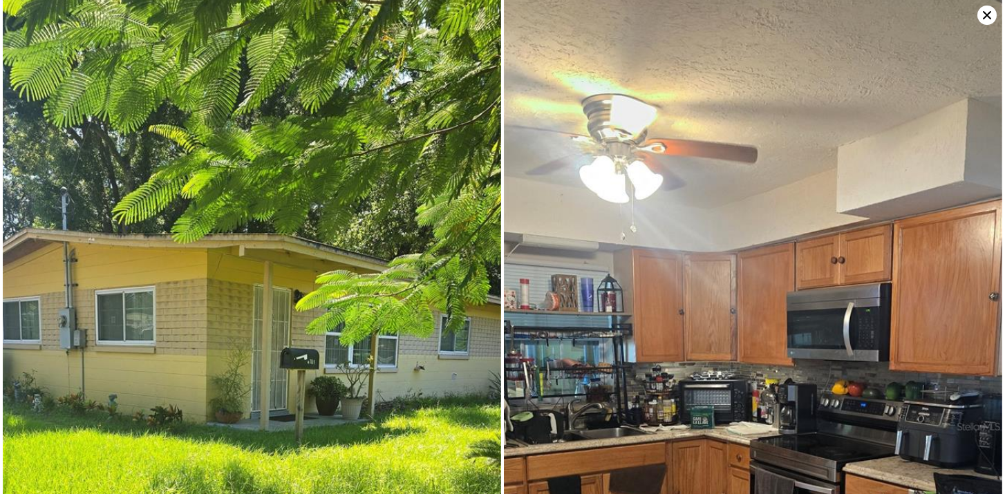
scroll to position [16, 0]
click at [983, 20] on icon at bounding box center [987, 15] width 19 height 19
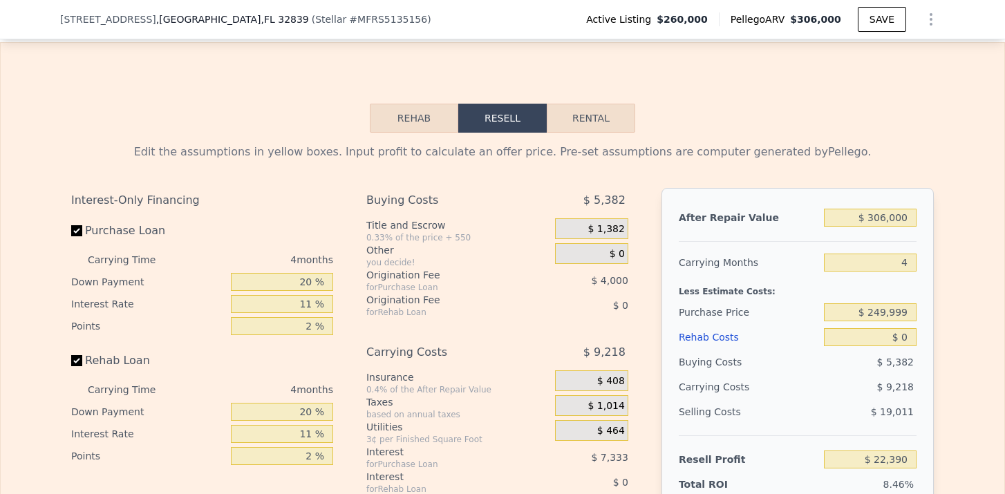
scroll to position [2015, 0]
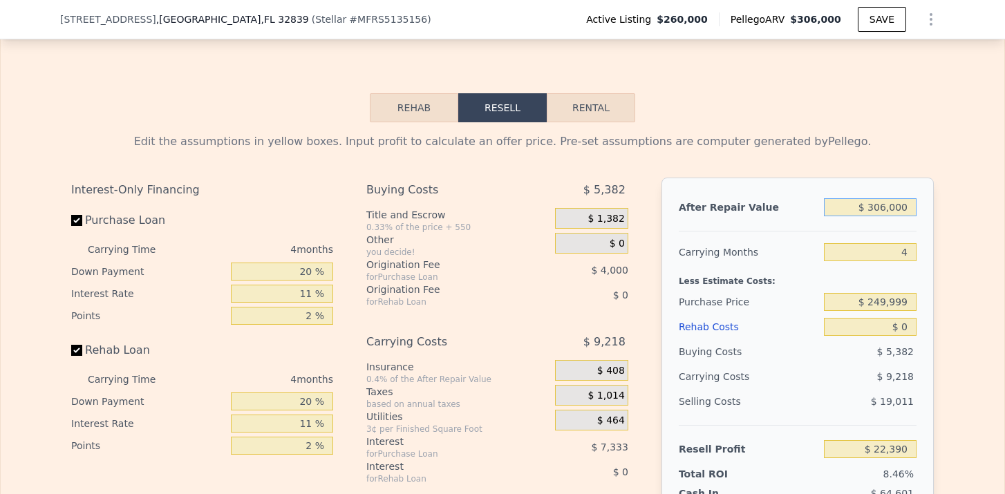
click at [885, 207] on input "$ 306,000" at bounding box center [870, 207] width 93 height 18
type input "$ 2"
type input "-$ 264,739"
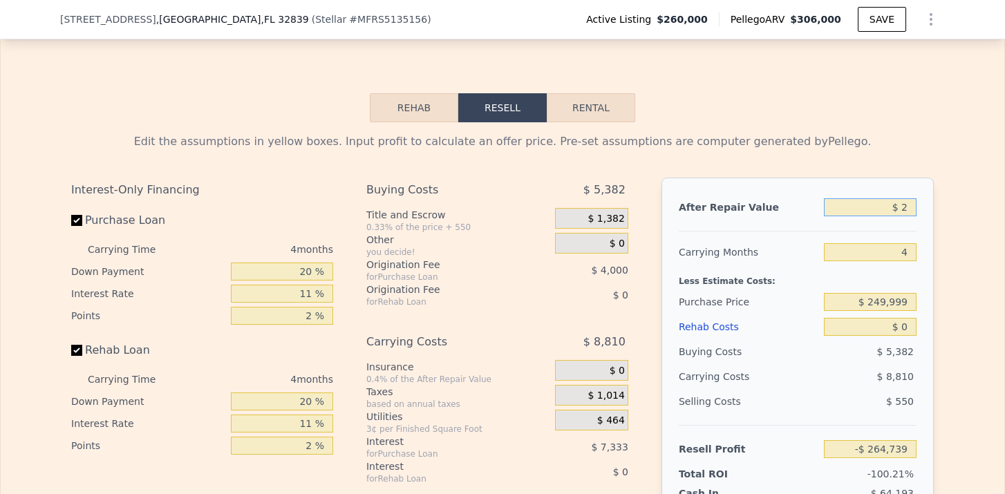
type input "$ 27"
type input "-$ 264,716"
type input "$ 270"
type input "-$ 264,488"
type input "$ 2,700"
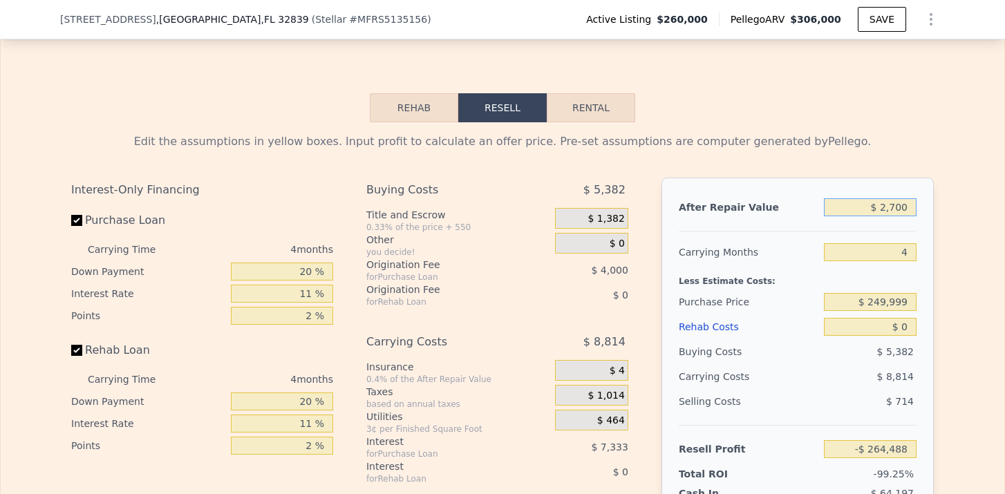
type input "-$ 262,209"
type input "$ 270,000"
type input "-$ 11,390"
click at [884, 311] on div "$ 249,999" at bounding box center [870, 302] width 93 height 25
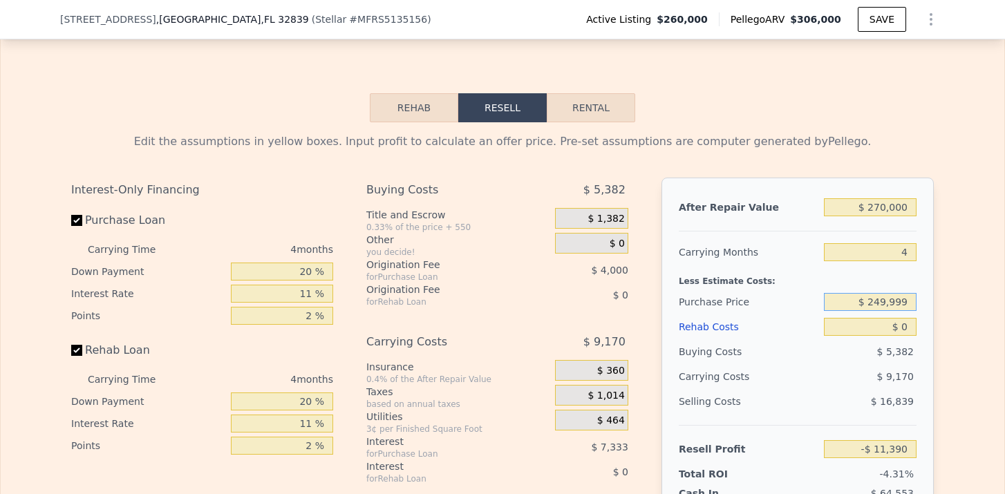
click at [896, 304] on input "$ 249,999" at bounding box center [870, 302] width 93 height 18
type input "$ 200,000"
type input "$ 41,039"
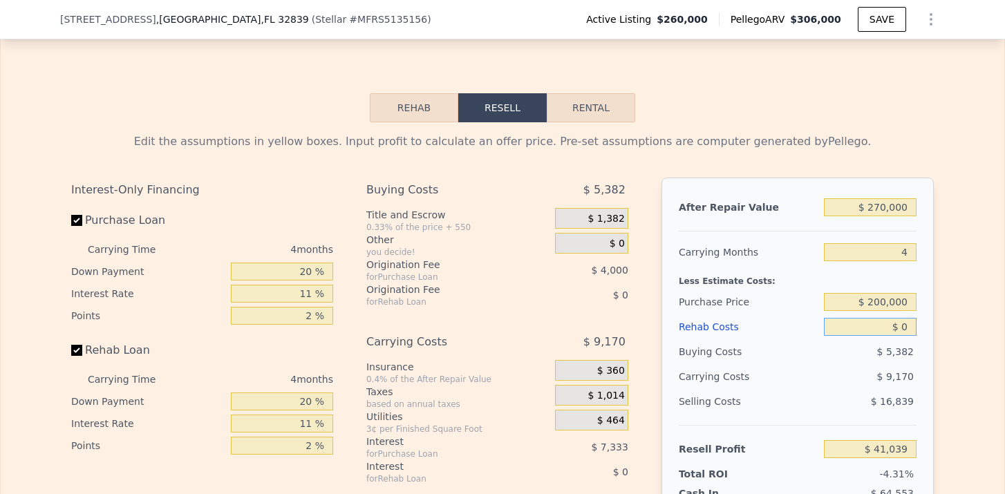
click at [911, 331] on input "$ 0" at bounding box center [870, 327] width 93 height 18
type input "$ 50"
type input "$ 40,988"
type input "$ 500"
type input "$ 40,515"
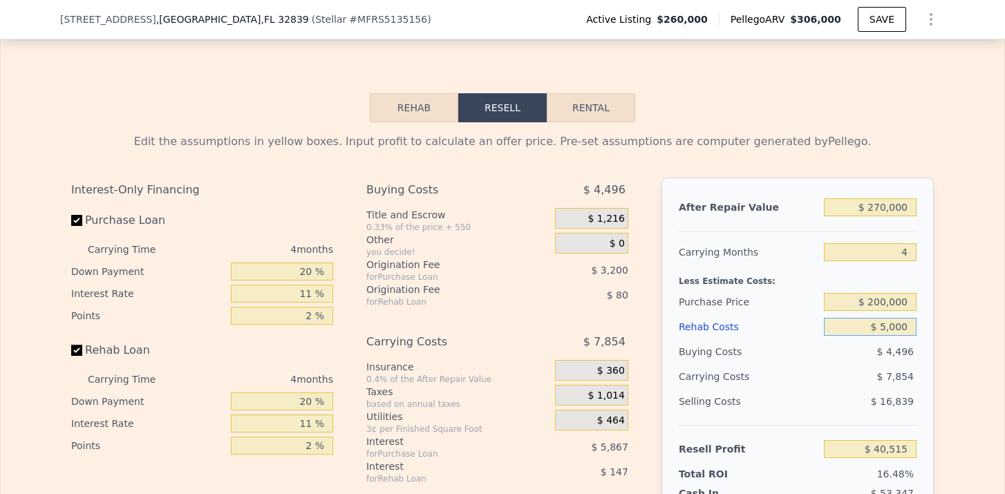
type input "$ 50,000"
type input "-$ 11,229"
click at [885, 304] on input "$ 200,000" at bounding box center [870, 302] width 93 height 18
type input "$ 180,000"
click at [872, 371] on div "$ 8,586" at bounding box center [844, 376] width 146 height 25
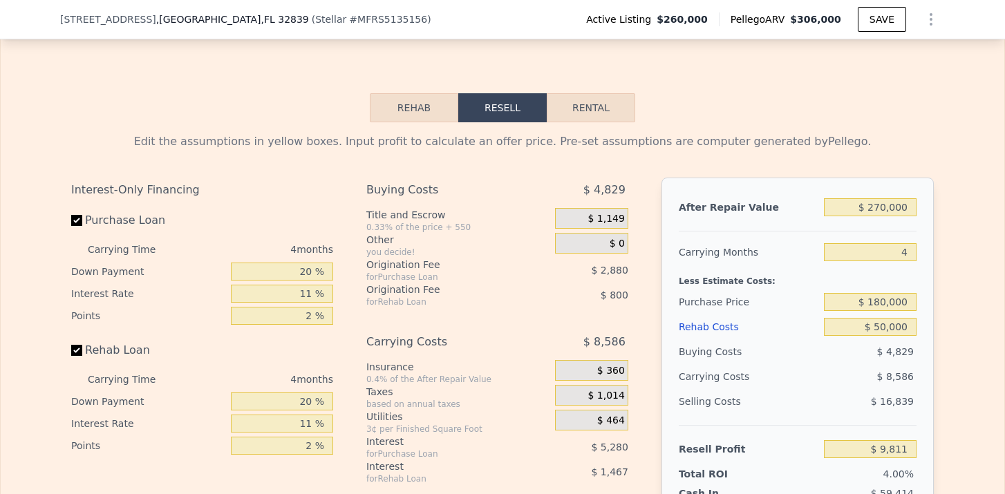
type input "$ 9,746"
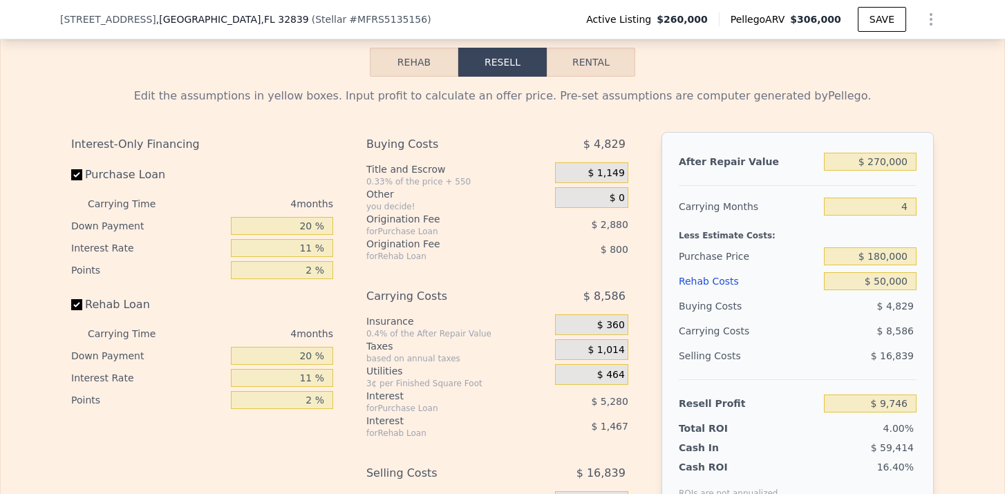
scroll to position [2060, 0]
click at [883, 259] on input "$ 180,000" at bounding box center [870, 257] width 93 height 18
type input "$ 150,000"
type input "$ 41,205"
click at [896, 317] on div "$ 4,250" at bounding box center [870, 307] width 93 height 25
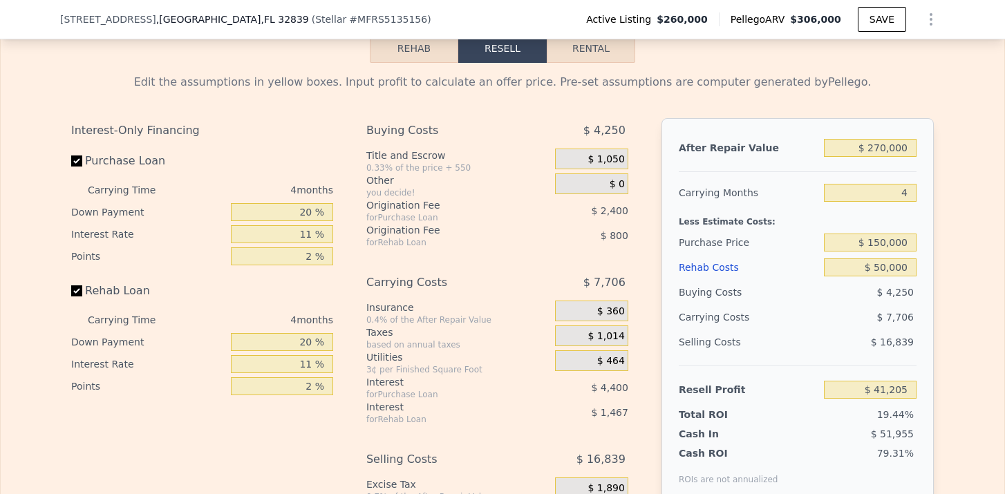
scroll to position [2077, 0]
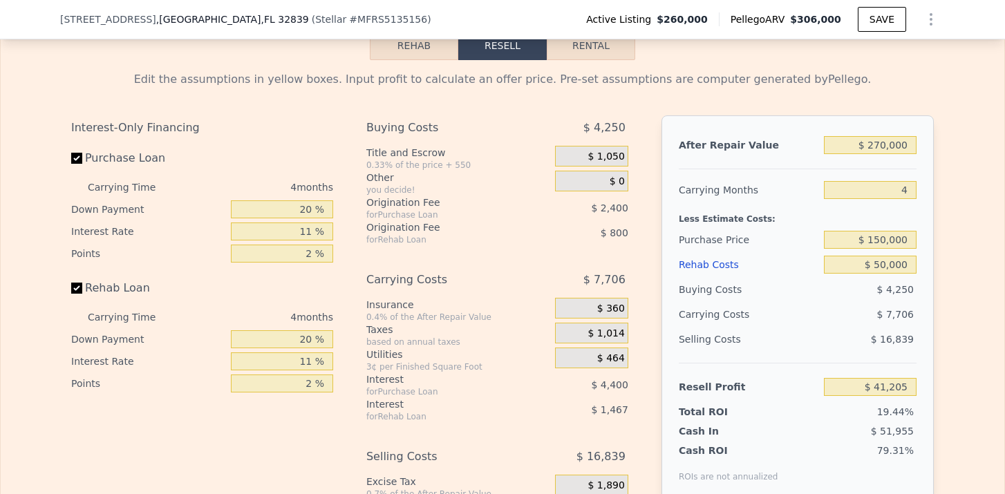
click at [584, 44] on button "Rental" at bounding box center [591, 45] width 89 height 29
select select "30"
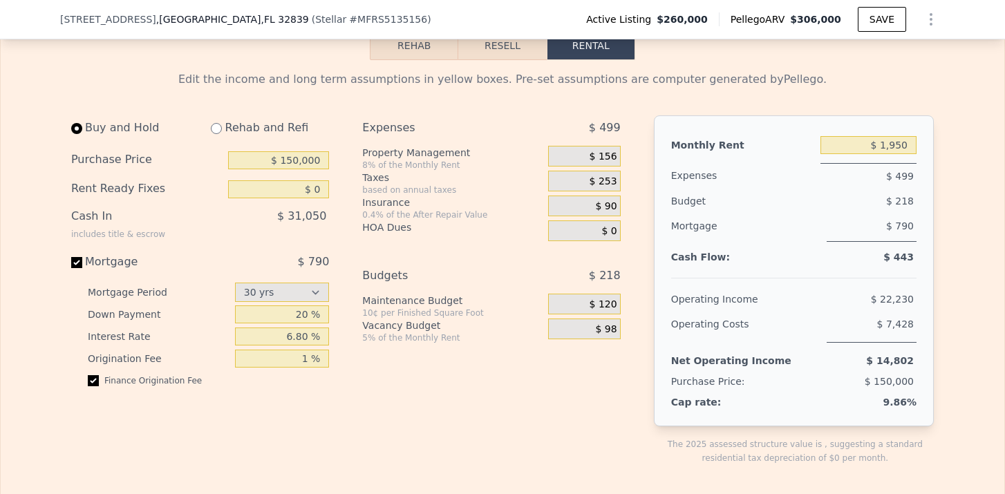
click at [221, 127] on input "radio" at bounding box center [216, 128] width 11 height 11
radio input "true"
select select "30"
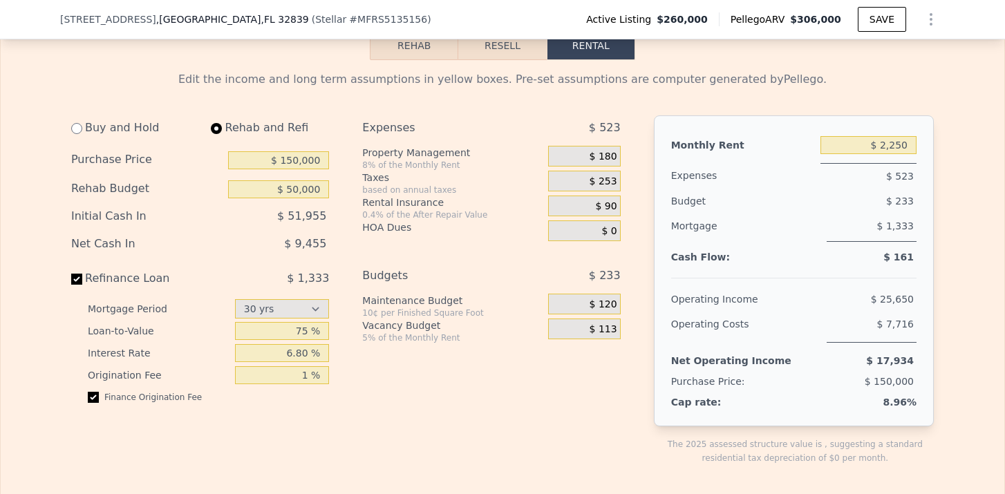
type input "$ 50,000"
drag, startPoint x: 880, startPoint y: 147, endPoint x: 923, endPoint y: 147, distance: 42.9
click at [923, 147] on div "Monthly Rent $ 2,250 Expenses $ 523 Budget $ 233 Mortgage $ 1,333 Cash Flow: $ …" at bounding box center [794, 270] width 280 height 311
type input "$ 1,900"
click at [909, 171] on span "$ 495" at bounding box center [900, 176] width 28 height 11
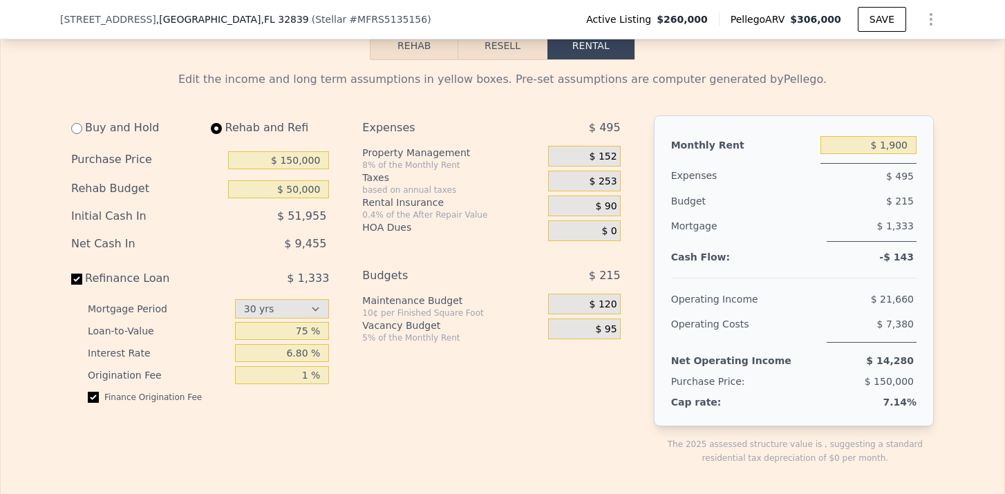
click at [610, 167] on div "$ 152" at bounding box center [584, 158] width 72 height 25
click at [611, 164] on div "$ 152" at bounding box center [584, 156] width 72 height 21
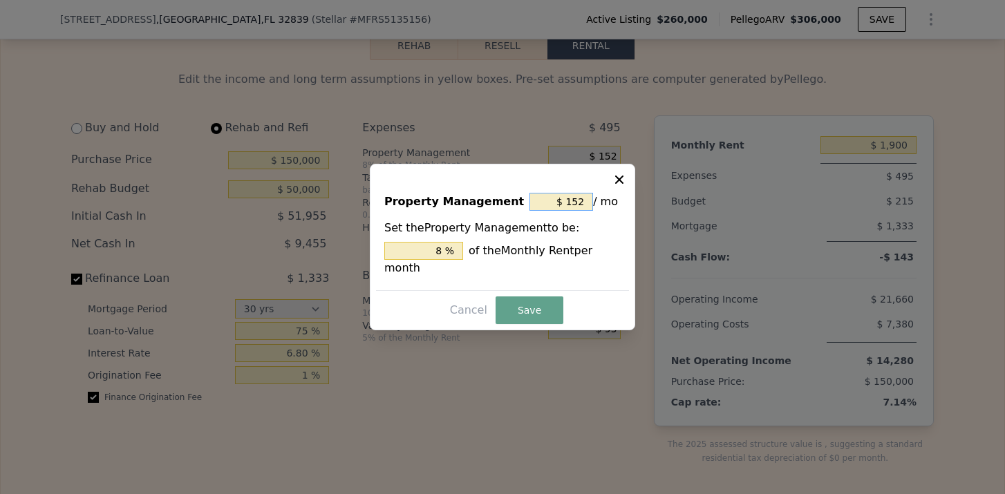
click at [584, 199] on input "$ 152" at bounding box center [562, 202] width 64 height 18
type input "$ 15"
type input "0.789 %"
type input "$ 1"
type input "0.053 %"
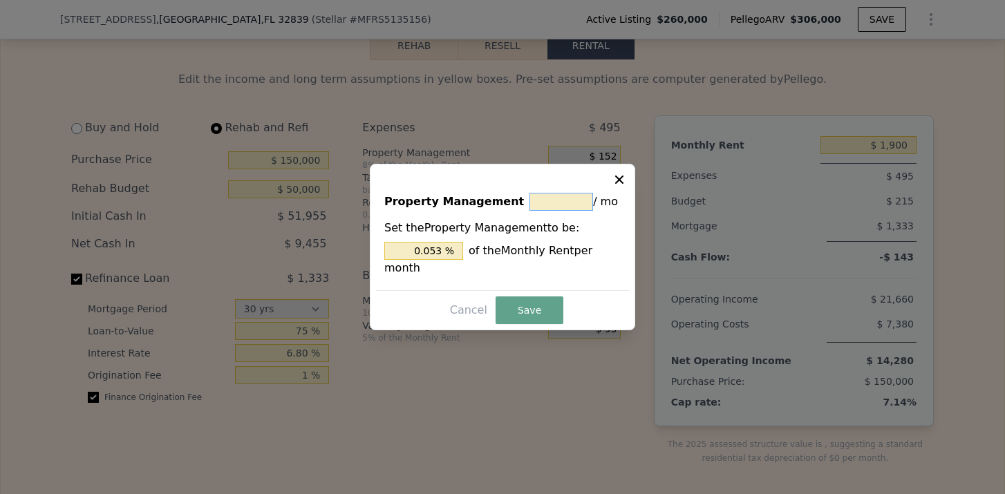
type input "$ 0"
type input "0 %"
click at [526, 301] on button "Save" at bounding box center [530, 311] width 68 height 28
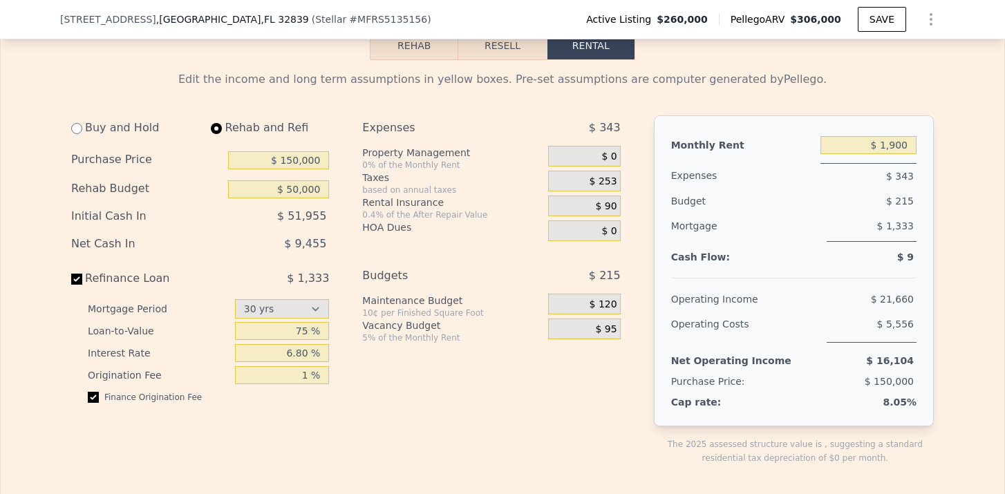
click at [611, 183] on span "$ 253" at bounding box center [604, 182] width 28 height 12
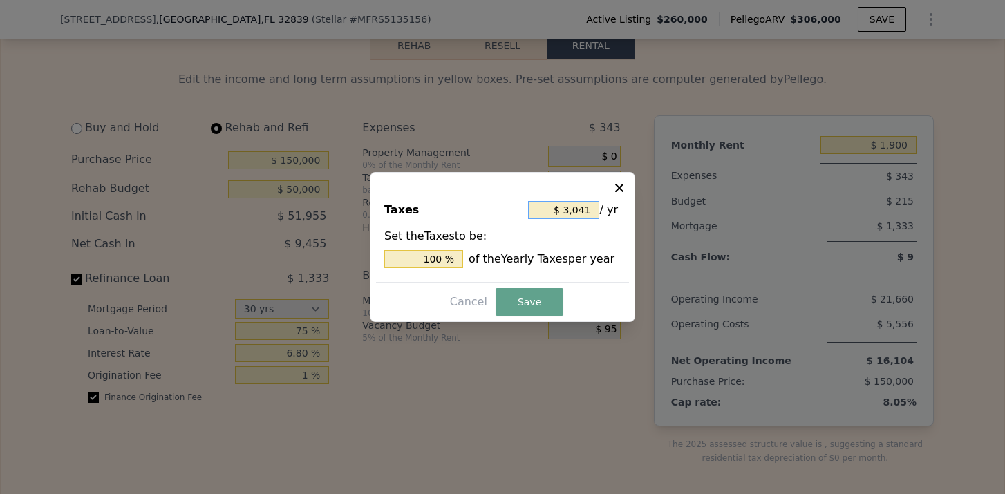
click at [582, 209] on input "$ 3,041" at bounding box center [563, 210] width 71 height 18
type input "$ 341"
type input "11.213 %"
type input "$ 3,541"
type input "116.442 %"
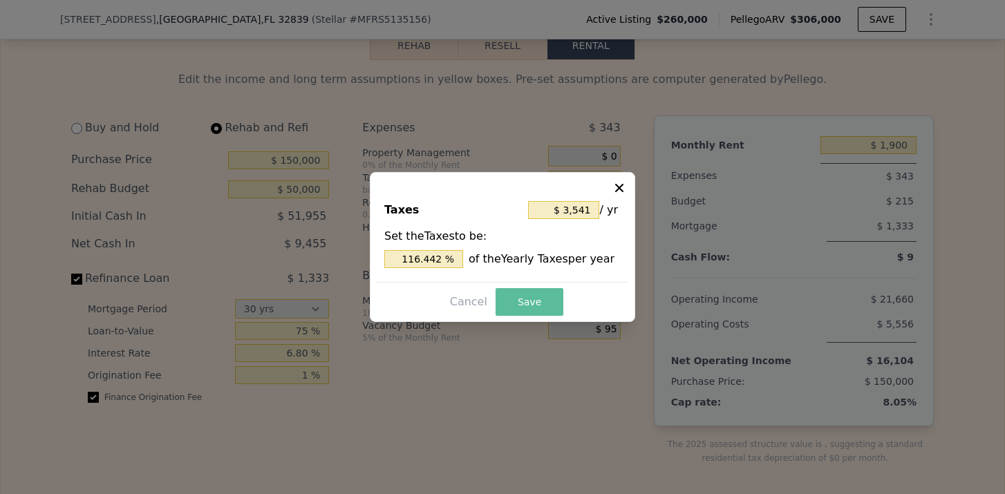
click at [529, 306] on button "Save" at bounding box center [530, 302] width 68 height 28
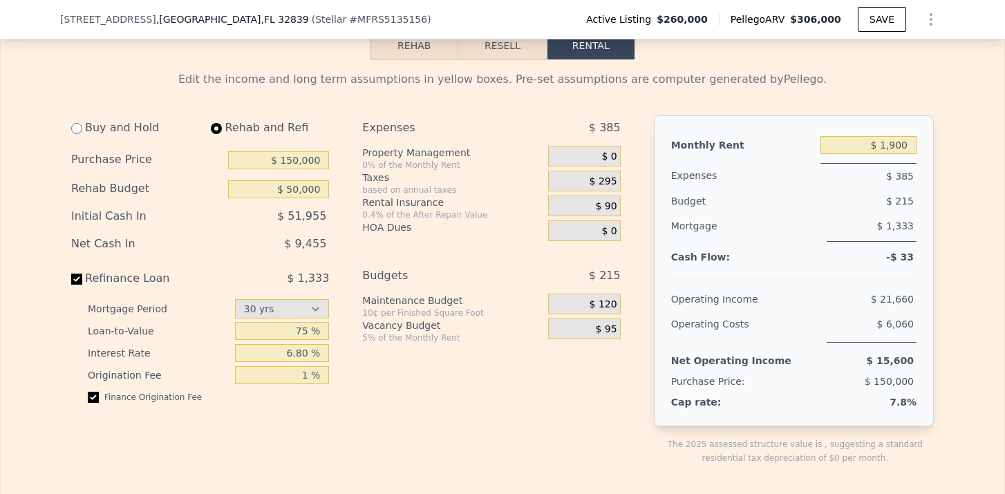
click at [606, 202] on span "$ 90" at bounding box center [606, 207] width 21 height 12
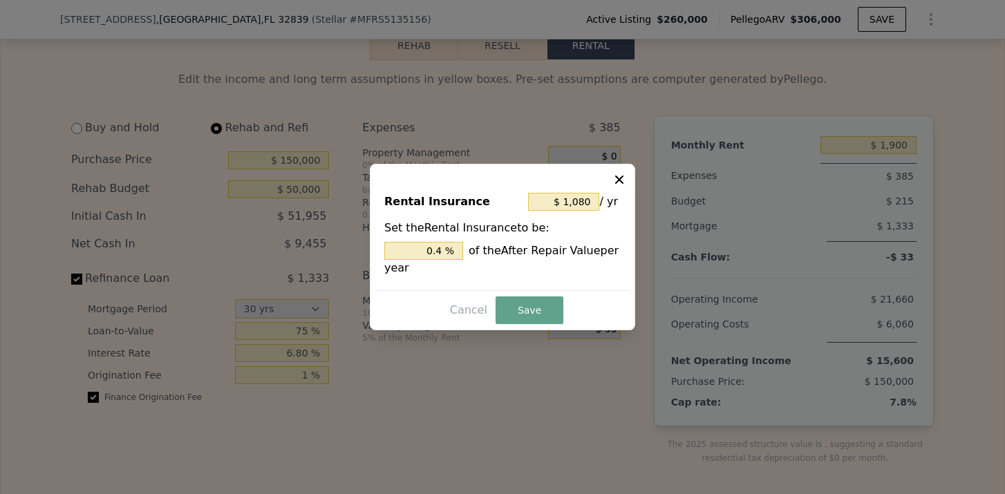
click at [606, 202] on span "/ yr" at bounding box center [608, 201] width 19 height 25
drag, startPoint x: 592, startPoint y: 203, endPoint x: 564, endPoint y: 203, distance: 27.7
click at [564, 203] on input "$ 1,080" at bounding box center [563, 202] width 71 height 18
type input "$ 21,080"
type input "7.807 %"
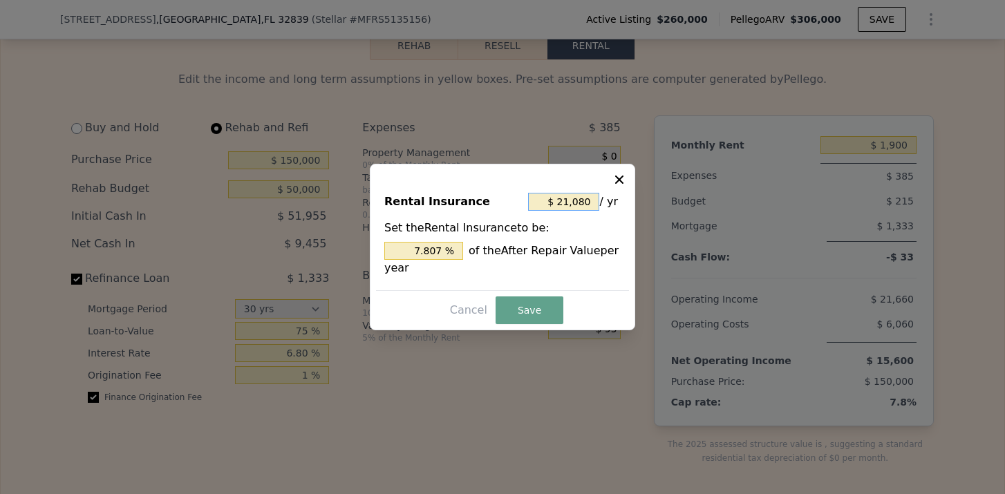
type input "$ 201,080"
type input "74.474 %"
type input "$ 2,001,080"
type input "741.141 %"
click at [586, 205] on input "$ 2,001,080" at bounding box center [563, 202] width 71 height 18
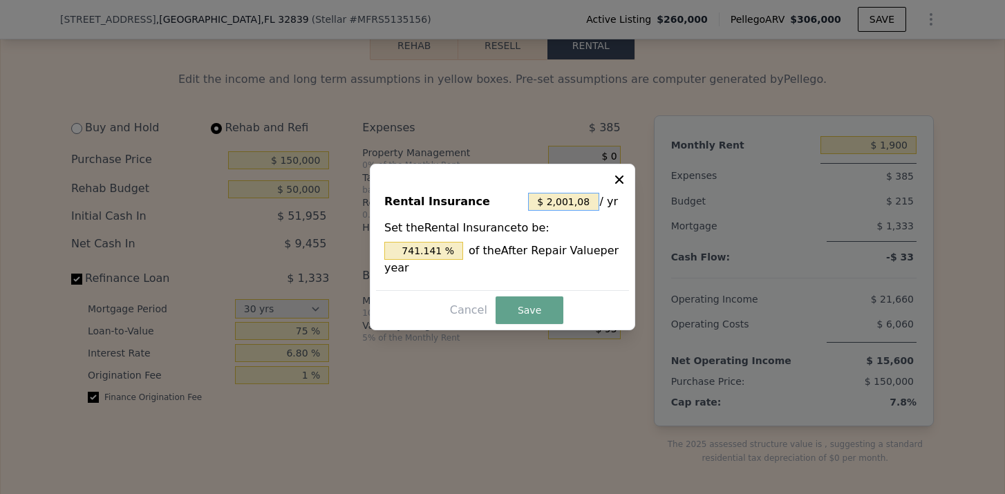
type input "$ 200,100"
type input "74.111 %"
type input "$ 20,010"
type input "7.411 %"
type input "$ 2,000"
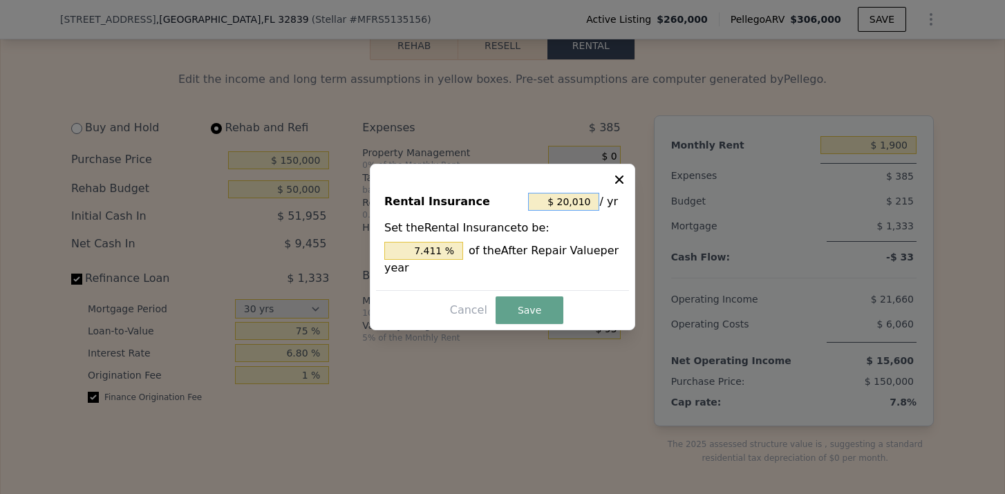
type input "0.741 %"
type input "$ 200"
type input "0.074 %"
type input "$ 20"
type input "0.007 %"
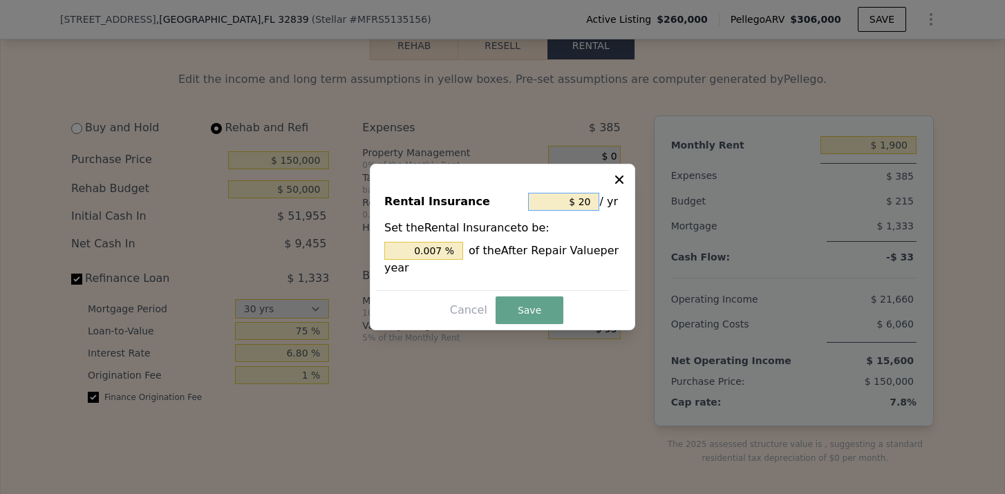
type input "$ 220"
type input "0.081 %"
type input "$ 2,200"
type input "0.815 %"
type input "$ 22,000"
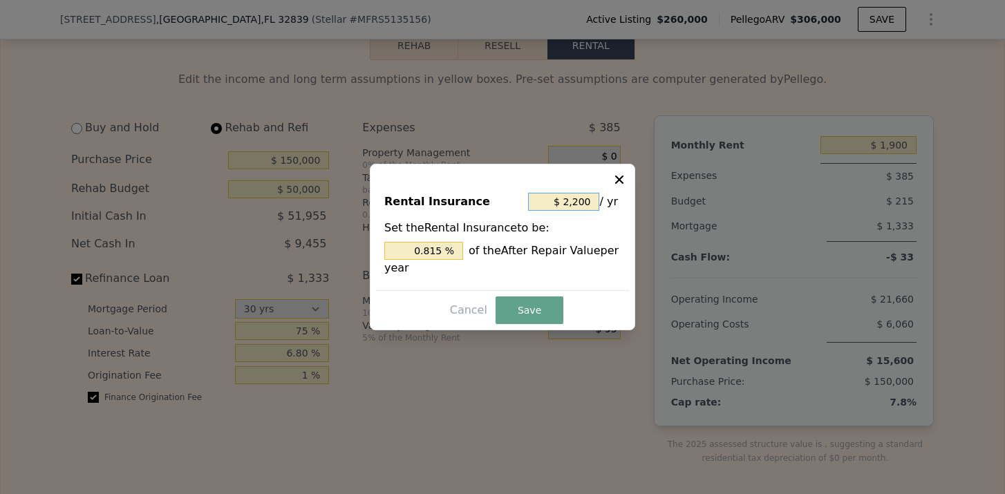
type input "8.148 %"
type input "$ 2,200"
type input "0.815 %"
click at [534, 308] on button "Save" at bounding box center [530, 311] width 68 height 28
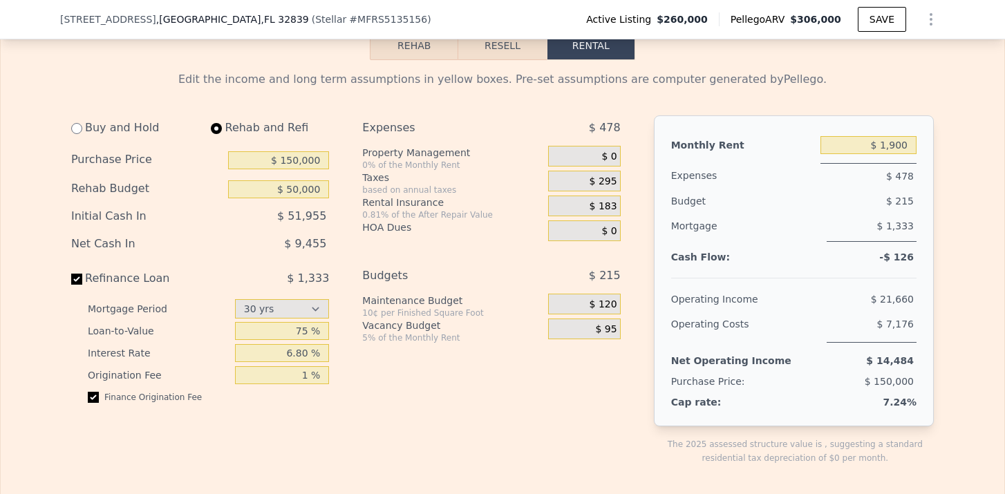
drag, startPoint x: 56, startPoint y: 18, endPoint x: 151, endPoint y: 26, distance: 95.7
click at [151, 26] on div "4101 S Nashville Ave , Orange County , FL 32839 ( Stellar # MFRS5135156 ) Activ…" at bounding box center [502, 19] width 1005 height 39
copy span "4101 S Nashville Ave"
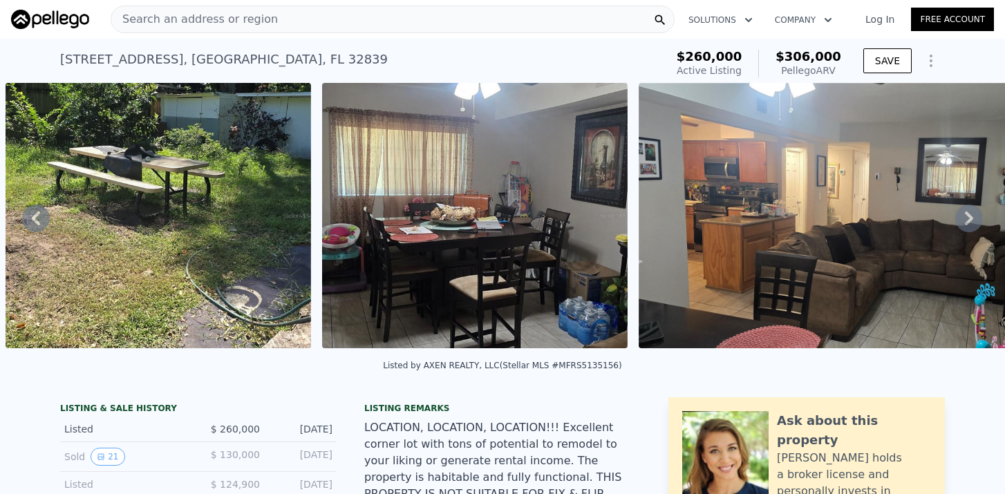
scroll to position [0, 0]
click at [216, 26] on span "Search an address or region" at bounding box center [194, 19] width 167 height 17
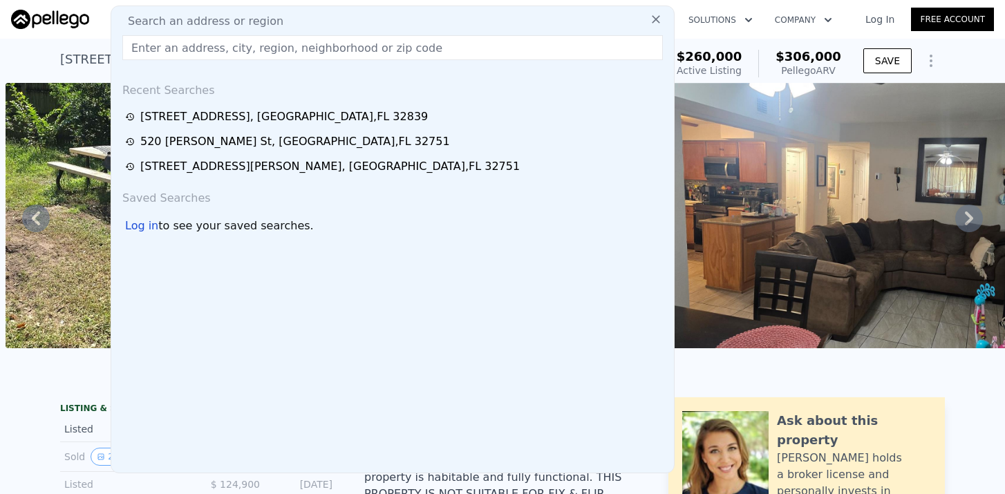
click at [216, 26] on span "Search an address or region" at bounding box center [200, 21] width 167 height 17
click at [198, 50] on input "text" at bounding box center [392, 47] width 541 height 25
paste input "51 N Linden Drive"
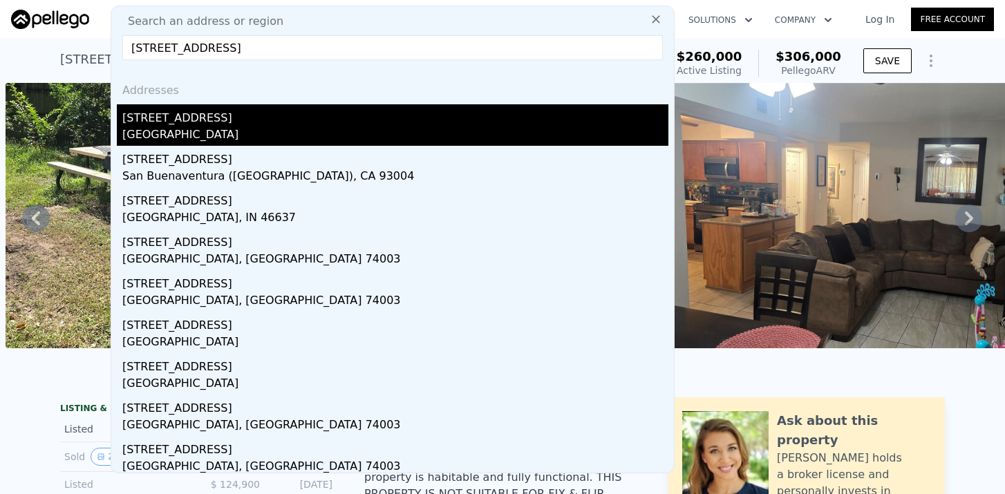
type input "51 N Linden Drive"
click at [167, 124] on div "51 N Linden Dr" at bounding box center [395, 115] width 546 height 22
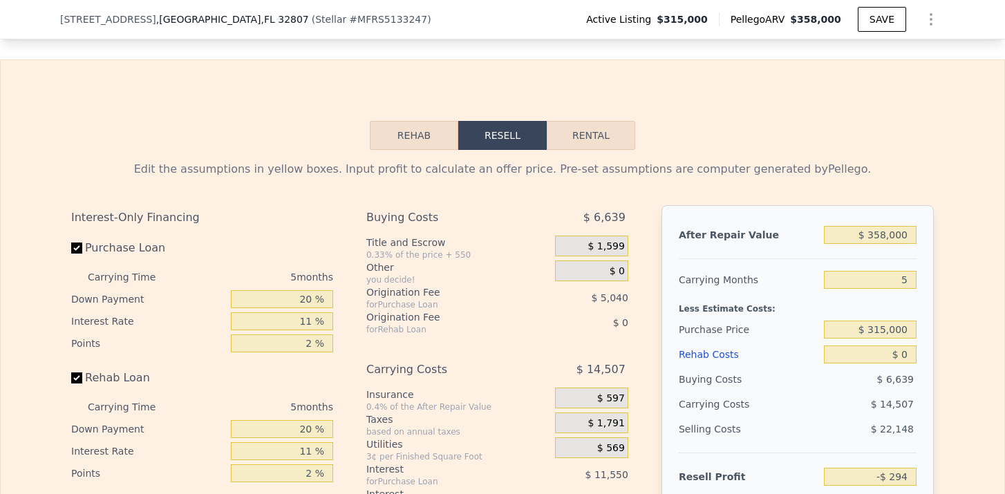
scroll to position [2061, 0]
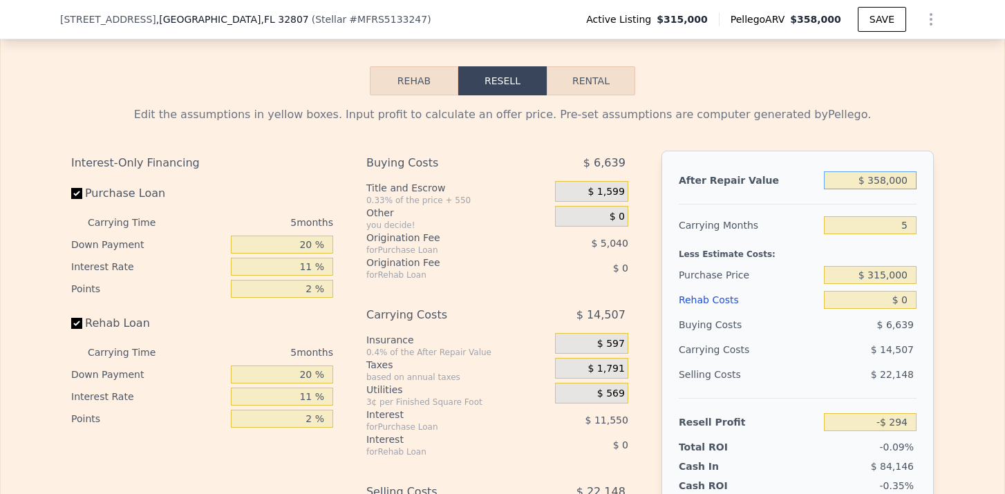
click at [884, 172] on input "$ 358,000" at bounding box center [870, 180] width 93 height 18
type input "$ 38,000"
type input "-$ 300,455"
type input "$ 338,000"
type input "-$ 19,054"
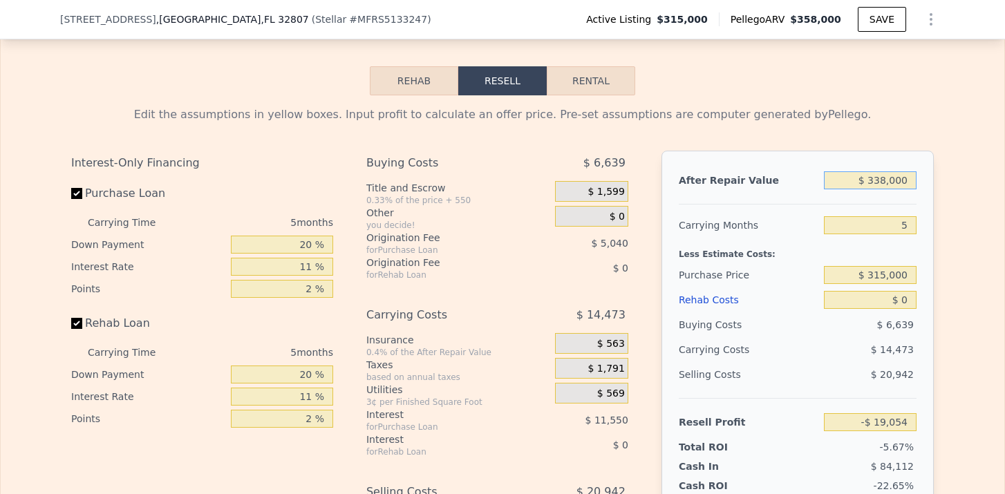
type input "$ 33,000"
type input "-$ 305,145"
type input "$ 330,000"
type input "-$ 26,558"
type input "$ 330,000"
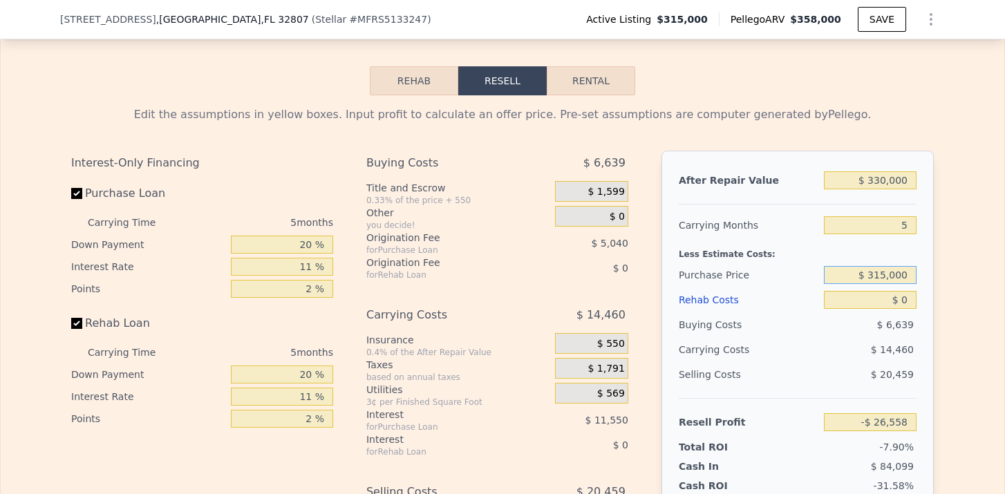
click at [882, 277] on input "$ 315,000" at bounding box center [870, 275] width 93 height 18
type input "$ 250,000"
type input "$ 42,083"
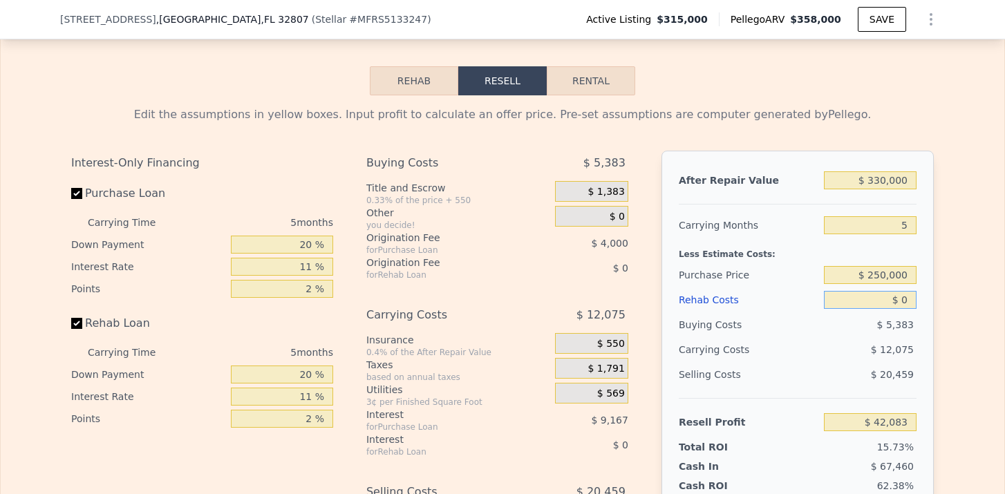
click at [910, 302] on input "$ 0" at bounding box center [870, 300] width 93 height 18
type input "$ 50"
type input "$ 42,032"
type input "$ 500"
type input "$ 41,555"
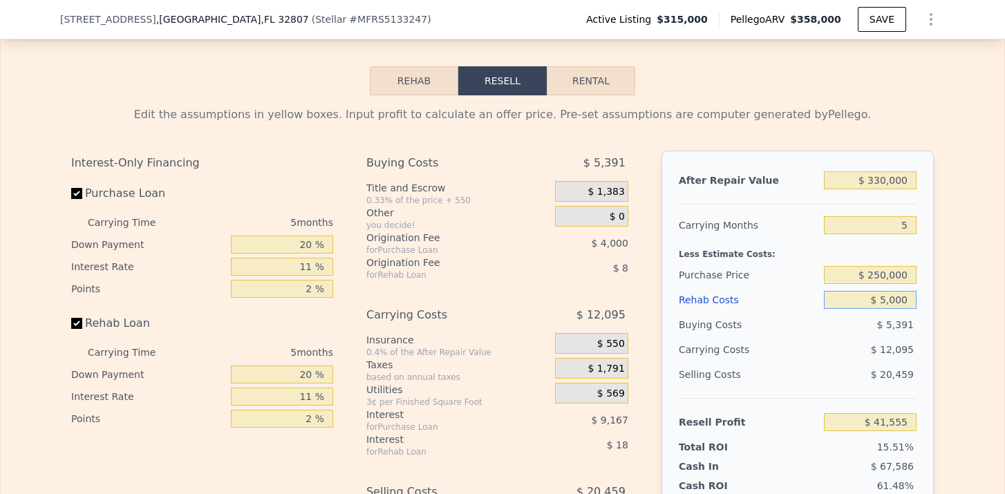
type input "$ 50,000"
type input "-$ 10,552"
click at [927, 353] on div "After Repair Value $ 330,000 Carrying Months 5 Less Estimate Costs: Purchase Pr…" at bounding box center [798, 343] width 272 height 384
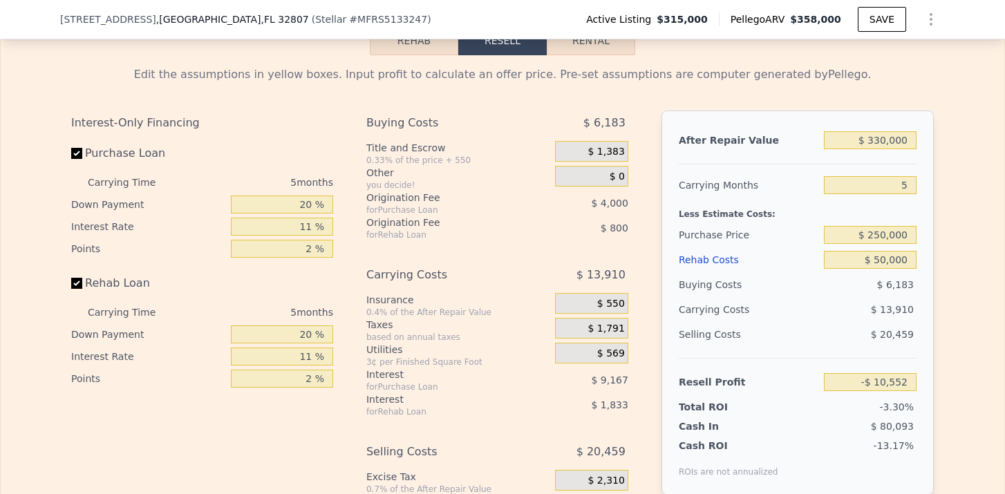
scroll to position [2103, 0]
click at [886, 234] on input "$ 250,000" at bounding box center [870, 234] width 93 height 18
type input "$ 200,000"
click at [947, 272] on div "Edit the assumptions in yellow boxes. Input profit to calculate an offer price.…" at bounding box center [503, 311] width 1004 height 514
type input "$ 42,245"
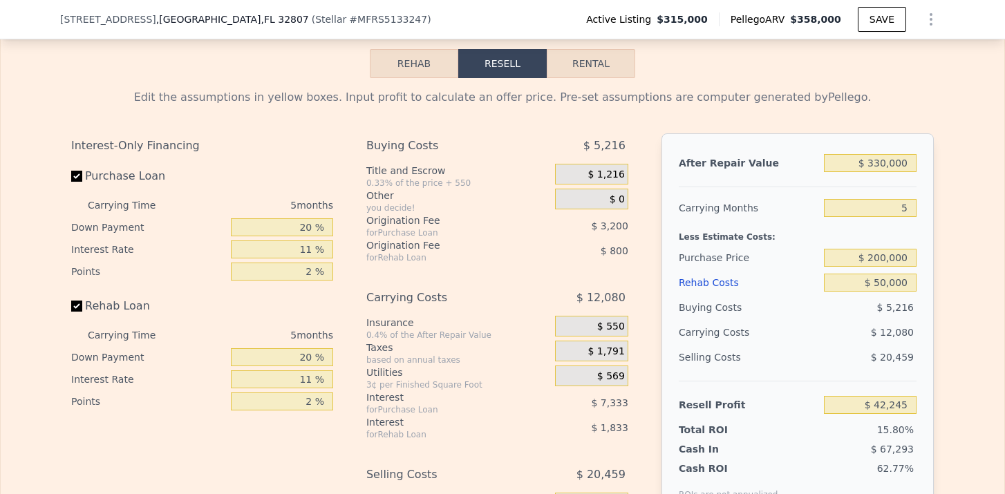
scroll to position [2076, 0]
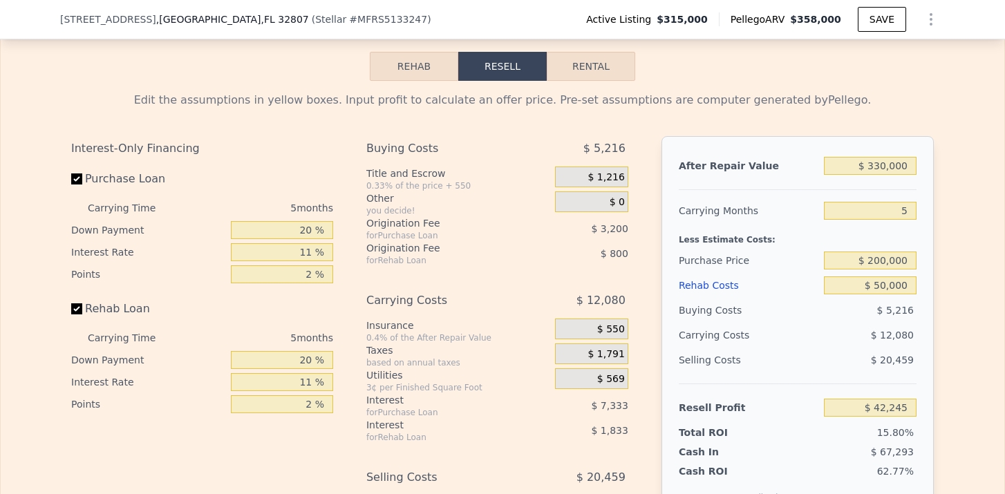
click at [604, 77] on button "Rental" at bounding box center [591, 66] width 89 height 29
select select "30"
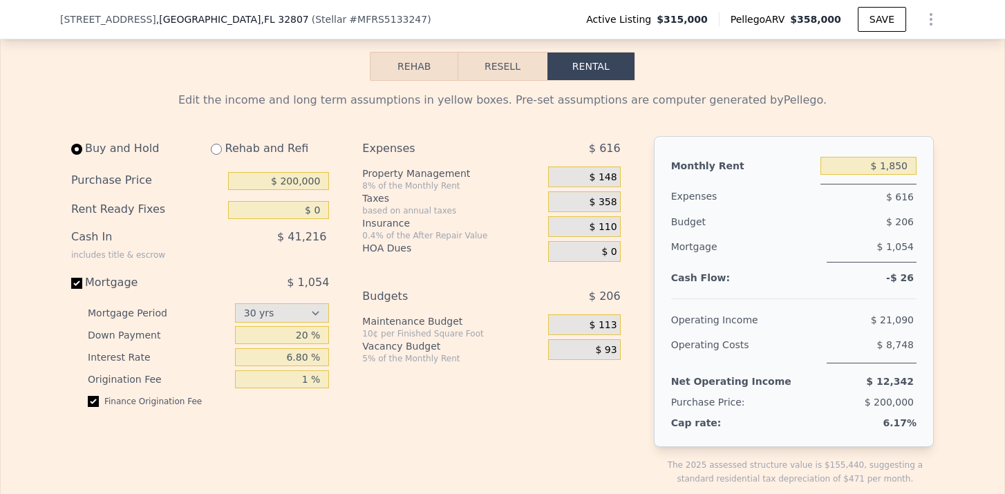
click at [216, 147] on input "radio" at bounding box center [216, 149] width 11 height 11
radio input "true"
select select "30"
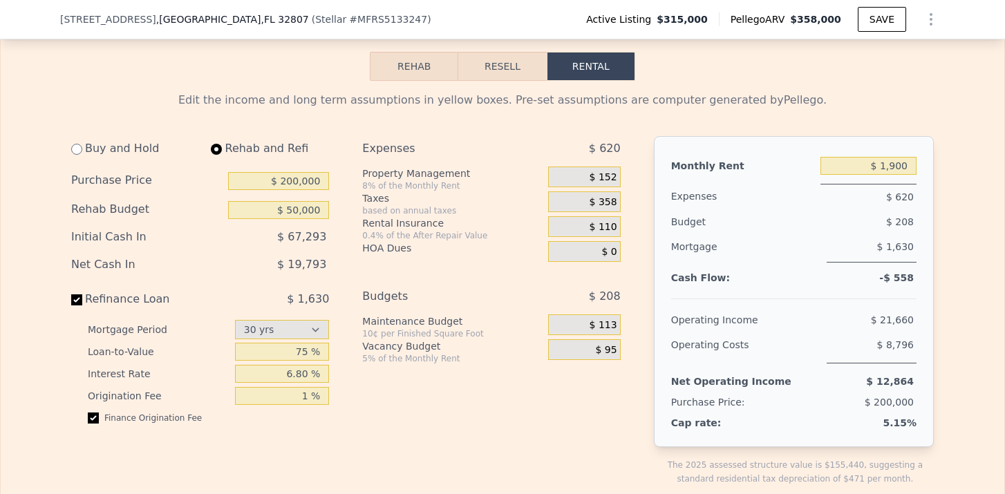
type input "$ 50,000"
click at [904, 169] on input "$ 1,900" at bounding box center [869, 166] width 96 height 18
type input "$ 2,200"
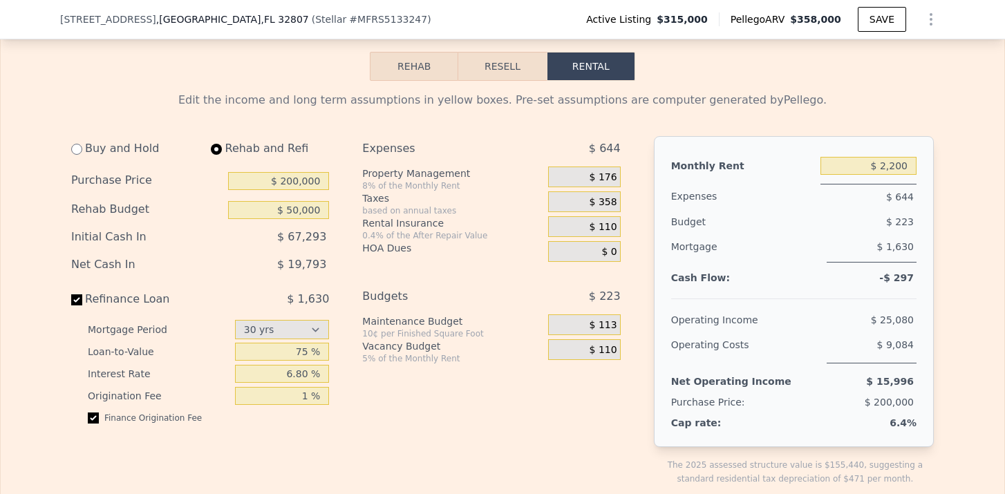
click at [613, 171] on span "$ 176" at bounding box center [604, 177] width 28 height 12
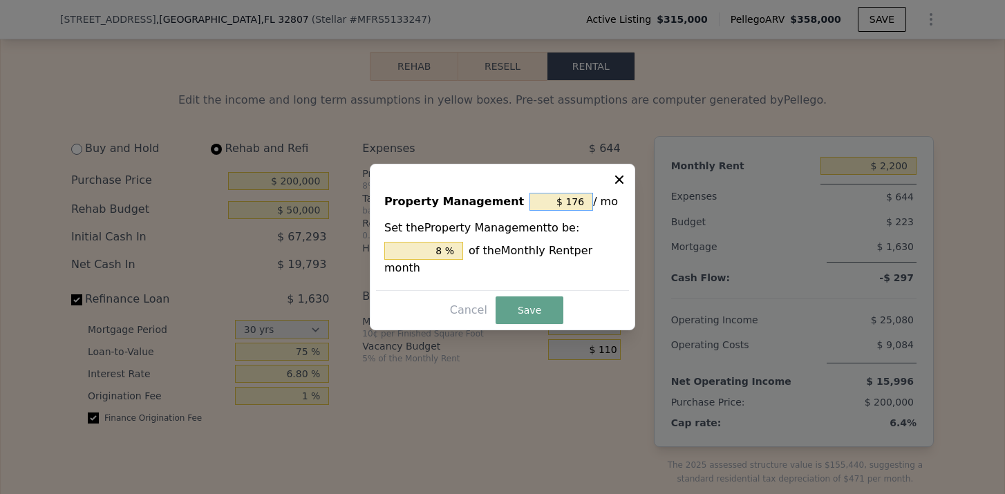
click at [581, 203] on input "$ 176" at bounding box center [562, 202] width 64 height 18
type input "$ 16"
type input "0.727 %"
type input "$ 6"
type input "0.273 %"
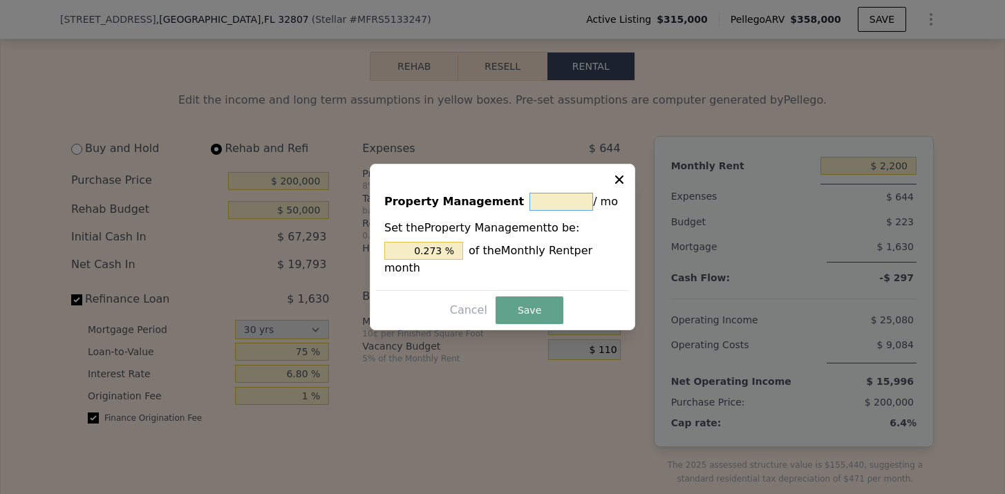
type input "$ 0"
type input "0 %"
click at [520, 317] on button "Save" at bounding box center [530, 311] width 68 height 28
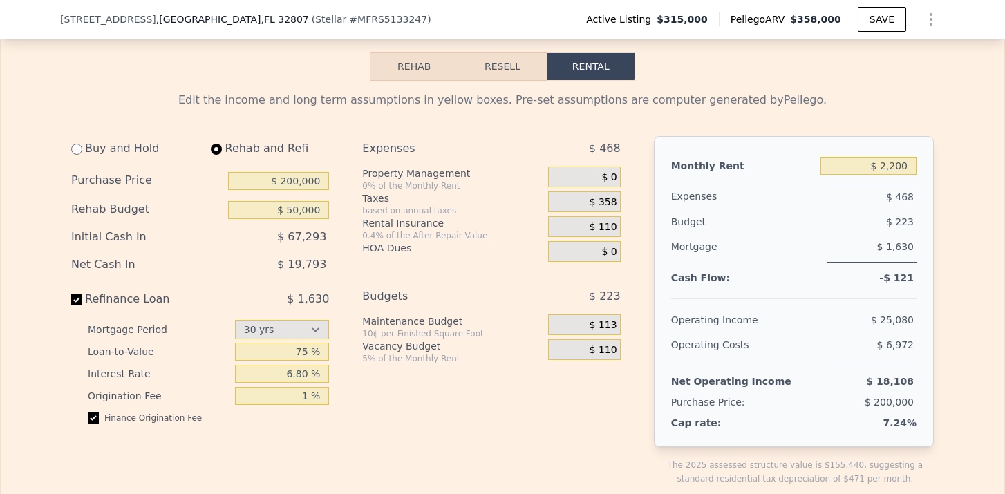
click at [604, 203] on span "$ 358" at bounding box center [604, 202] width 28 height 12
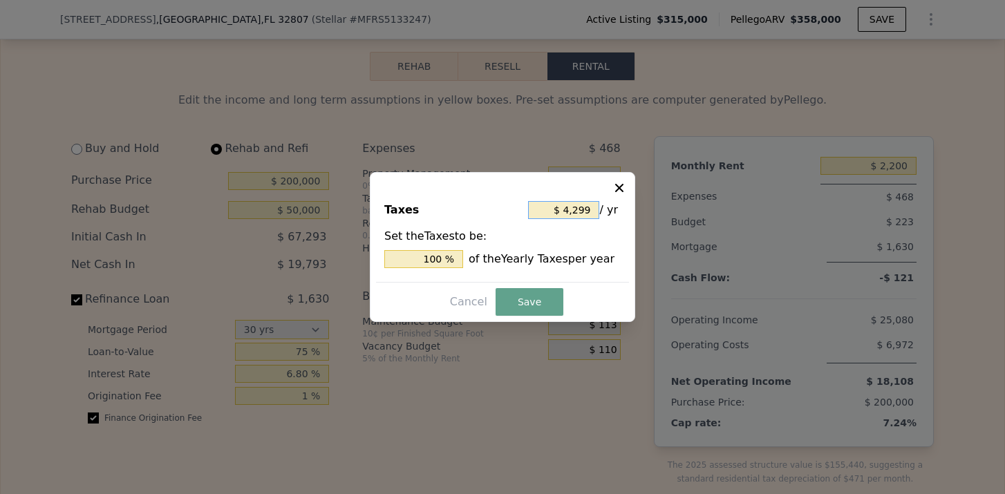
drag, startPoint x: 591, startPoint y: 210, endPoint x: 575, endPoint y: 211, distance: 16.6
click at [575, 211] on input "$ 4,299" at bounding box center [563, 210] width 71 height 18
type input "$ 45"
type input "1.047 %"
type input "$ 450"
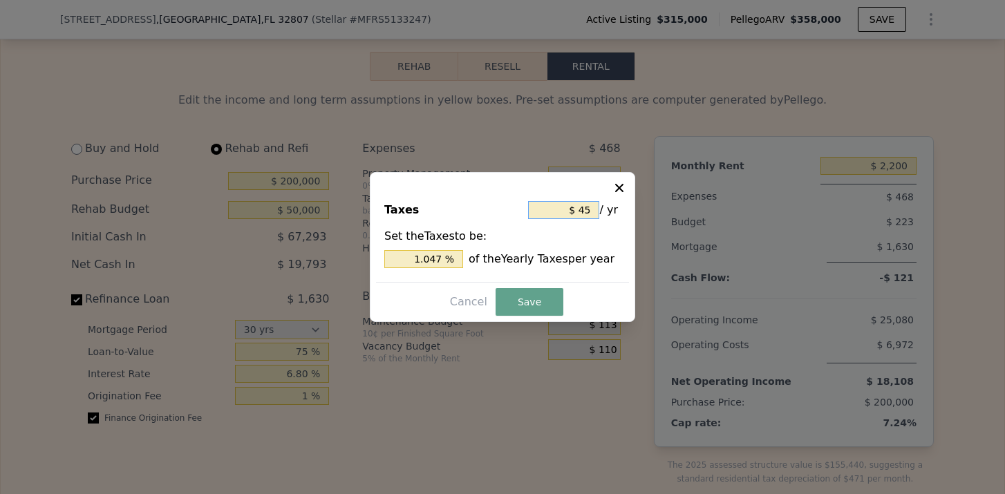
type input "10.468 %"
type input "$ 4,500"
type input "104.676 %"
click at [535, 300] on button "Save" at bounding box center [530, 302] width 68 height 28
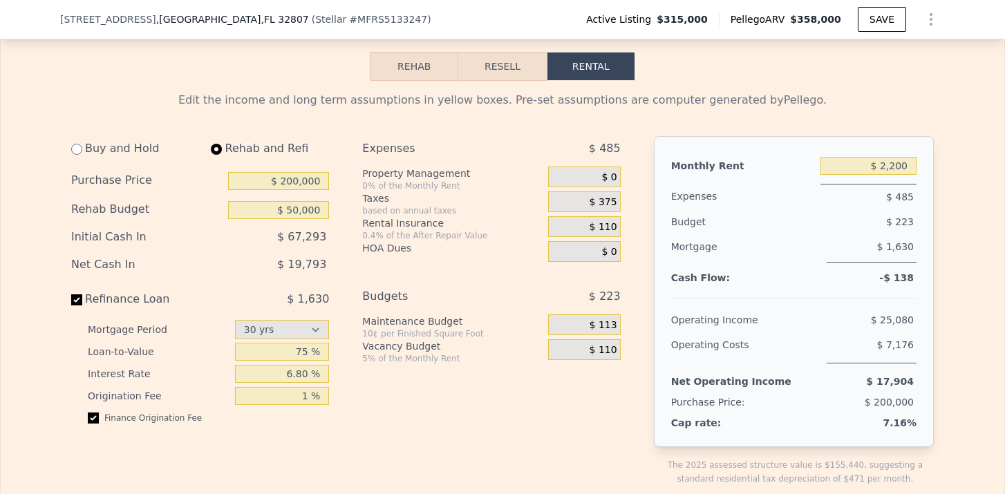
click at [603, 221] on span "$ 110" at bounding box center [604, 227] width 28 height 12
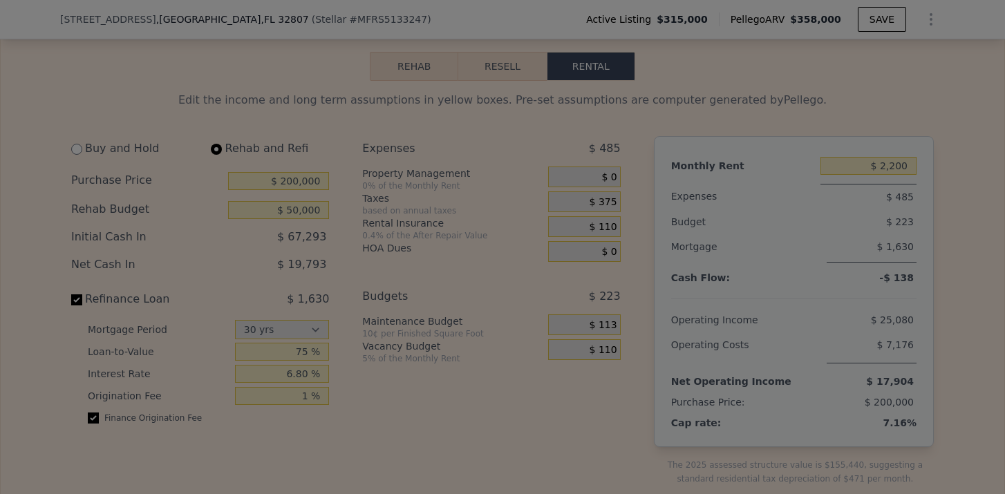
click at [603, 218] on div "Rental Insurance $ 1,320 / yr" at bounding box center [503, 206] width 225 height 29
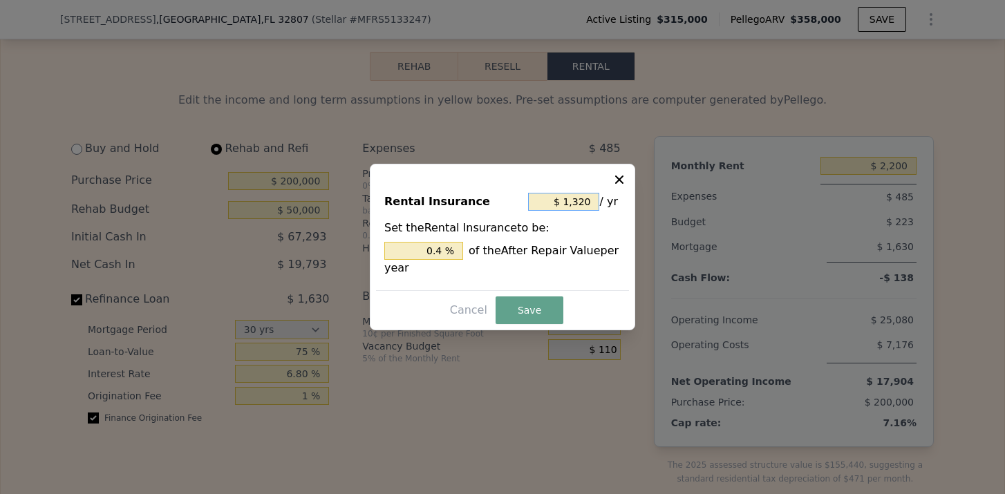
drag, startPoint x: 593, startPoint y: 203, endPoint x: 561, endPoint y: 203, distance: 31.1
click at [561, 203] on input "$ 1,320" at bounding box center [563, 202] width 71 height 18
type input "$ 21,320"
type input "6.461 %"
type input "$ 201,320"
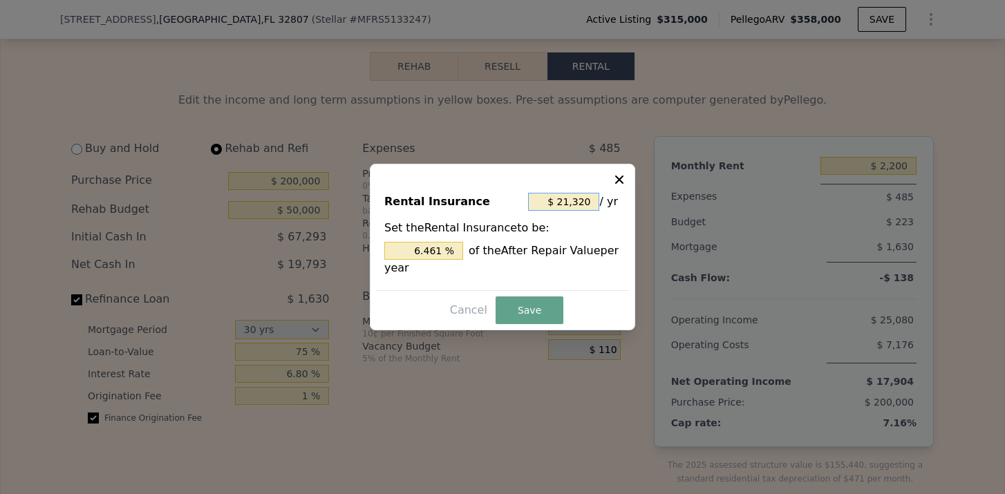
type input "61.006 %"
type input "$ 2,001,320"
type input "606.461 %"
type input "$ 200,132"
type input "60.646 %"
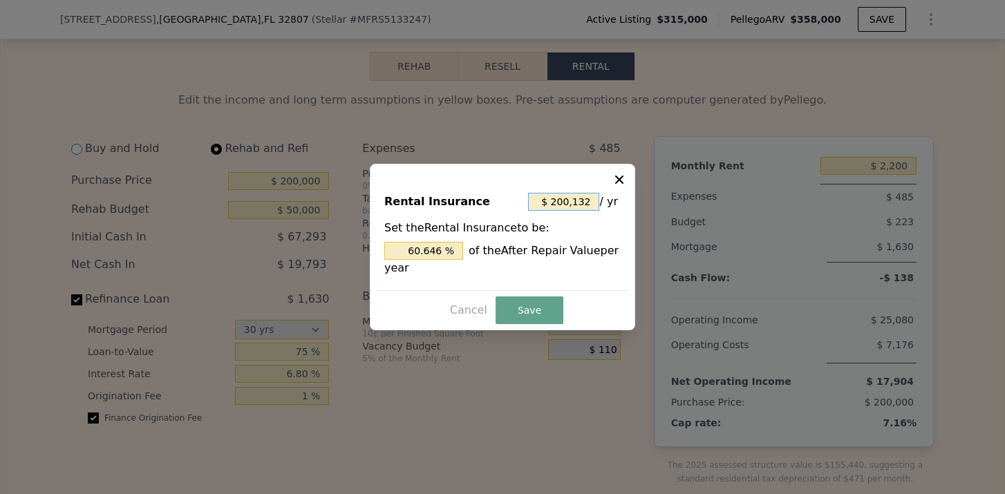
type input "$ 20,013"
type input "6.065 %"
type input "$ 2,001"
type input "0.606 %"
type input "$ 200"
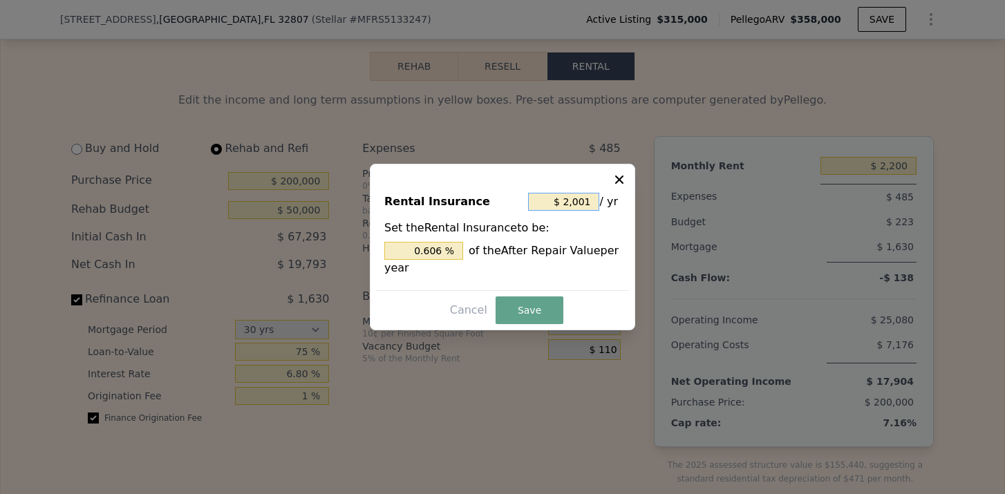
type input "0.061 %"
type input "$ 2,200"
type input "0.667 %"
click at [528, 300] on button "Save" at bounding box center [530, 311] width 68 height 28
